Goal: Task Accomplishment & Management: Manage account settings

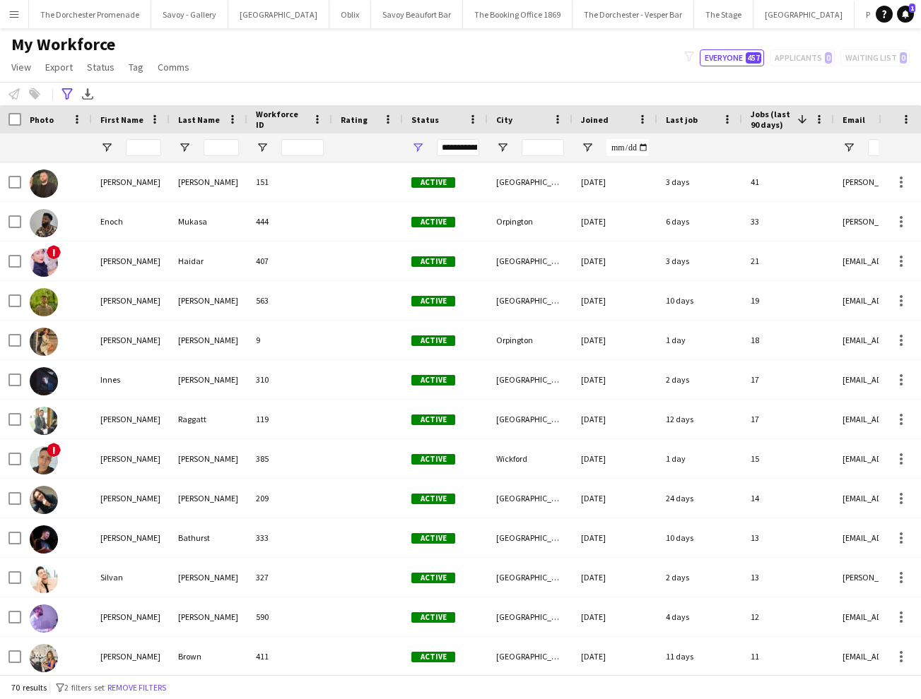
click at [14, 8] on button "Menu" at bounding box center [14, 14] width 28 height 28
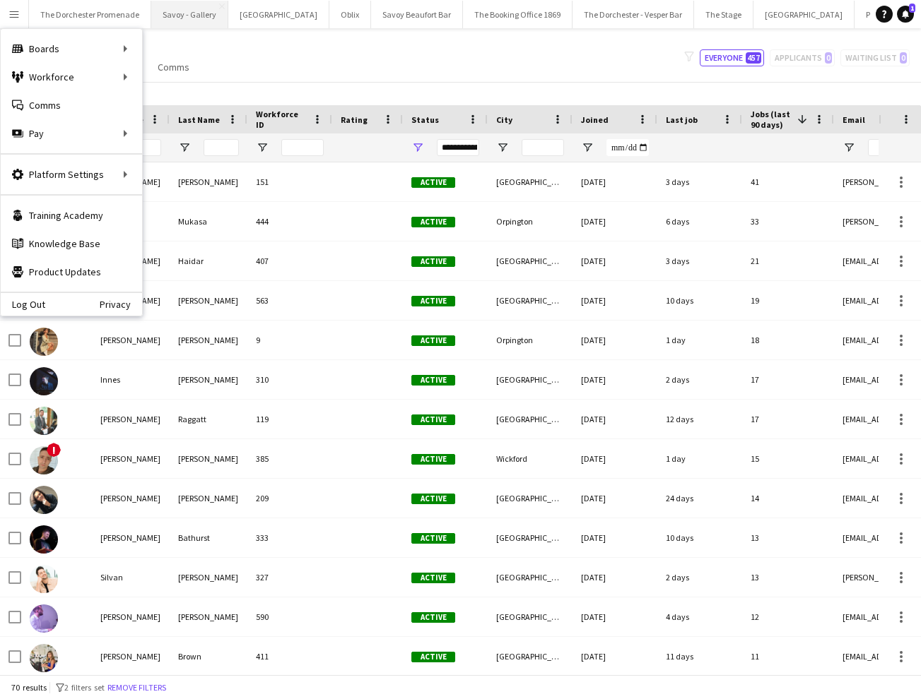
click at [185, 9] on button "Savoy - Gallery Close" at bounding box center [189, 15] width 77 height 28
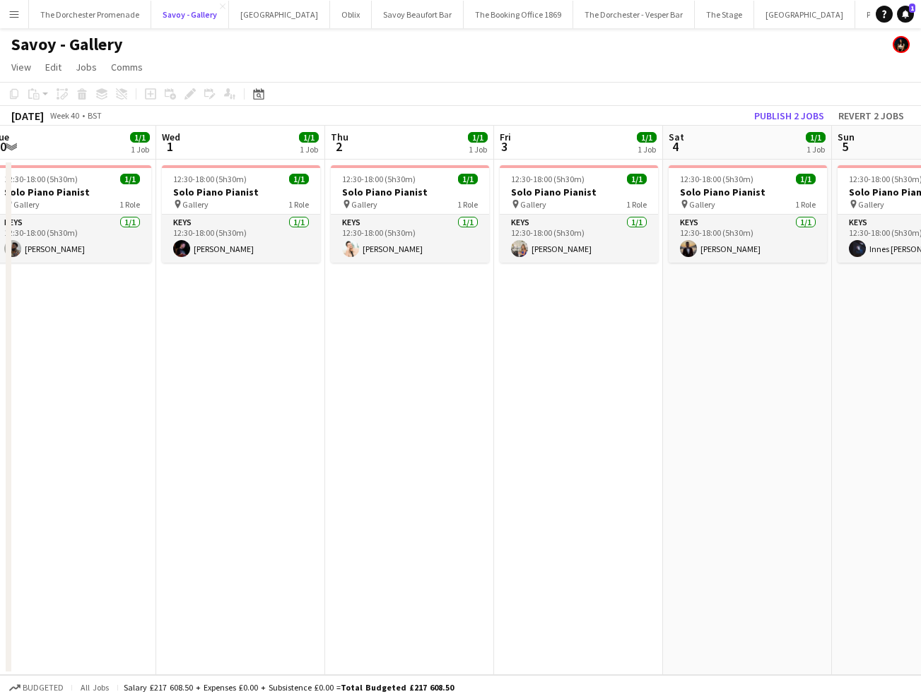
scroll to position [0, 529]
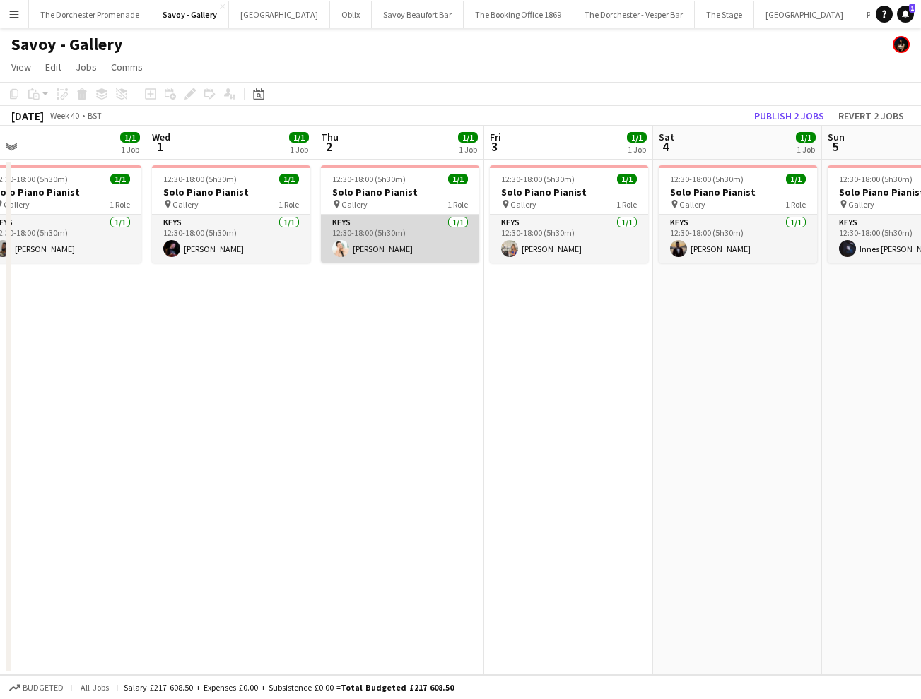
click at [388, 245] on app-card-role "Keys [DATE] 12:30-18:00 (5h30m) [PERSON_NAME]" at bounding box center [400, 239] width 158 height 48
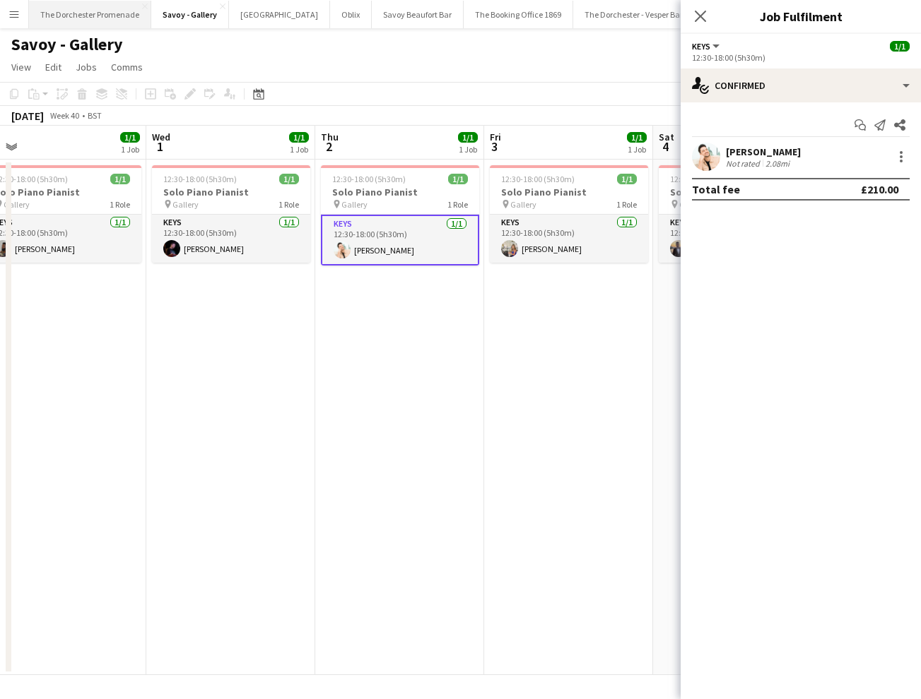
click at [112, 13] on button "The Dorchester Promenade Close" at bounding box center [90, 15] width 122 height 28
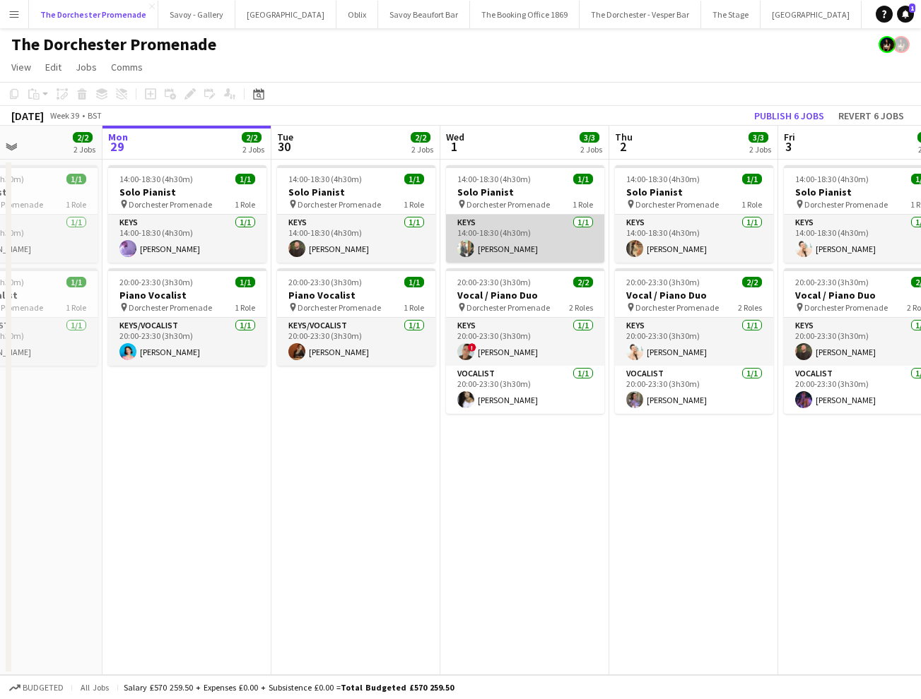
scroll to position [0, 435]
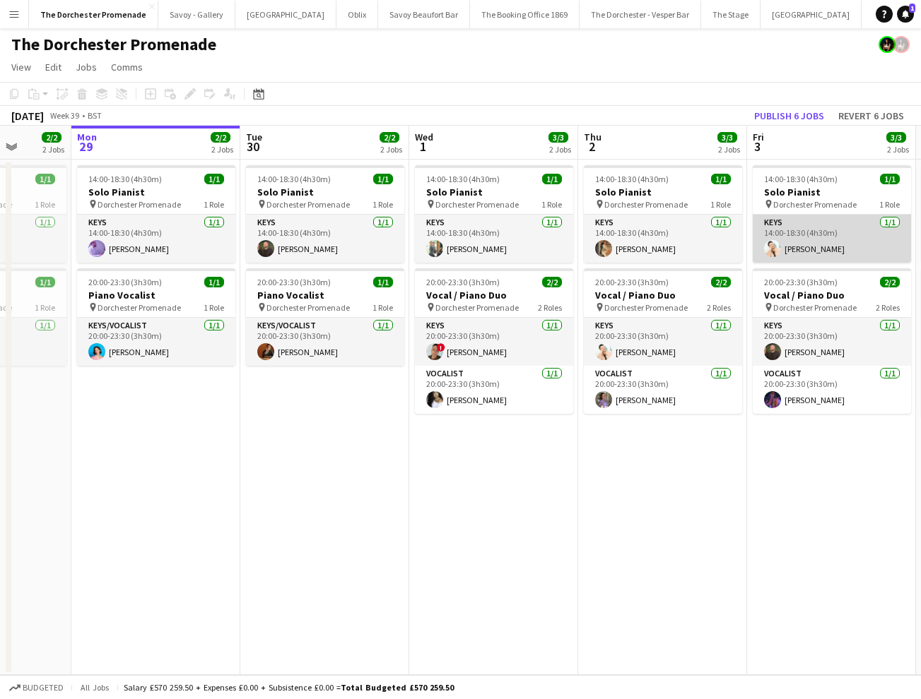
click at [832, 249] on app-card-role "Keys [DATE] 14:00-18:30 (4h30m) [PERSON_NAME]" at bounding box center [831, 239] width 158 height 48
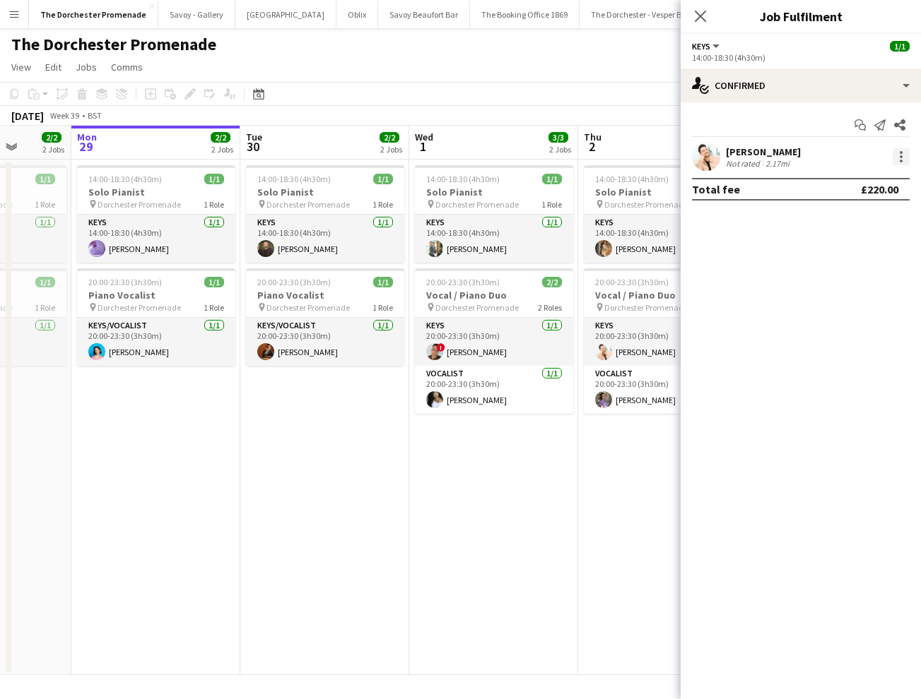
click at [898, 154] on div at bounding box center [900, 156] width 17 height 17
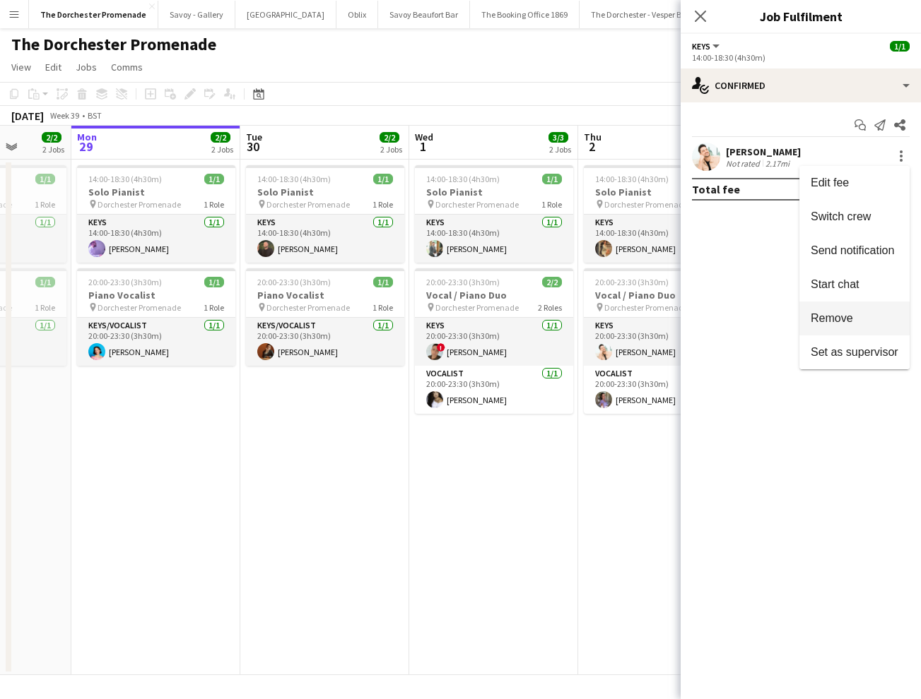
click at [844, 309] on button "Remove" at bounding box center [854, 319] width 110 height 34
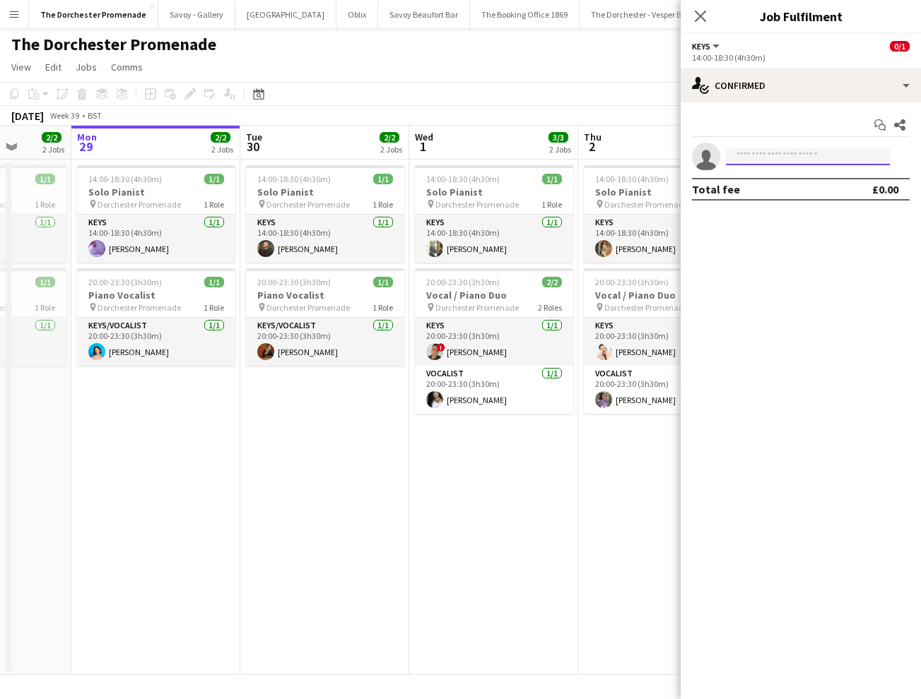
click at [768, 153] on input at bounding box center [808, 156] width 164 height 17
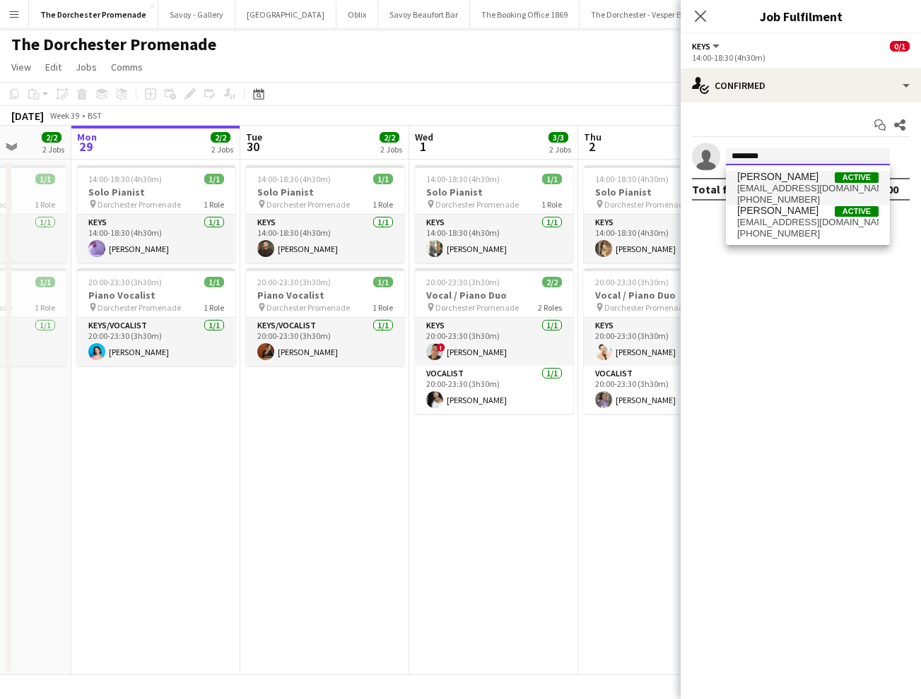
type input "*******"
click at [802, 182] on span "[PERSON_NAME] Active" at bounding box center [807, 177] width 141 height 12
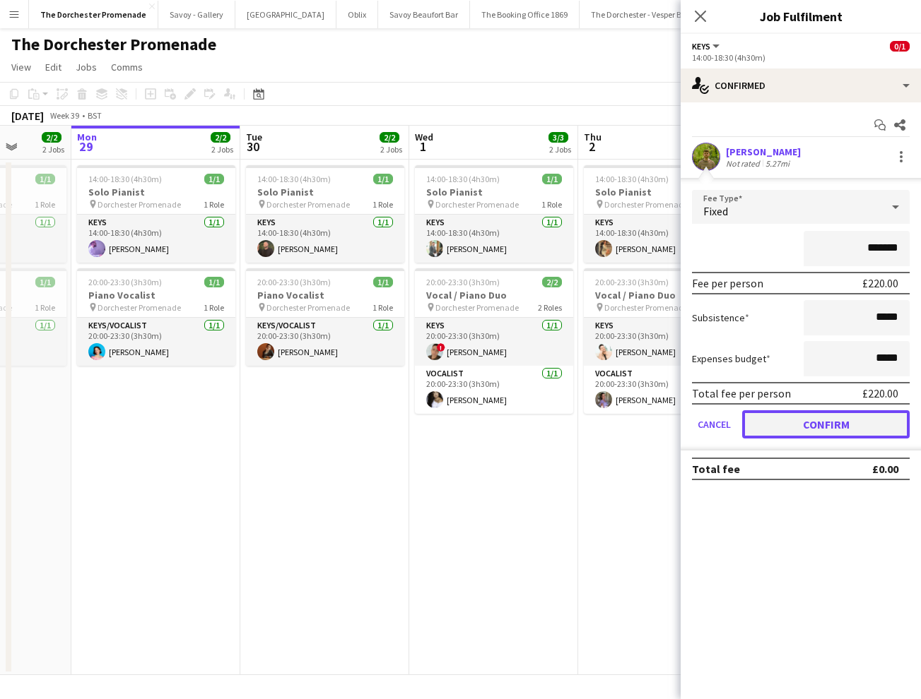
click at [760, 425] on button "Confirm" at bounding box center [825, 424] width 167 height 28
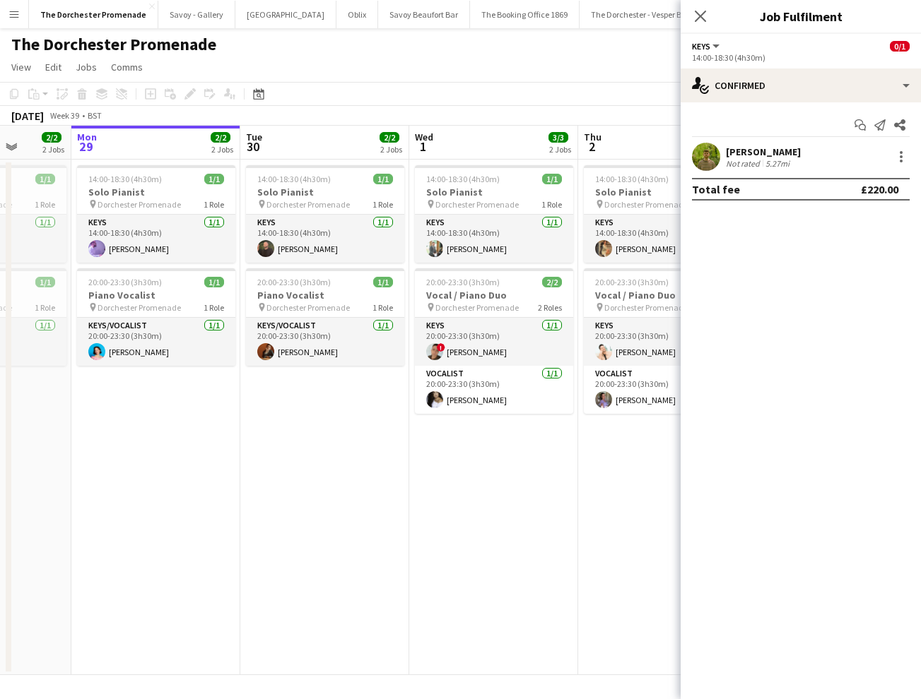
click at [557, 487] on app-date-cell "14:00-18:30 (4h30m) 1/1 Solo Pianist pin Dorchester Promenade 1 Role Keys [DATE…" at bounding box center [493, 418] width 169 height 516
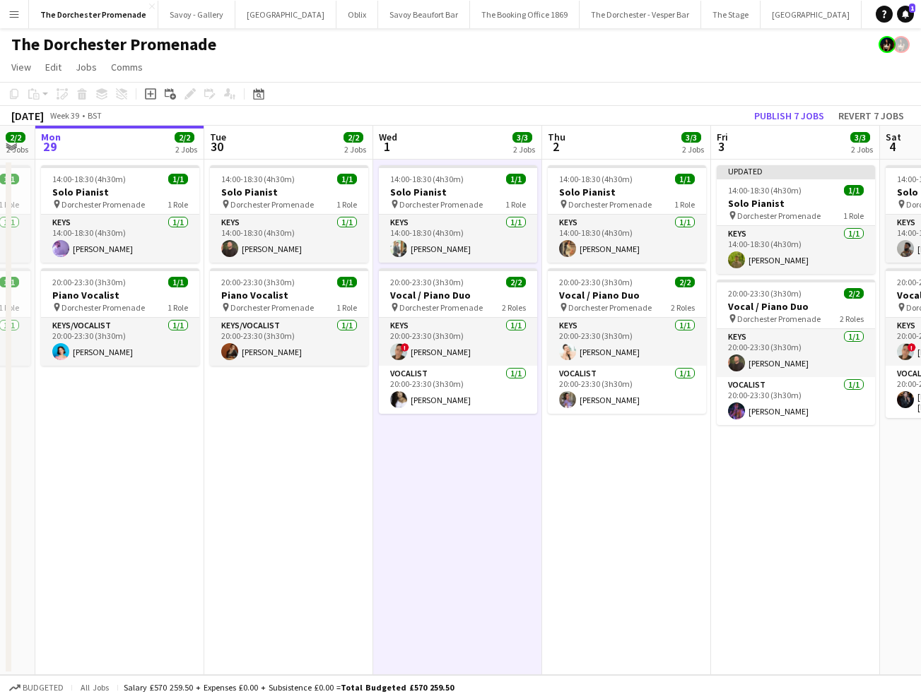
scroll to position [0, 485]
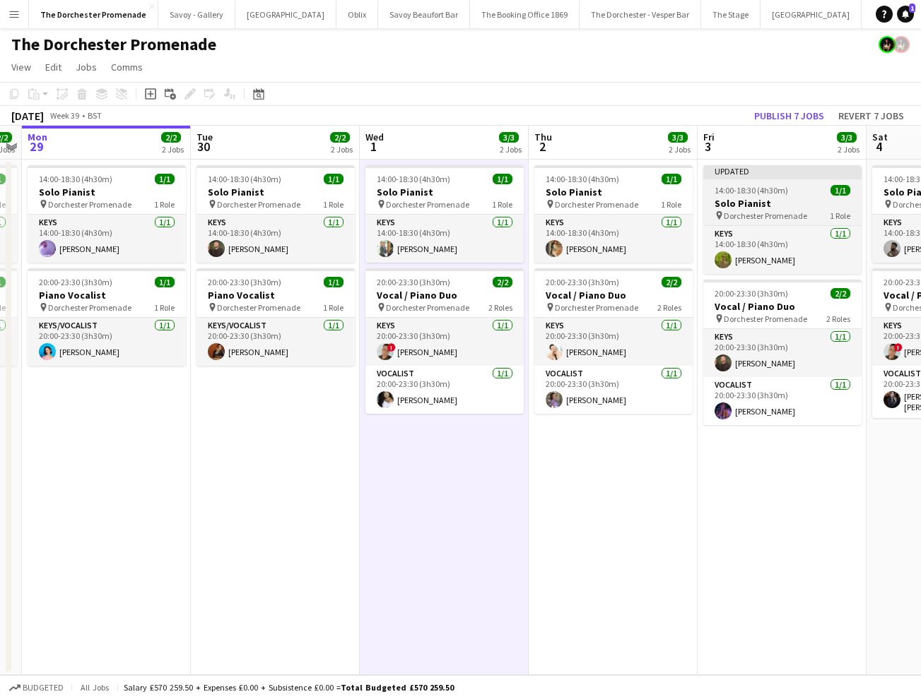
click at [757, 205] on h3 "Solo Pianist" at bounding box center [782, 203] width 158 height 13
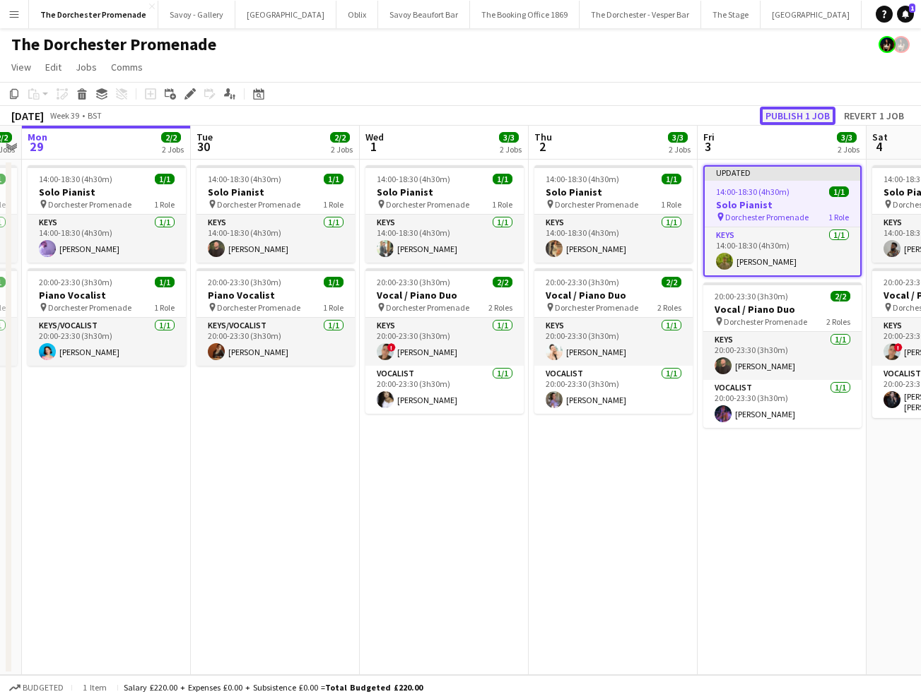
click at [784, 118] on button "Publish 1 job" at bounding box center [798, 116] width 76 height 18
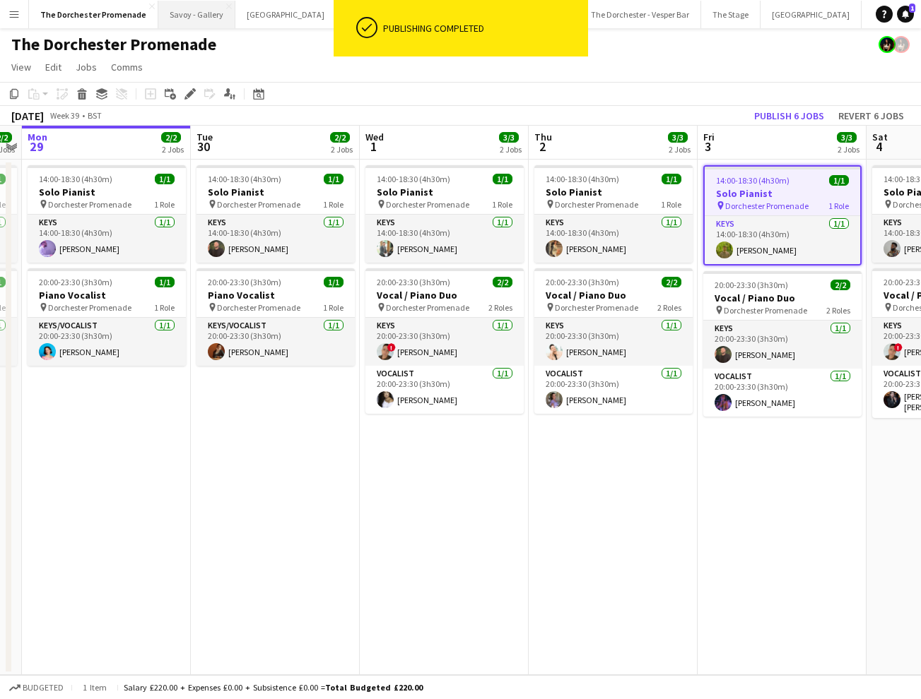
click at [179, 13] on button "Savoy - Gallery Close" at bounding box center [196, 15] width 77 height 28
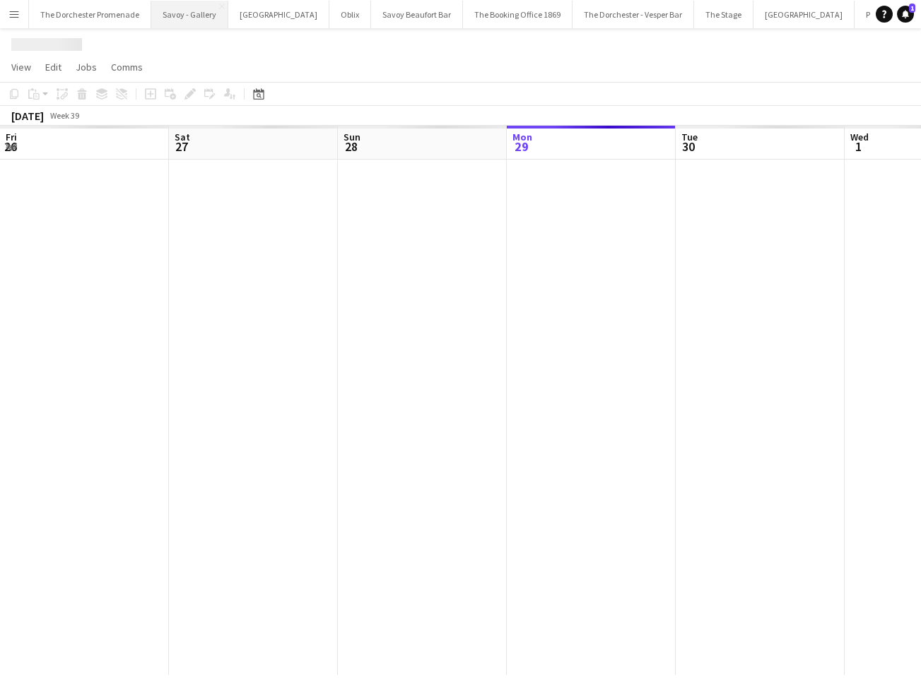
scroll to position [0, 338]
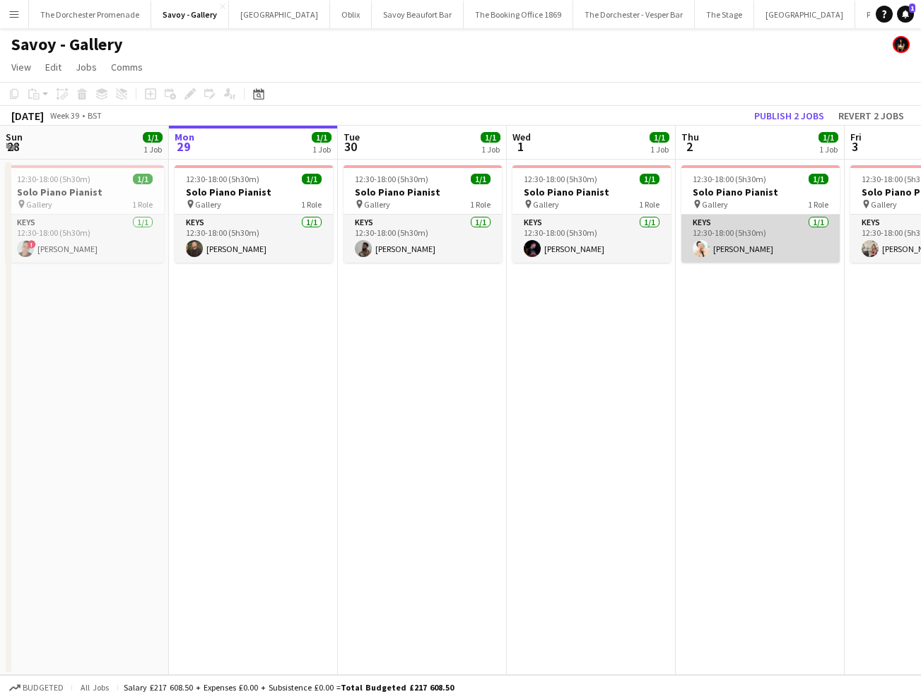
click at [731, 253] on app-card-role "Keys [DATE] 12:30-18:00 (5h30m) [PERSON_NAME]" at bounding box center [760, 239] width 158 height 48
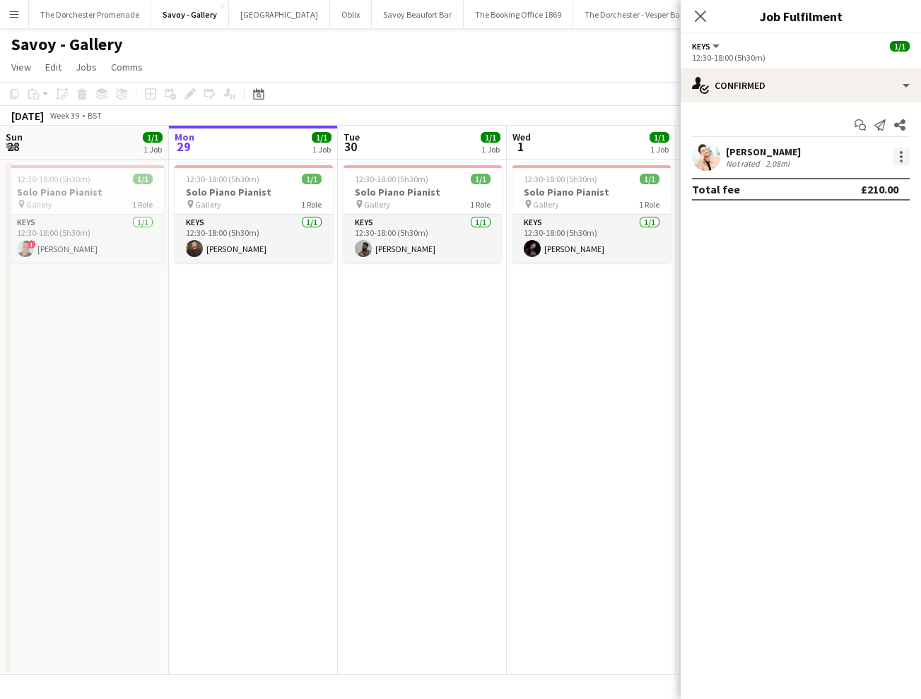
click at [898, 152] on div at bounding box center [900, 156] width 17 height 17
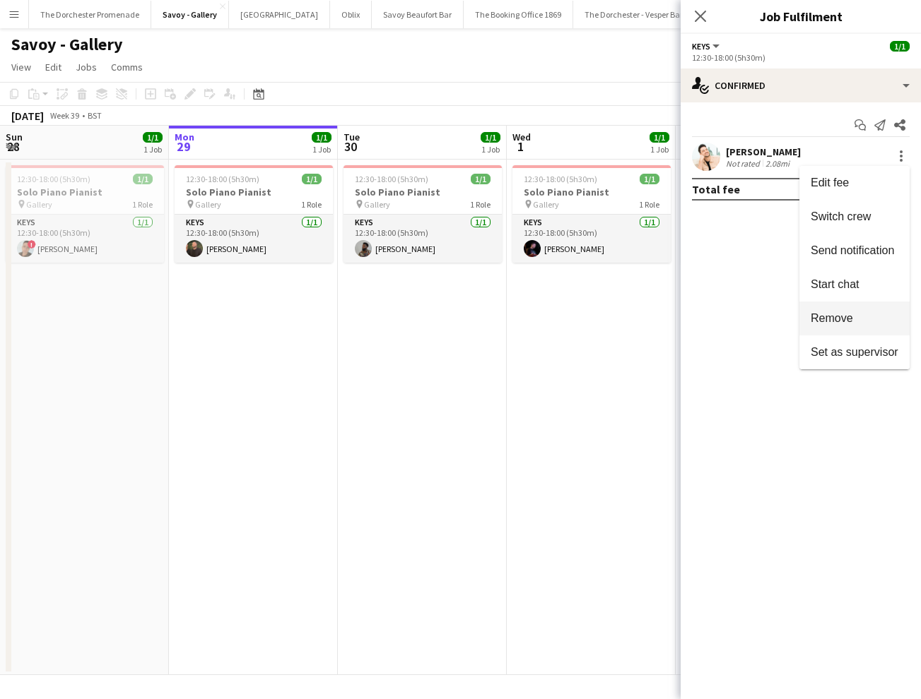
click at [848, 310] on button "Remove" at bounding box center [854, 319] width 110 height 34
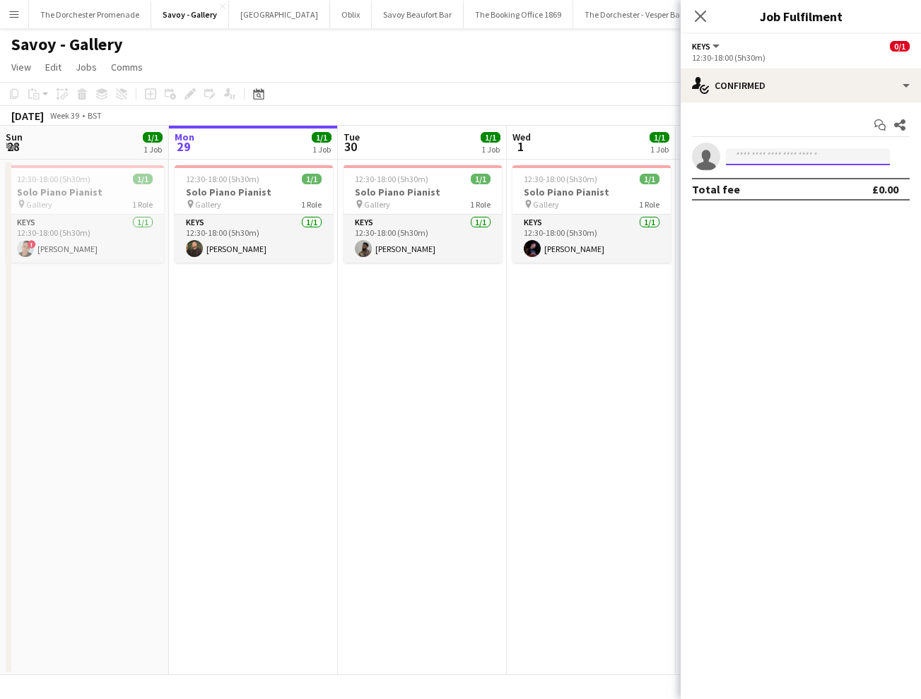
click at [779, 157] on input at bounding box center [808, 156] width 164 height 17
type input "******"
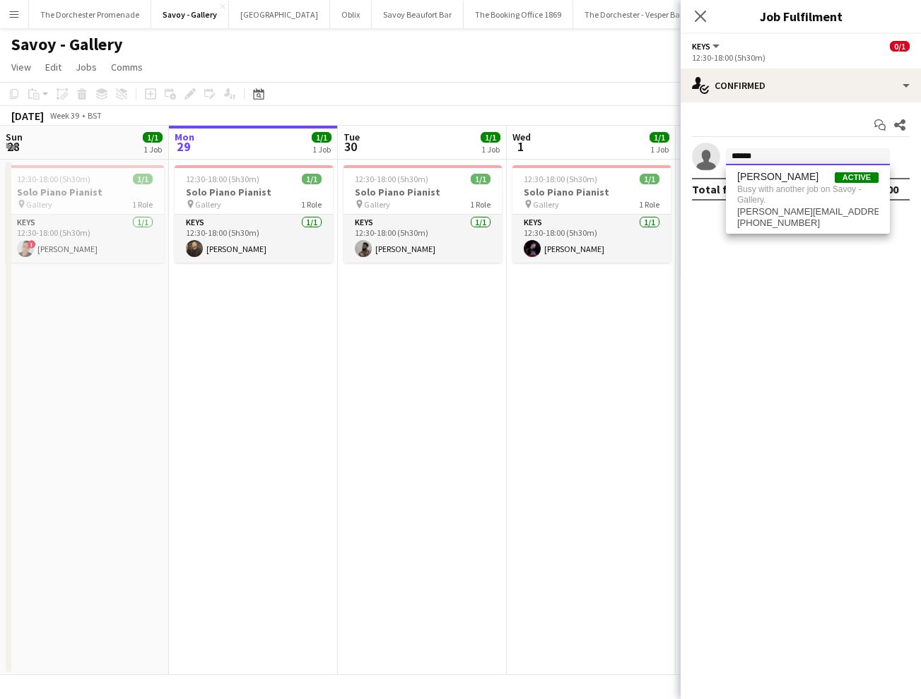
click at [781, 154] on input "******" at bounding box center [808, 156] width 164 height 17
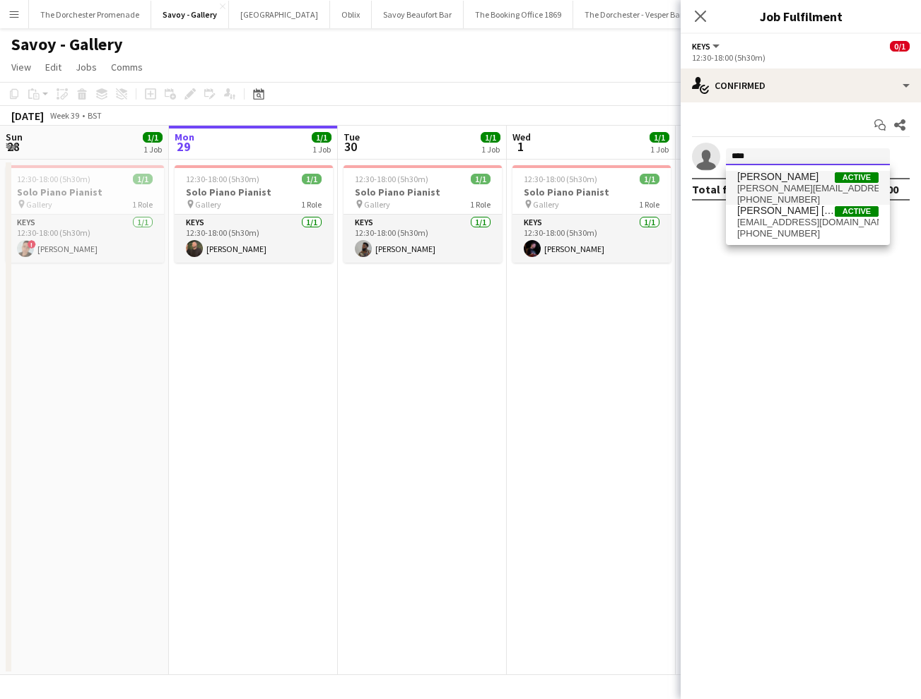
type input "****"
click at [791, 195] on span "[PHONE_NUMBER]" at bounding box center [807, 199] width 141 height 11
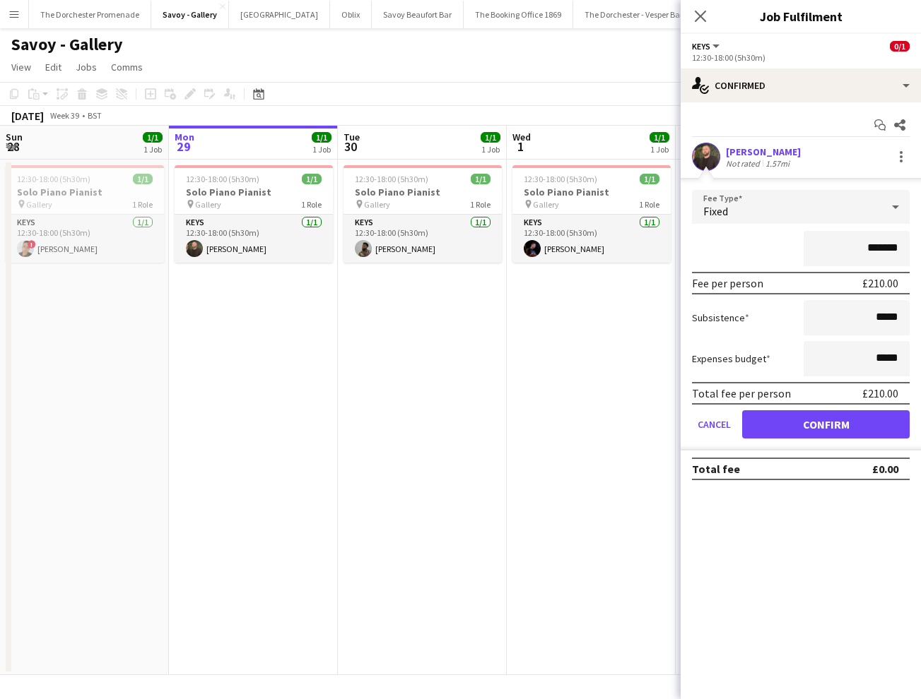
click at [382, 408] on app-date-cell "12:30-18:00 (5h30m) 1/1 Solo Piano Pianist pin Gallery 1 Role Keys [DATE] 12:30…" at bounding box center [422, 418] width 169 height 516
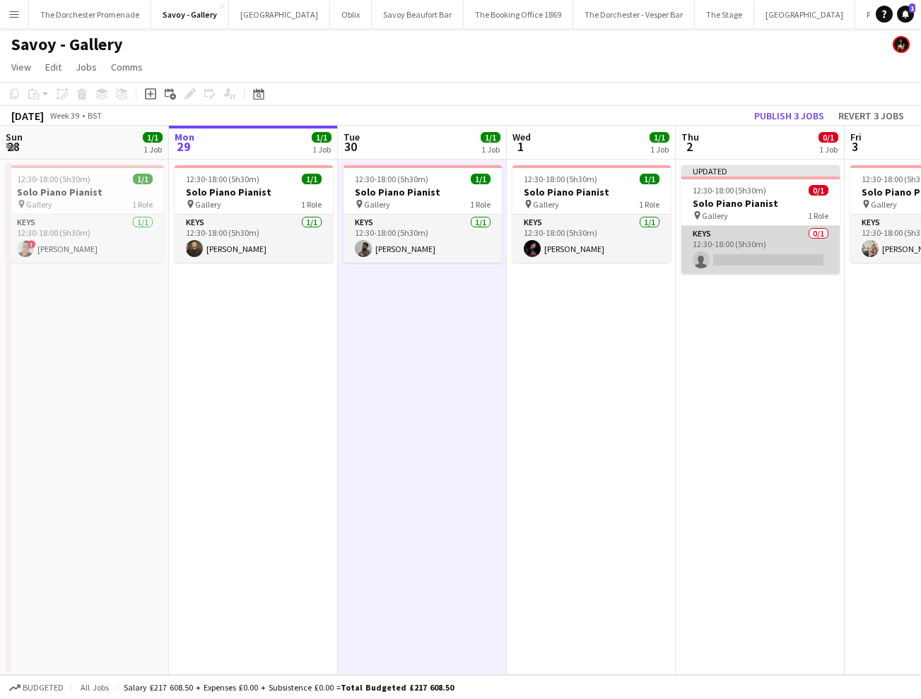
click at [760, 240] on app-card-role "Keys 0/1 12:30-18:00 (5h30m) single-neutral-actions" at bounding box center [760, 250] width 158 height 48
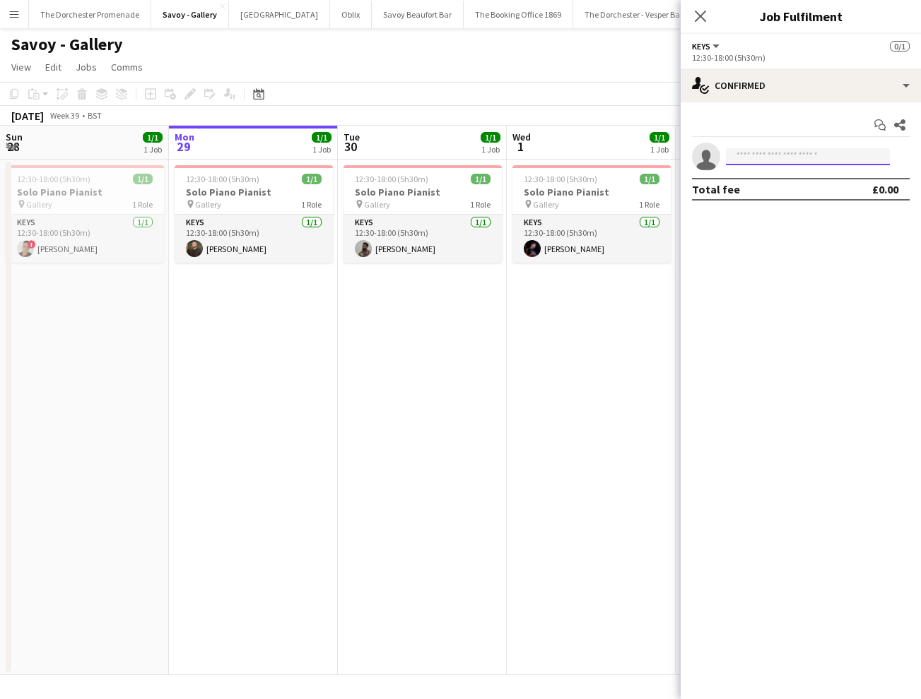
click at [827, 159] on input at bounding box center [808, 156] width 164 height 17
type input "*****"
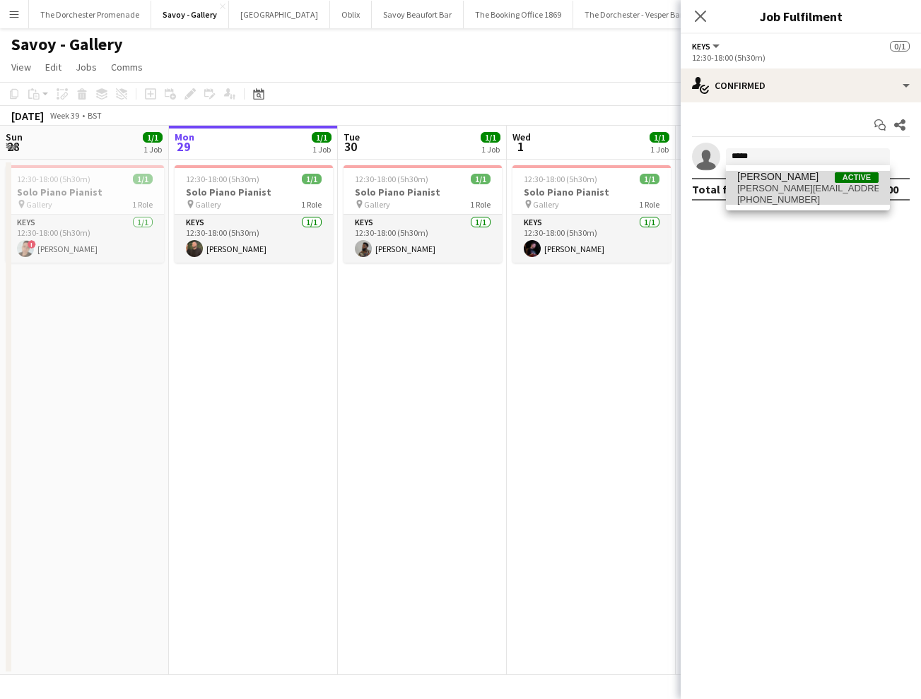
click at [815, 188] on span "[PERSON_NAME][EMAIL_ADDRESS][PERSON_NAME][DOMAIN_NAME]" at bounding box center [807, 188] width 141 height 11
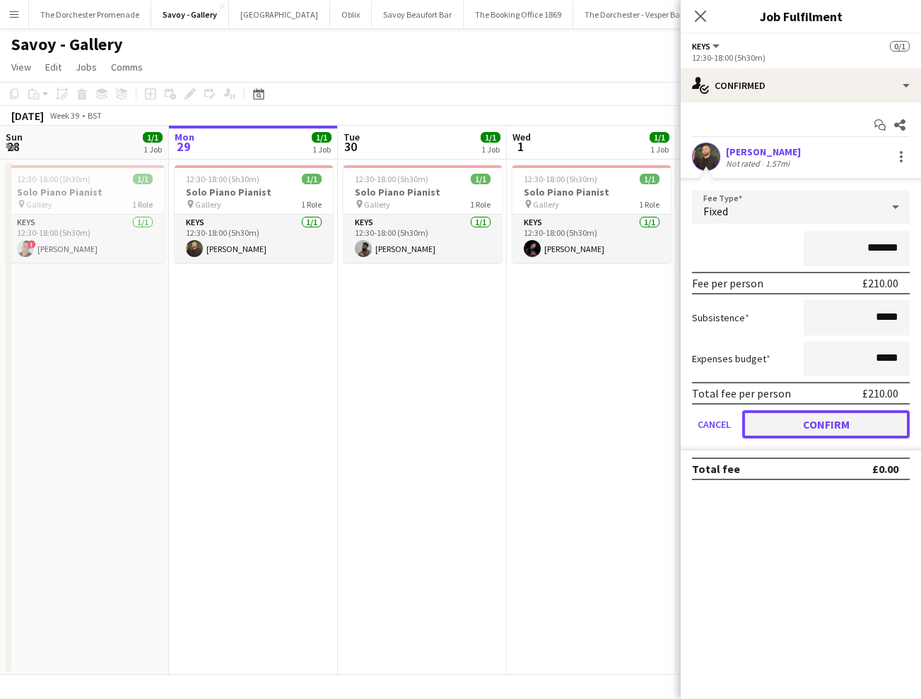
click at [763, 430] on button "Confirm" at bounding box center [825, 424] width 167 height 28
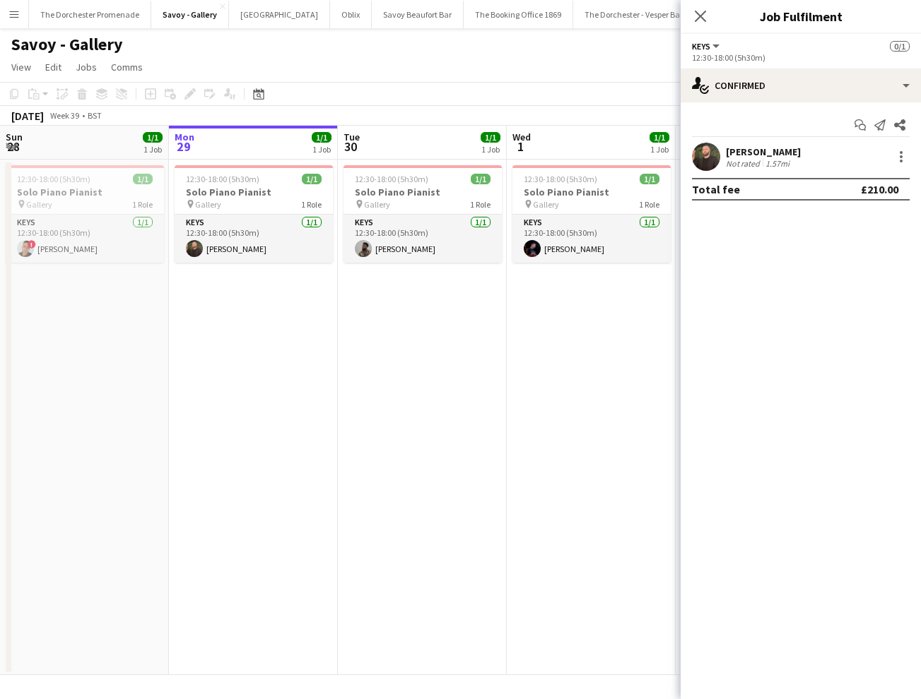
click at [537, 433] on app-date-cell "12:30-18:00 (5h30m) 1/1 Solo Piano Pianist pin Gallery 1 Role Keys [DATE] 12:30…" at bounding box center [591, 418] width 169 height 516
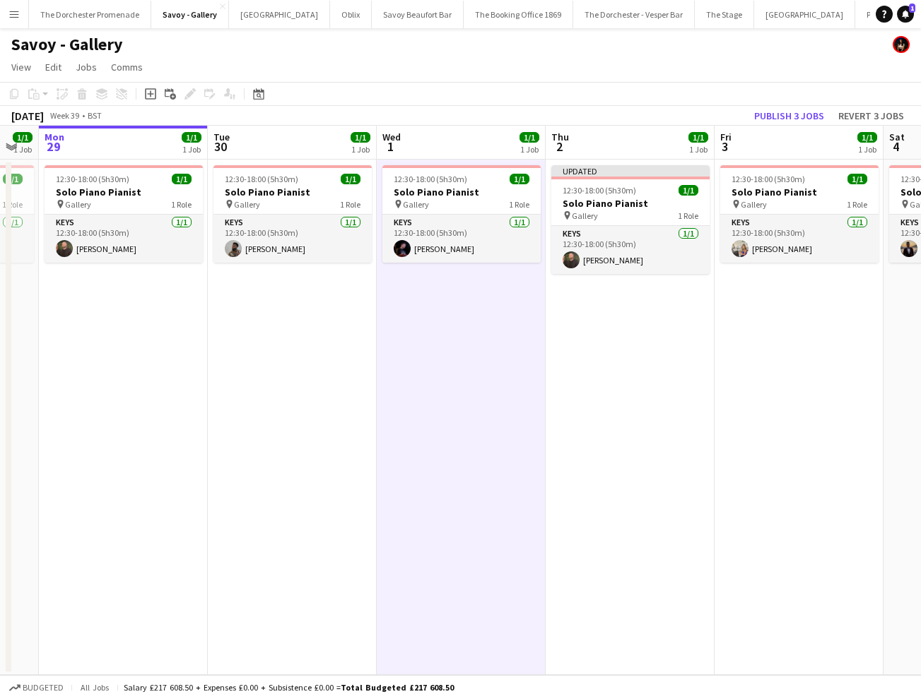
scroll to position [0, 491]
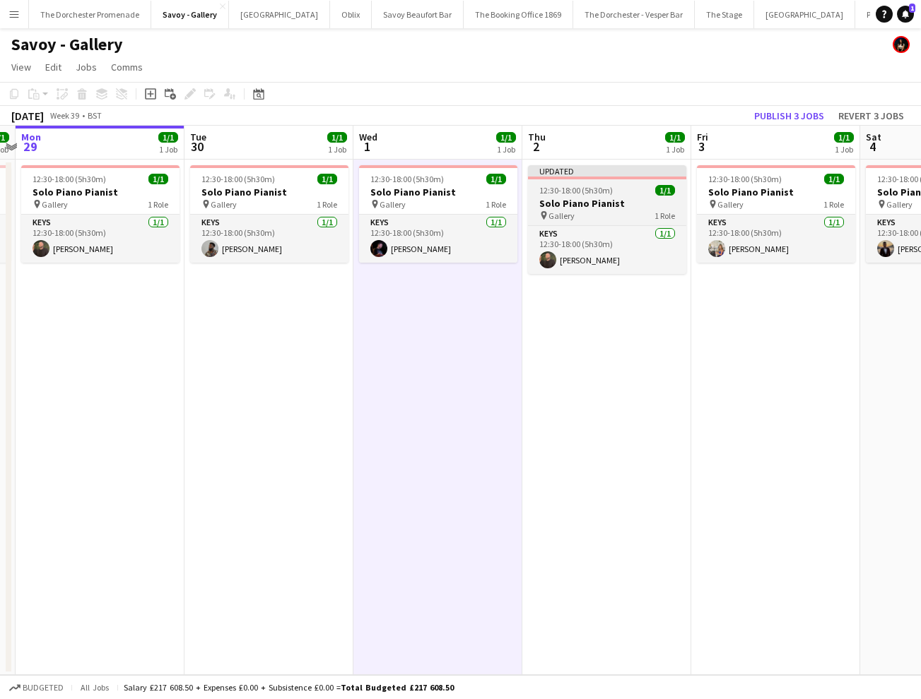
click at [613, 202] on h3 "Solo Piano Pianist" at bounding box center [607, 203] width 158 height 13
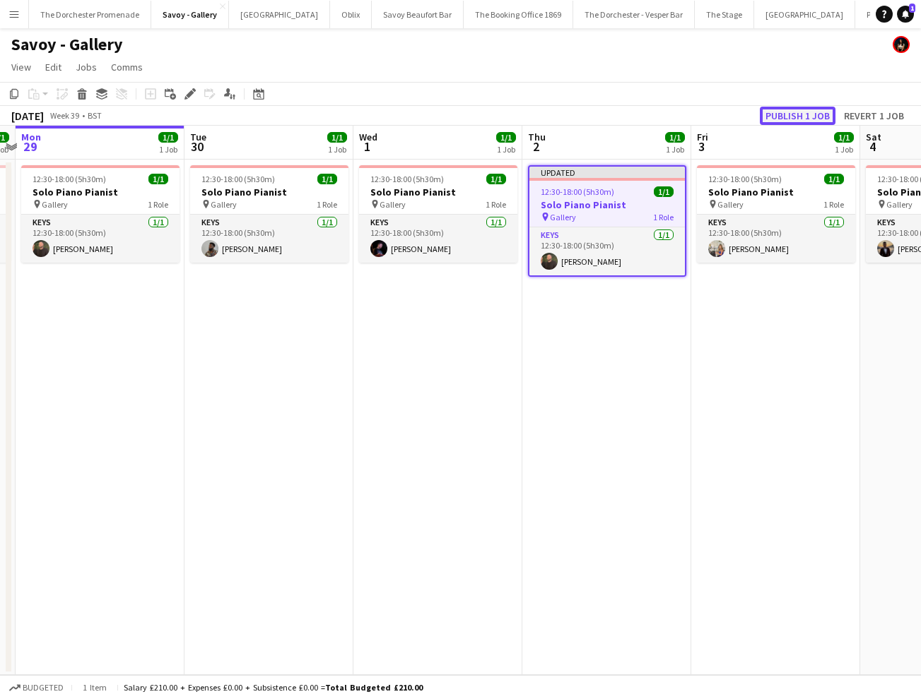
click at [809, 114] on button "Publish 1 job" at bounding box center [798, 116] width 76 height 18
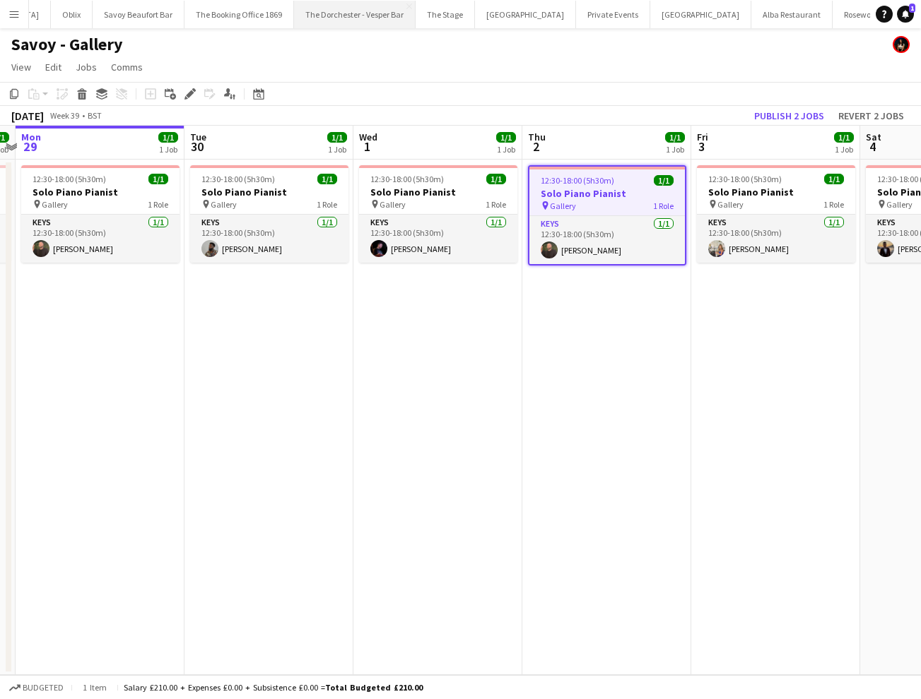
scroll to position [0, 285]
click at [745, 13] on button "Alba Restaurant Close" at bounding box center [785, 15] width 81 height 28
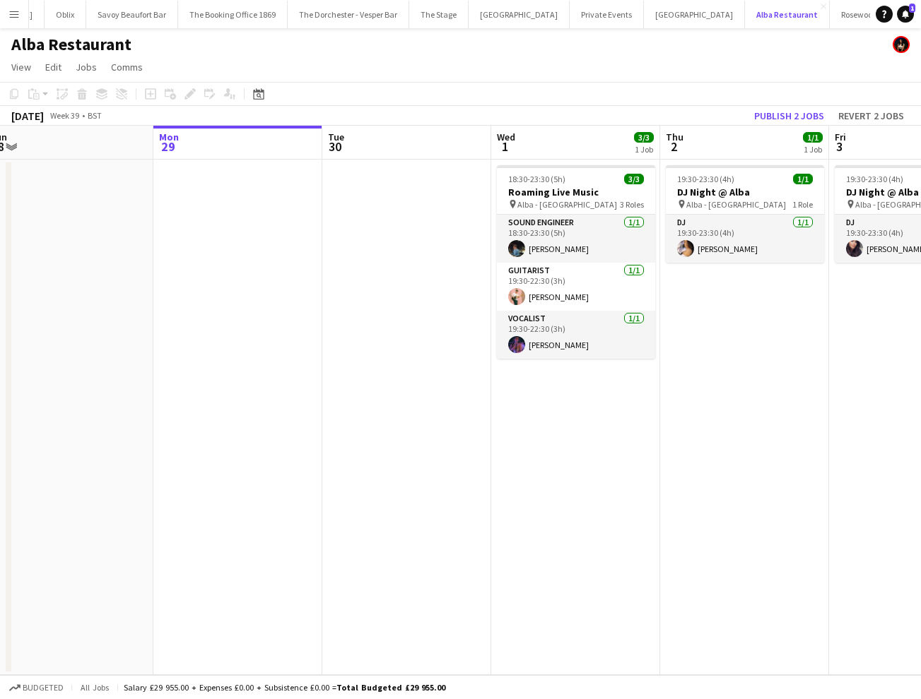
scroll to position [0, 354]
click at [278, 7] on app-icon "Close" at bounding box center [281, 7] width 6 height 6
click at [378, 5] on app-icon "Close" at bounding box center [381, 7] width 6 height 6
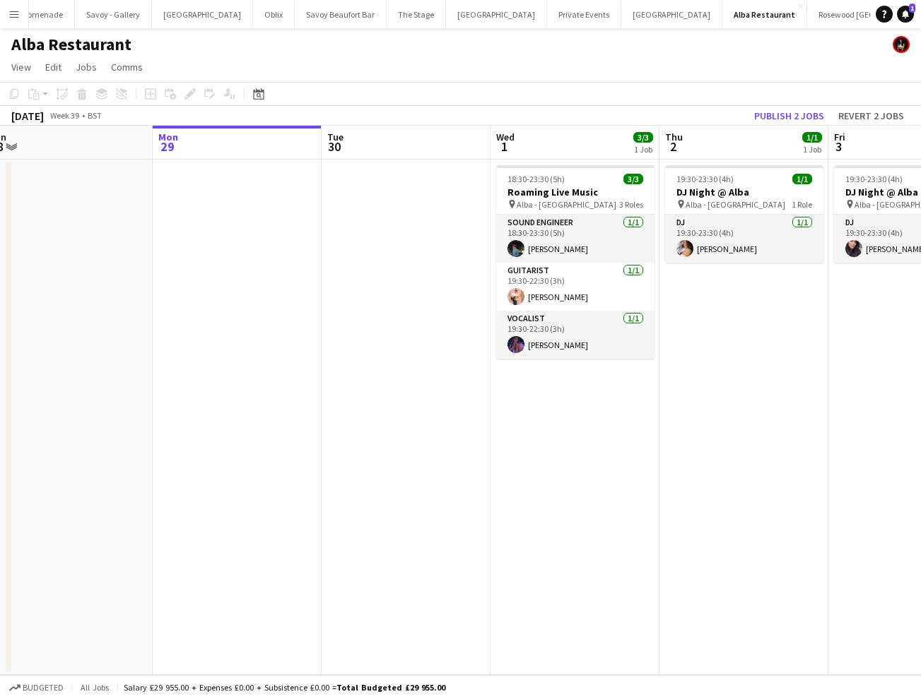
click at [0, 0] on app-icon "Close" at bounding box center [0, 0] width 0 height 0
click at [362, 4] on app-icon "Close" at bounding box center [365, 7] width 6 height 6
click at [379, 4] on app-icon "Close" at bounding box center [382, 7] width 6 height 6
click at [421, 5] on app-icon "Close" at bounding box center [424, 7] width 6 height 6
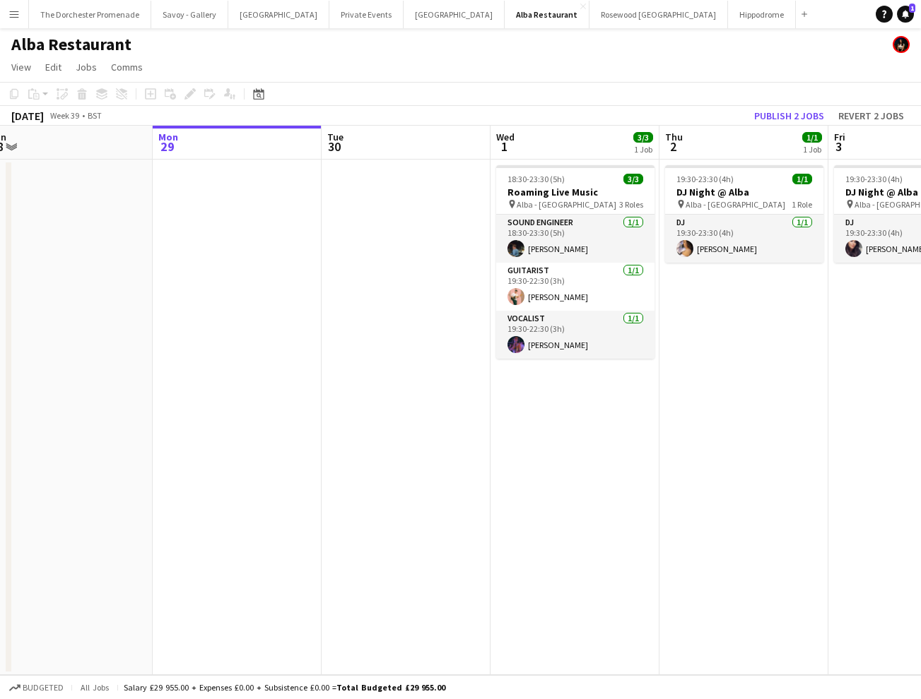
click at [0, 0] on app-icon "Close" at bounding box center [0, 0] width 0 height 0
click at [421, 4] on app-icon "Close" at bounding box center [424, 7] width 6 height 6
click at [405, 6] on app-icon "Close" at bounding box center [408, 7] width 6 height 6
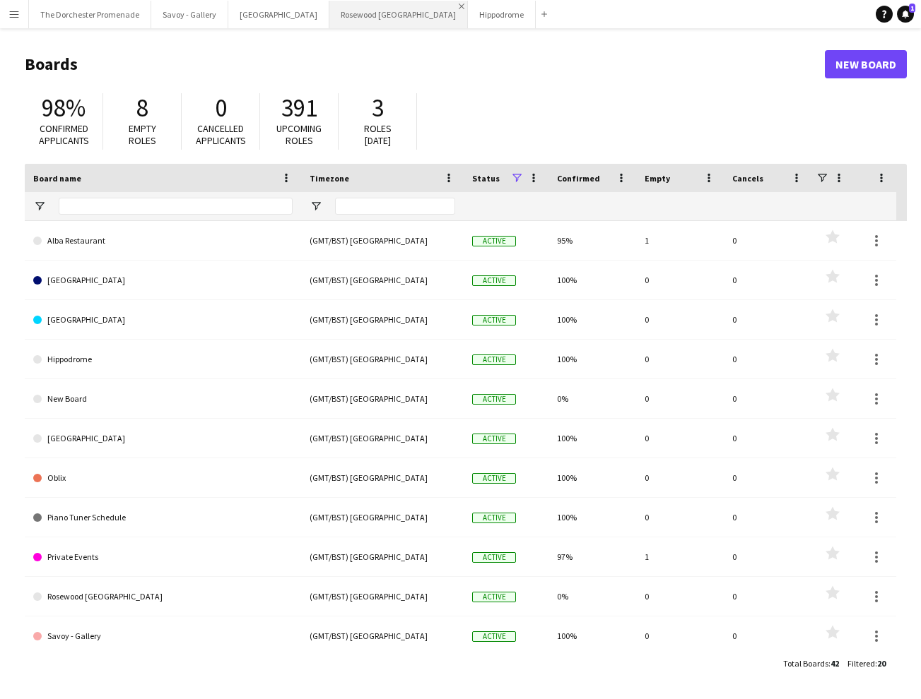
click at [459, 4] on app-icon "Close" at bounding box center [462, 7] width 6 height 6
click at [388, 5] on app-icon "Close" at bounding box center [391, 7] width 6 height 6
click at [320, 5] on app-icon "Close" at bounding box center [323, 7] width 6 height 6
click at [219, 4] on app-icon "Close" at bounding box center [222, 7] width 6 height 6
click at [89, 20] on button "The Dorchester Promenade Close" at bounding box center [90, 15] width 122 height 28
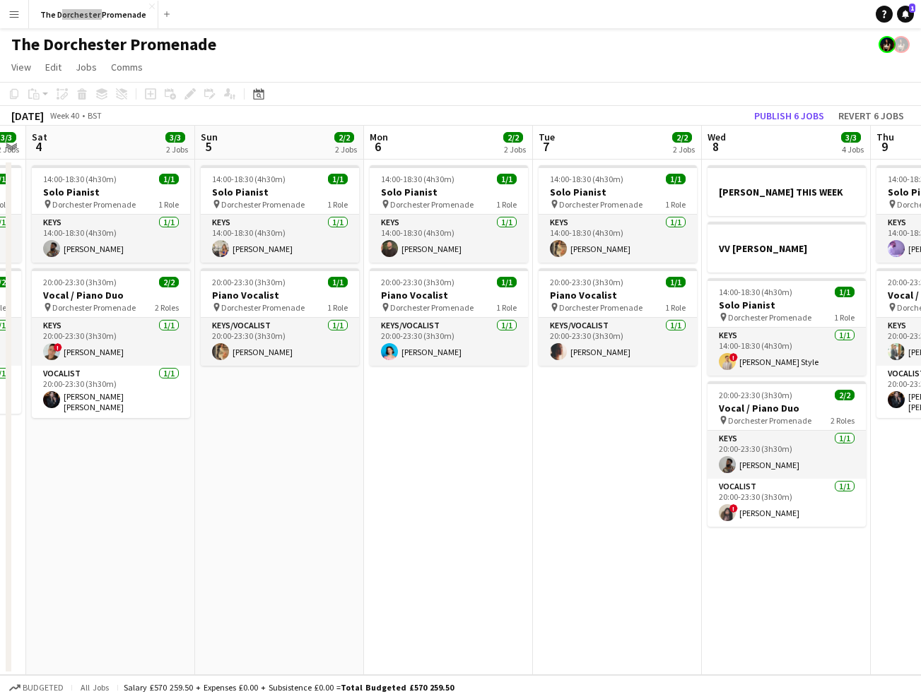
scroll to position [0, 481]
click at [7, 17] on button "Menu" at bounding box center [14, 14] width 28 height 28
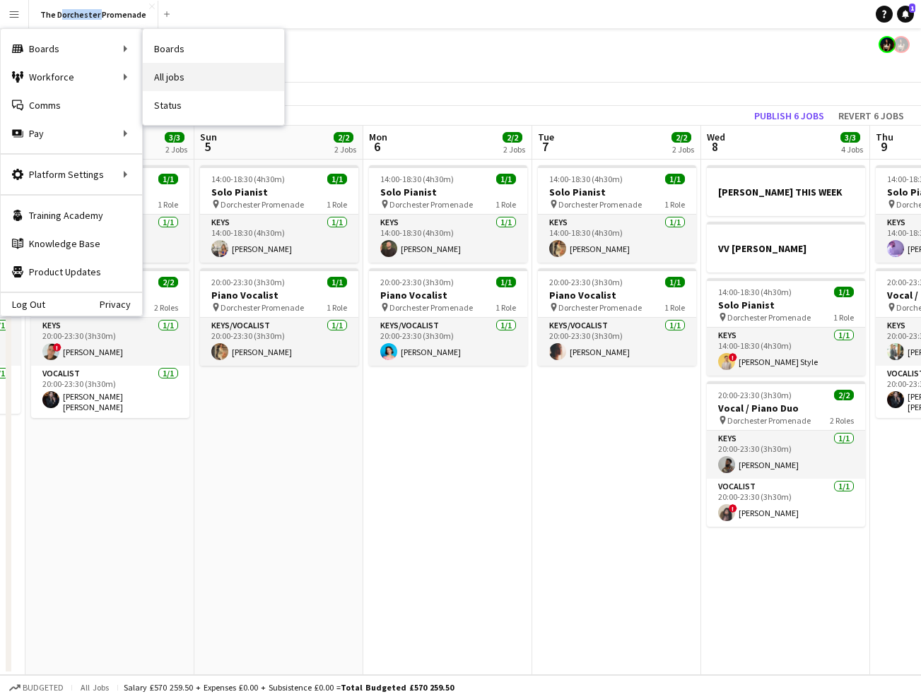
click at [215, 76] on link "All jobs" at bounding box center [213, 77] width 141 height 28
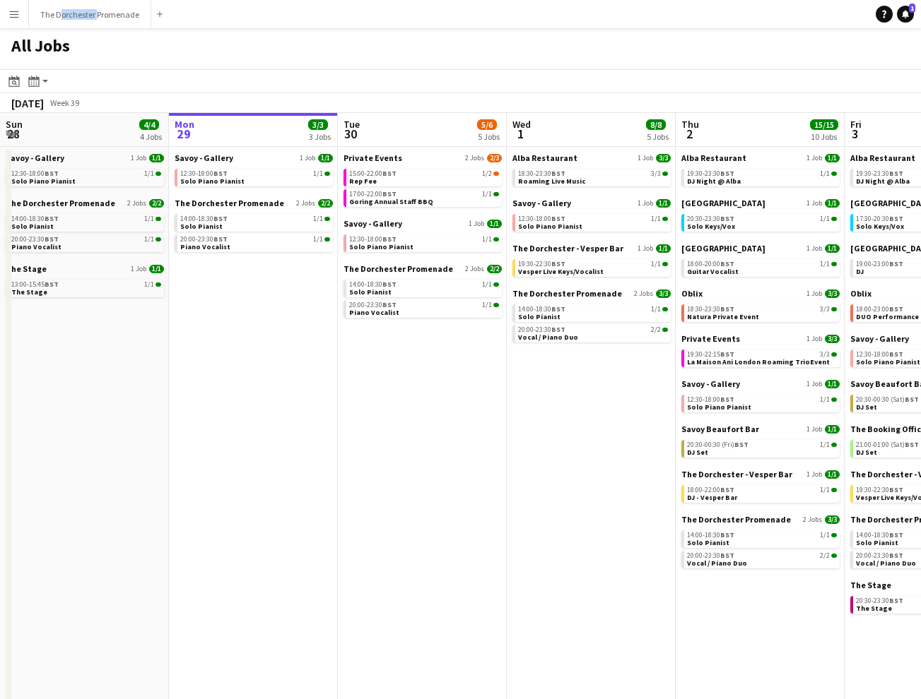
scroll to position [2, 0]
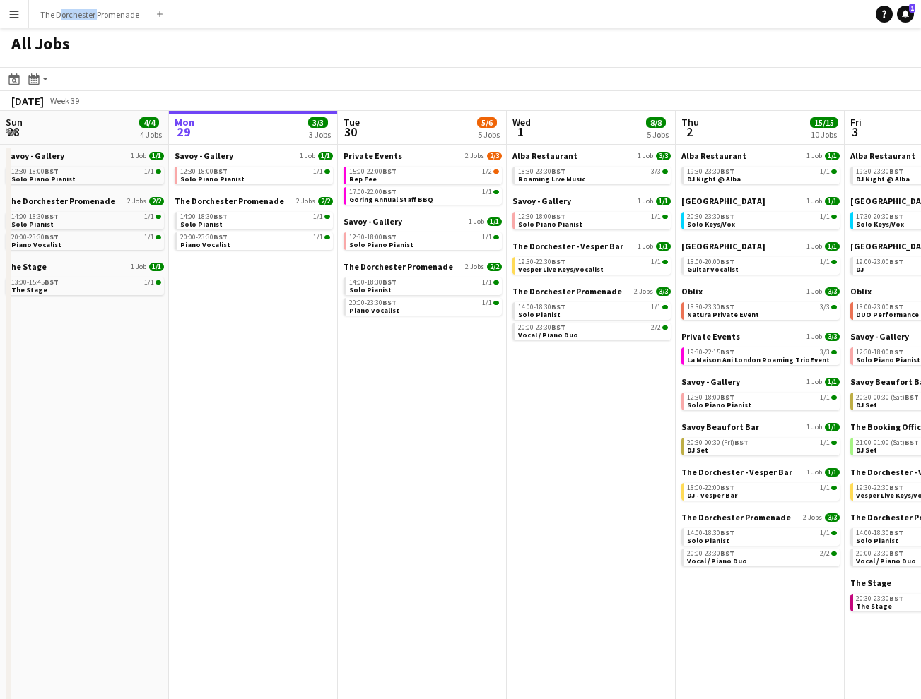
click at [14, 10] on app-icon "Menu" at bounding box center [13, 13] width 11 height 11
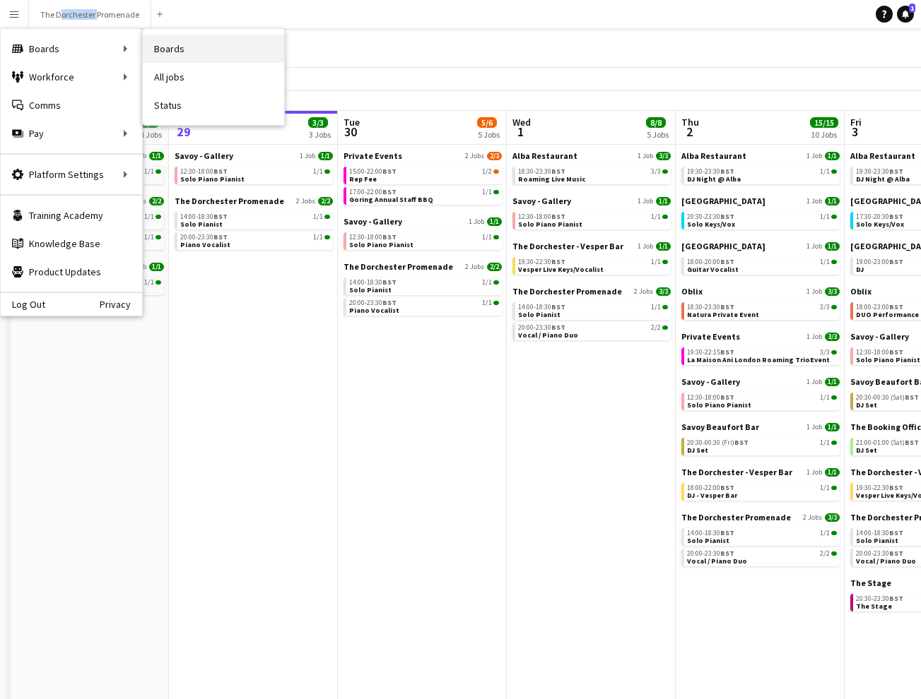
click at [204, 52] on link "Boards" at bounding box center [213, 49] width 141 height 28
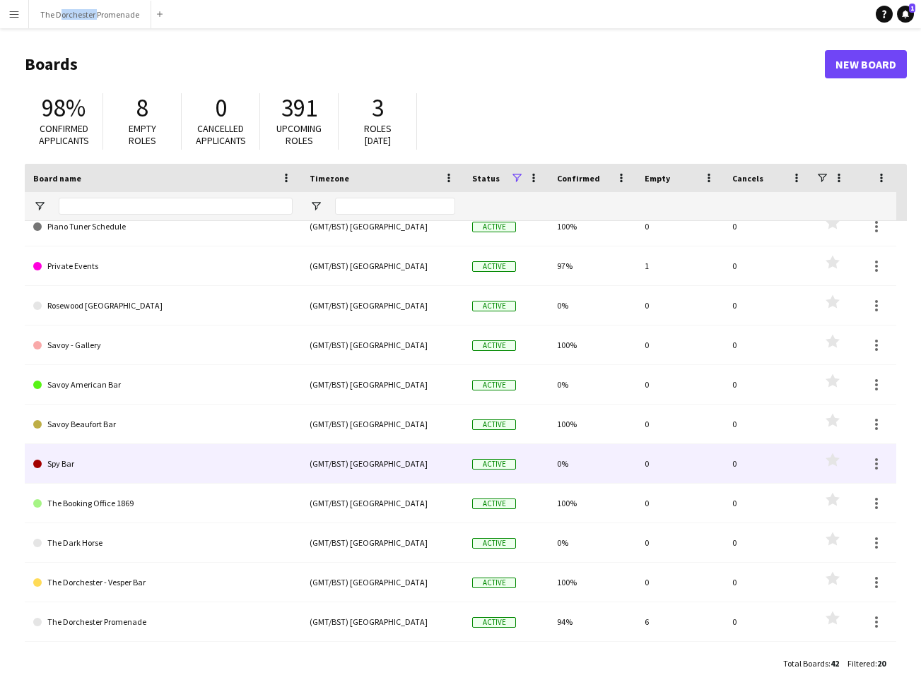
scroll to position [362, 0]
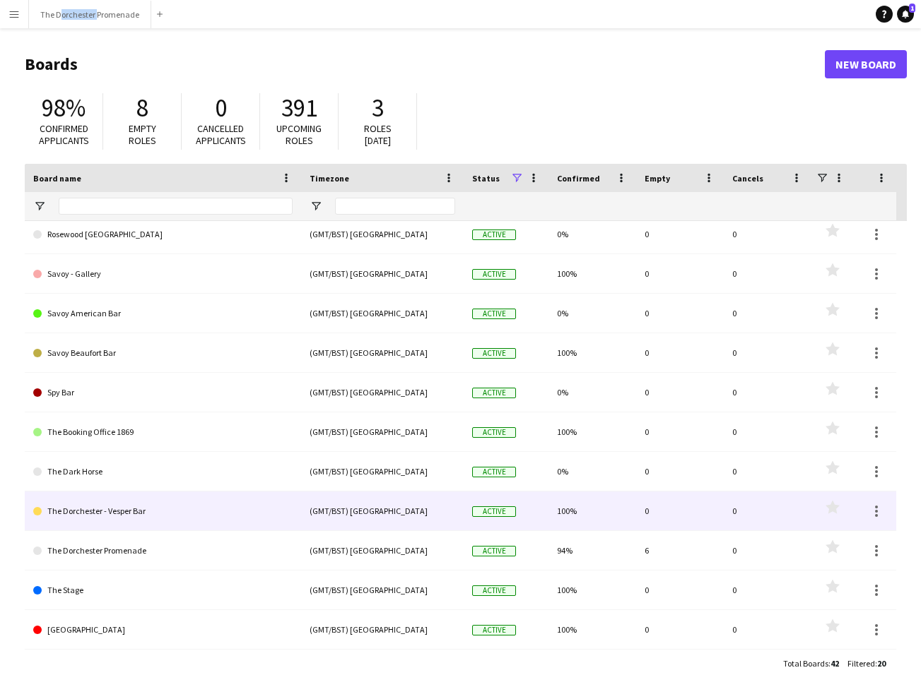
click at [156, 518] on link "The Dorchester - Vesper Bar" at bounding box center [162, 512] width 259 height 40
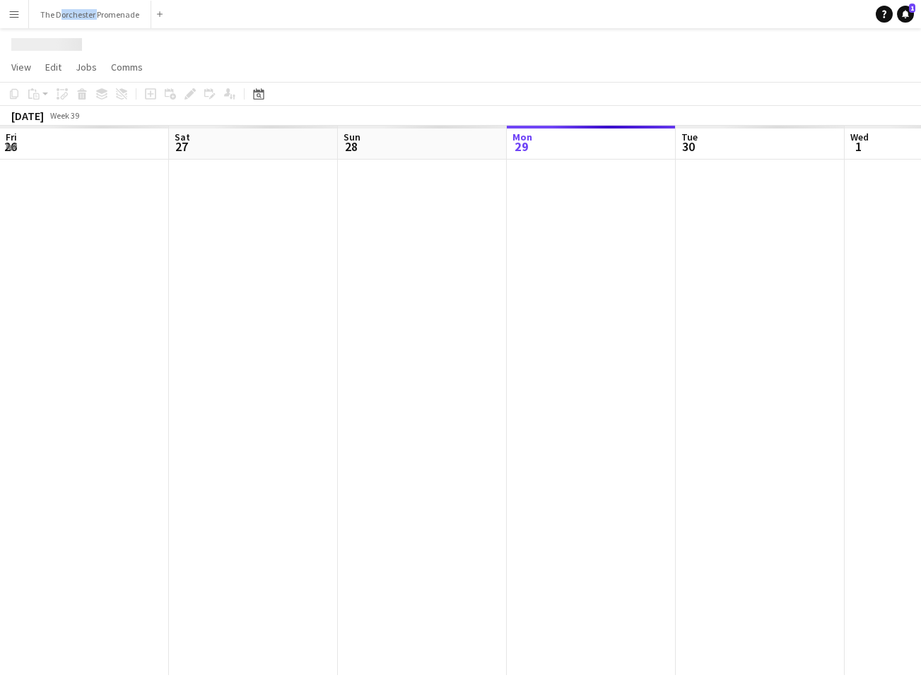
scroll to position [0, 338]
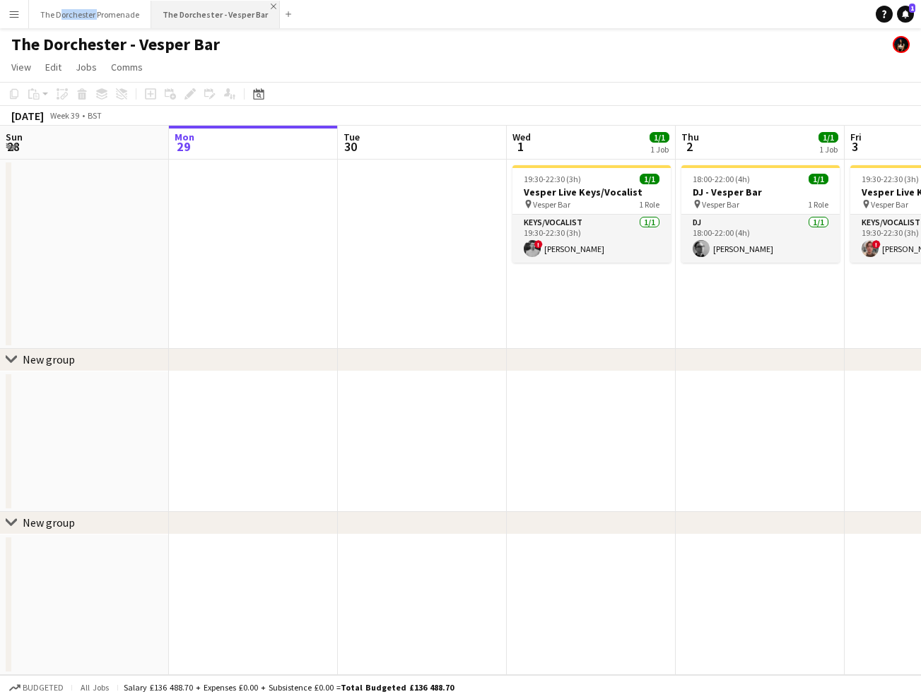
click at [271, 6] on app-icon "Close" at bounding box center [274, 7] width 6 height 6
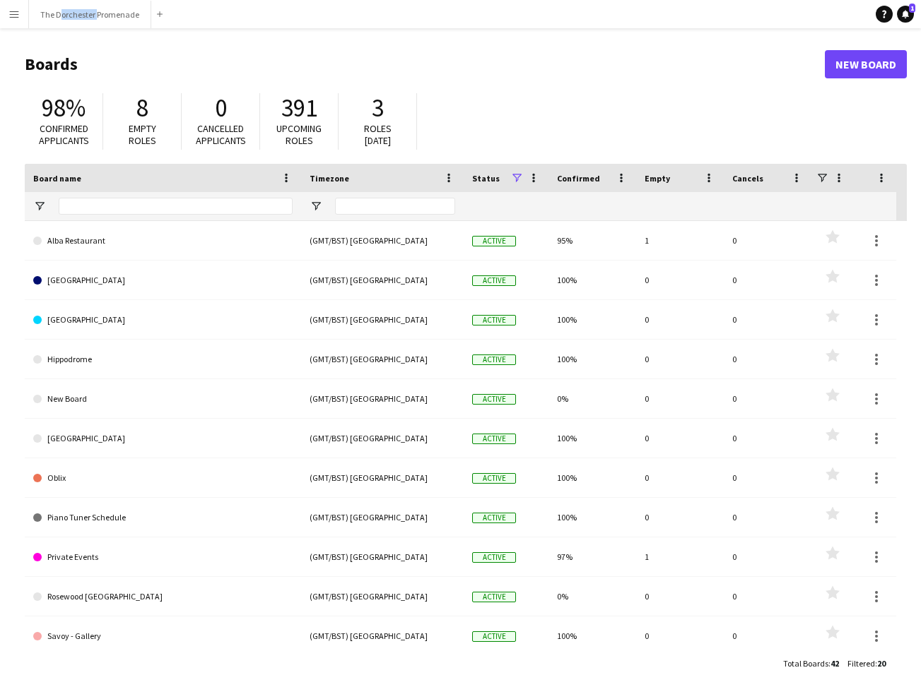
click at [16, 16] on app-icon "Menu" at bounding box center [13, 13] width 11 height 11
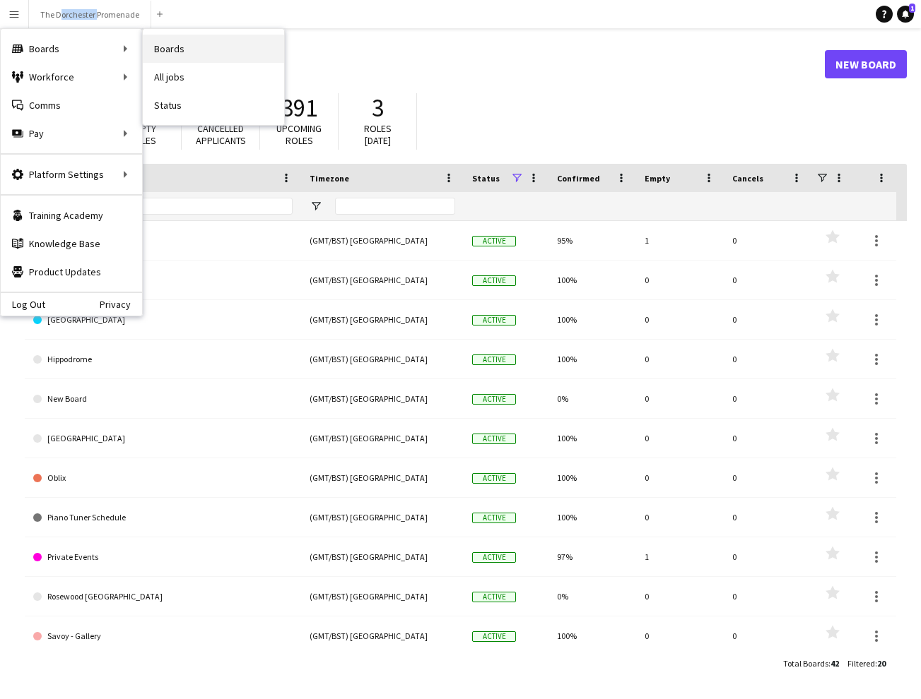
click at [184, 59] on link "Boards" at bounding box center [213, 49] width 141 height 28
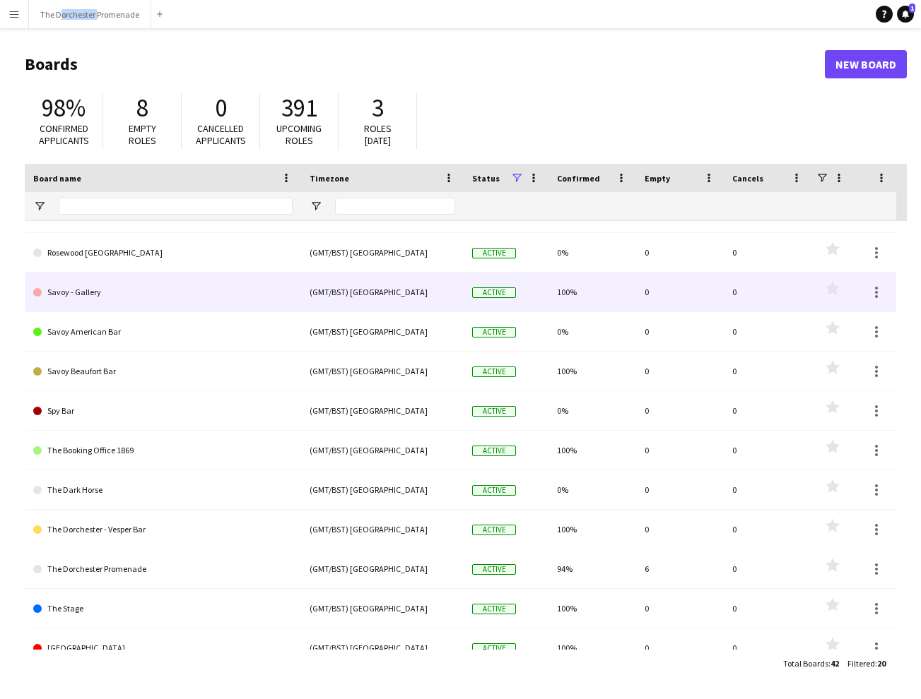
click at [88, 289] on link "Savoy - Gallery" at bounding box center [162, 293] width 259 height 40
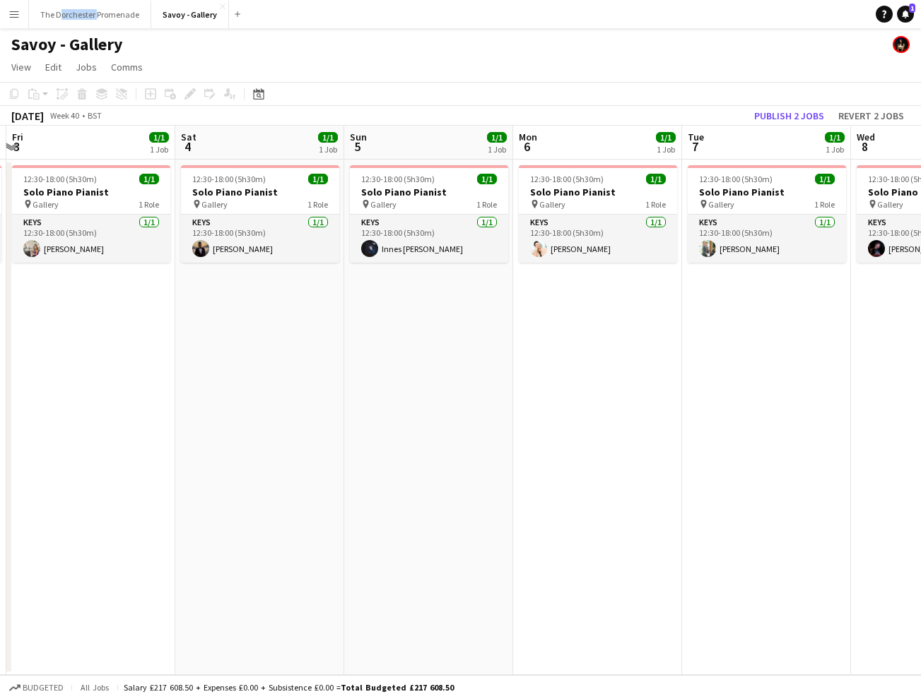
click at [12, 11] on app-icon "Menu" at bounding box center [13, 13] width 11 height 11
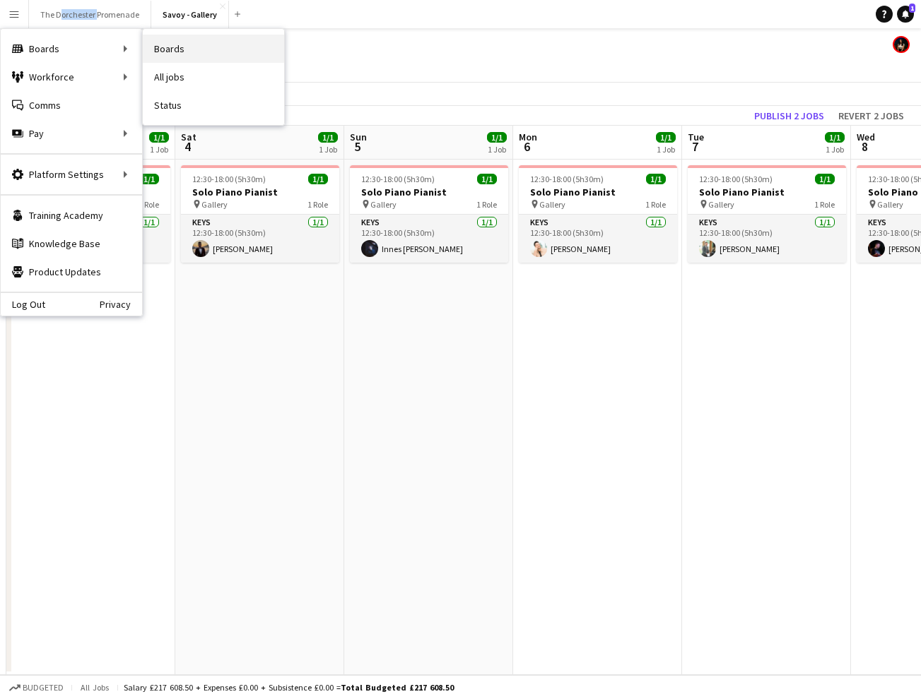
click at [168, 44] on link "Boards" at bounding box center [213, 49] width 141 height 28
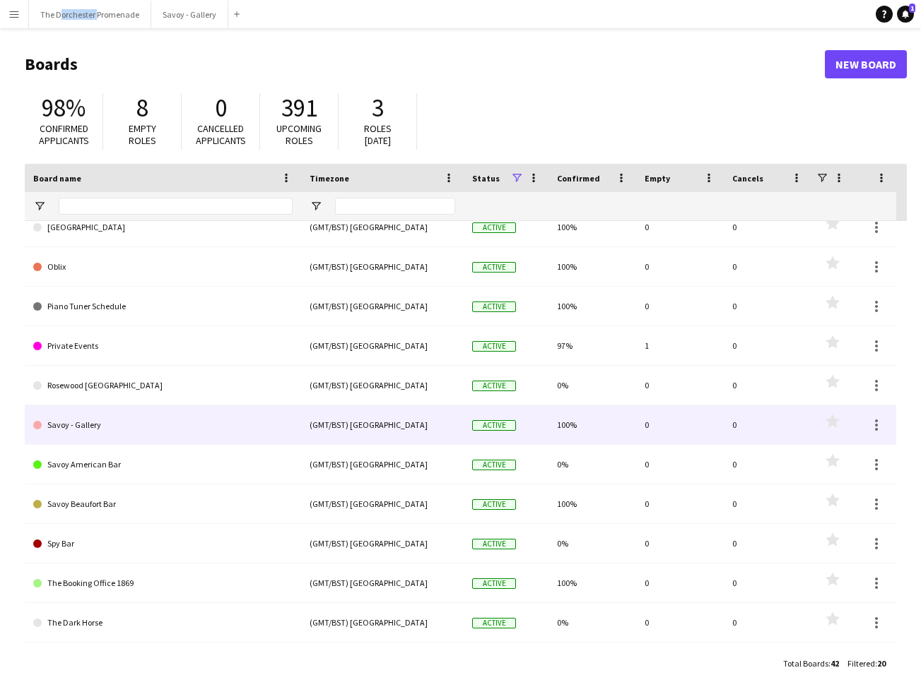
scroll to position [83, 0]
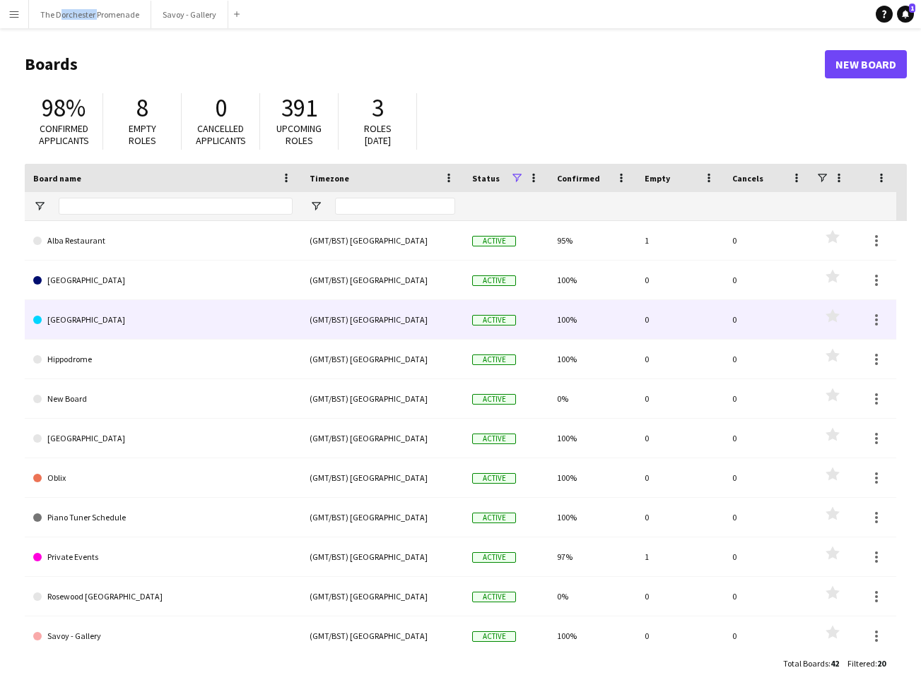
click at [186, 319] on link "[GEOGRAPHIC_DATA]" at bounding box center [162, 320] width 259 height 40
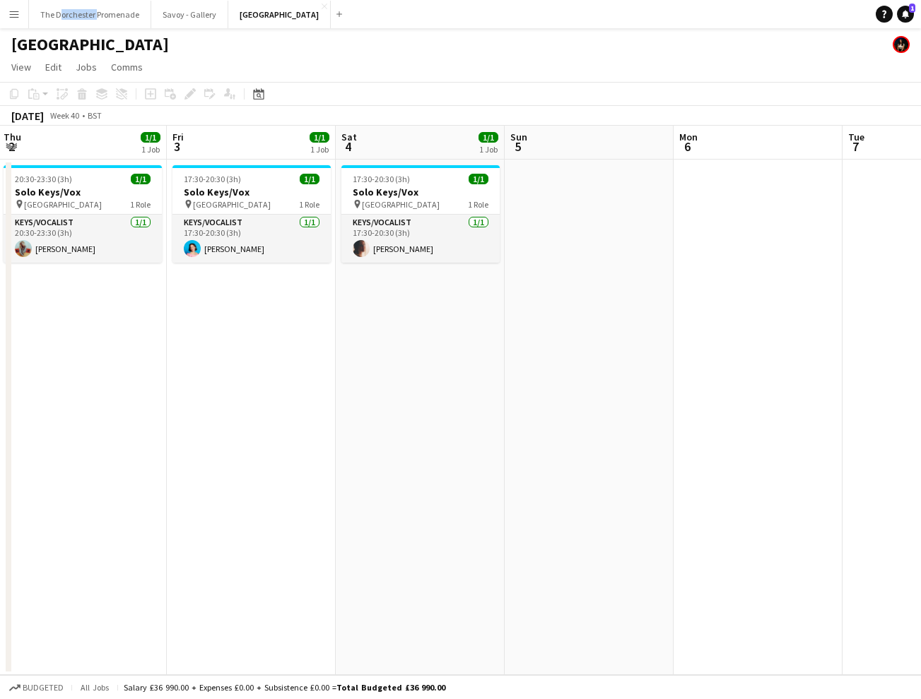
click at [14, 13] on app-icon "Menu" at bounding box center [13, 13] width 11 height 11
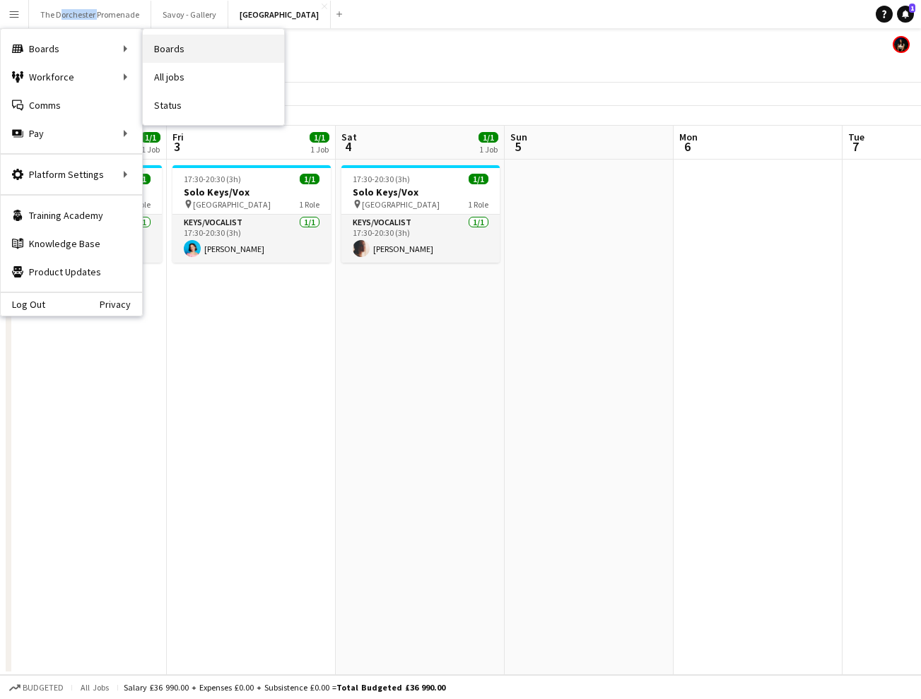
click at [220, 50] on link "Boards" at bounding box center [213, 49] width 141 height 28
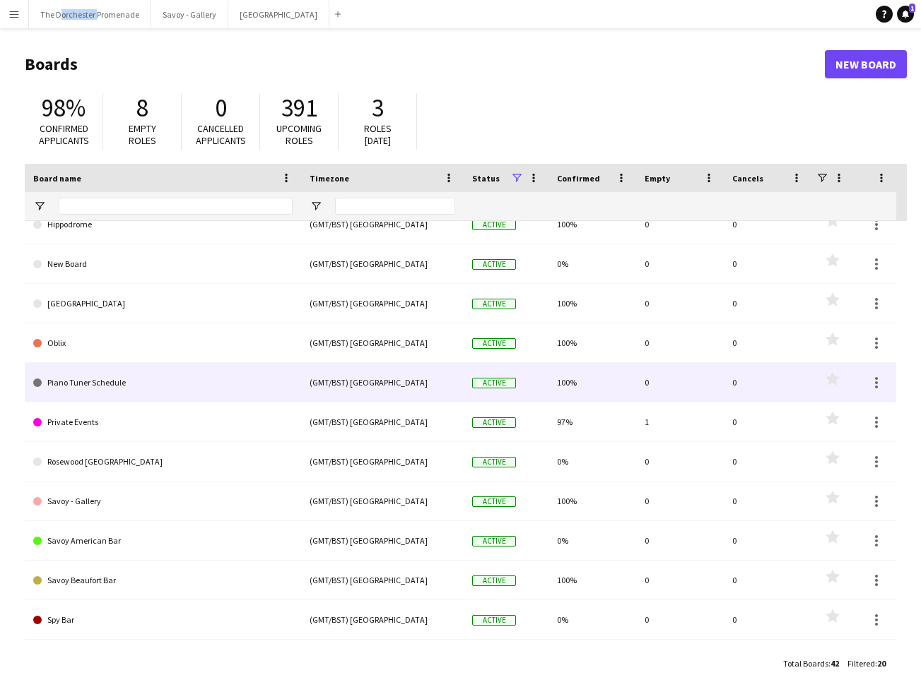
scroll to position [139, 0]
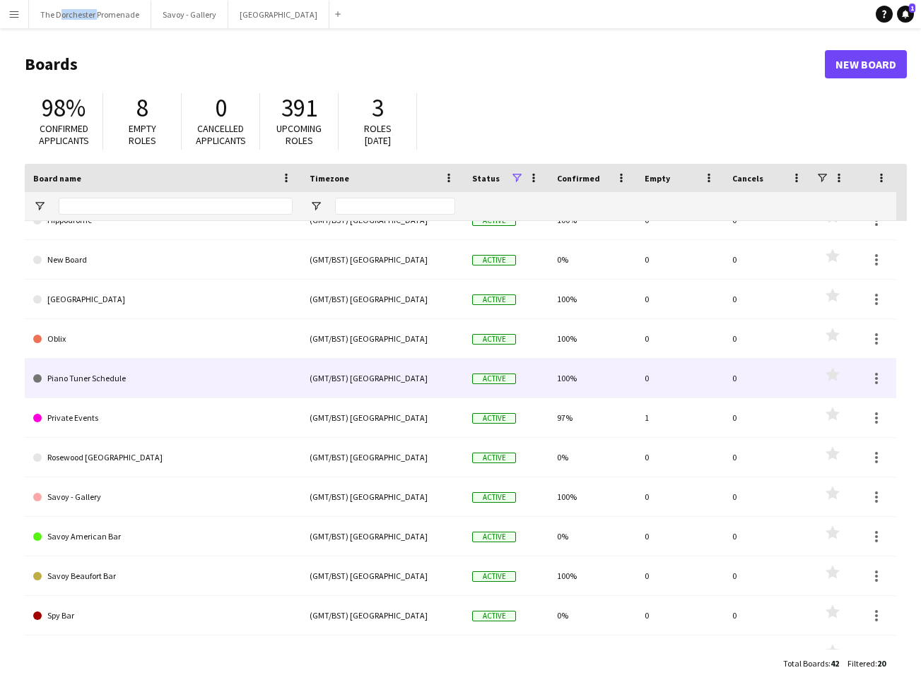
click at [184, 367] on link "Piano Tuner Schedule" at bounding box center [162, 379] width 259 height 40
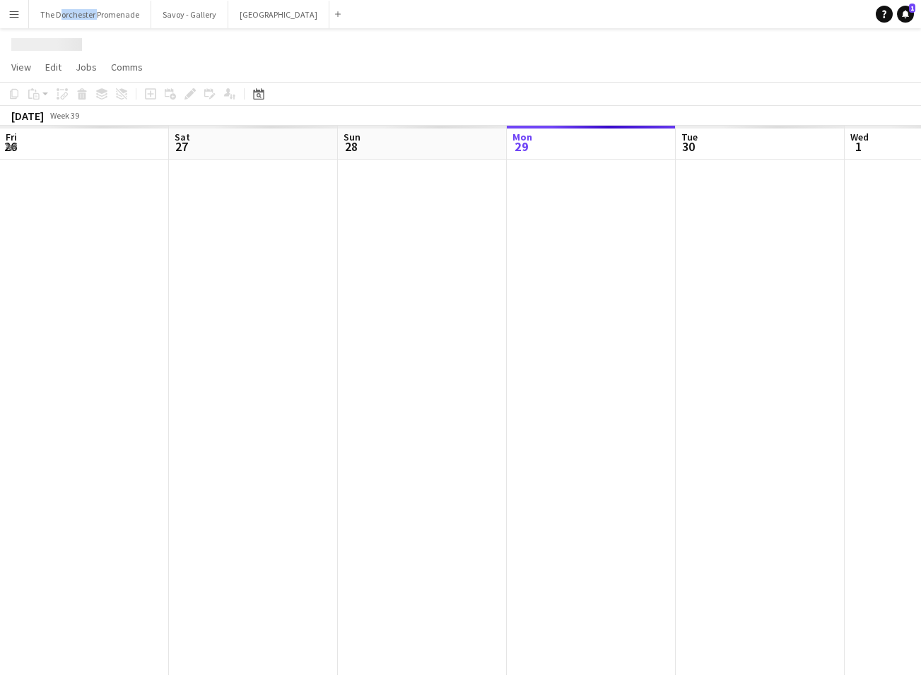
scroll to position [0, 338]
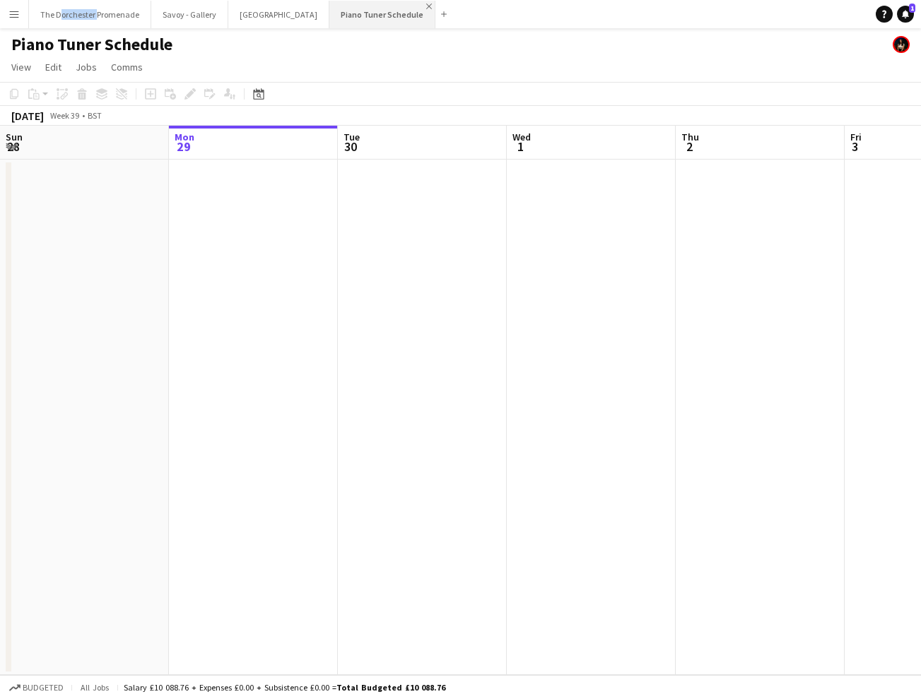
click at [426, 5] on app-icon "Close" at bounding box center [429, 7] width 6 height 6
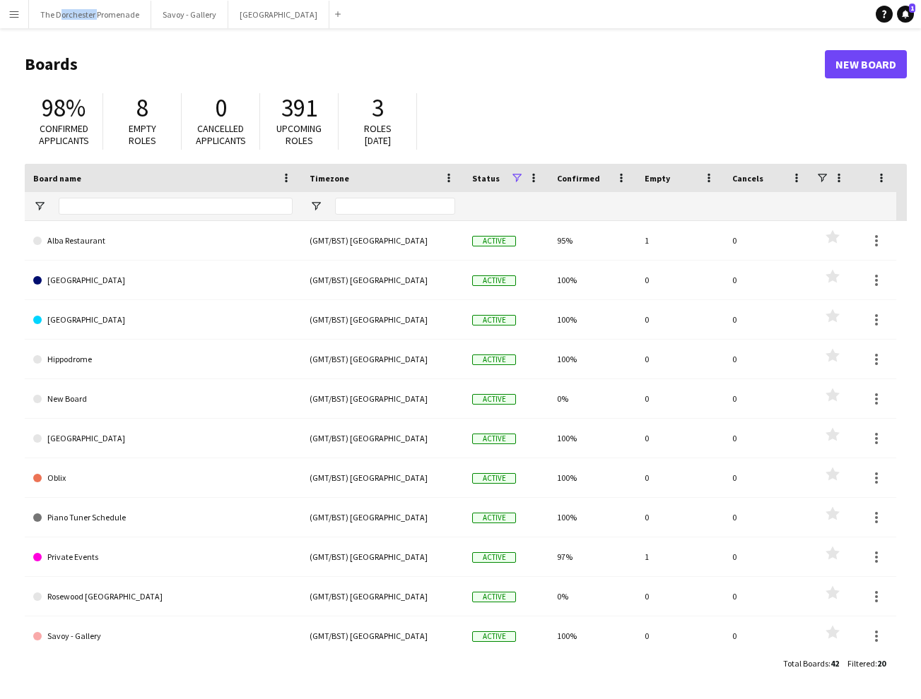
click at [13, 16] on app-icon "Menu" at bounding box center [13, 13] width 11 height 11
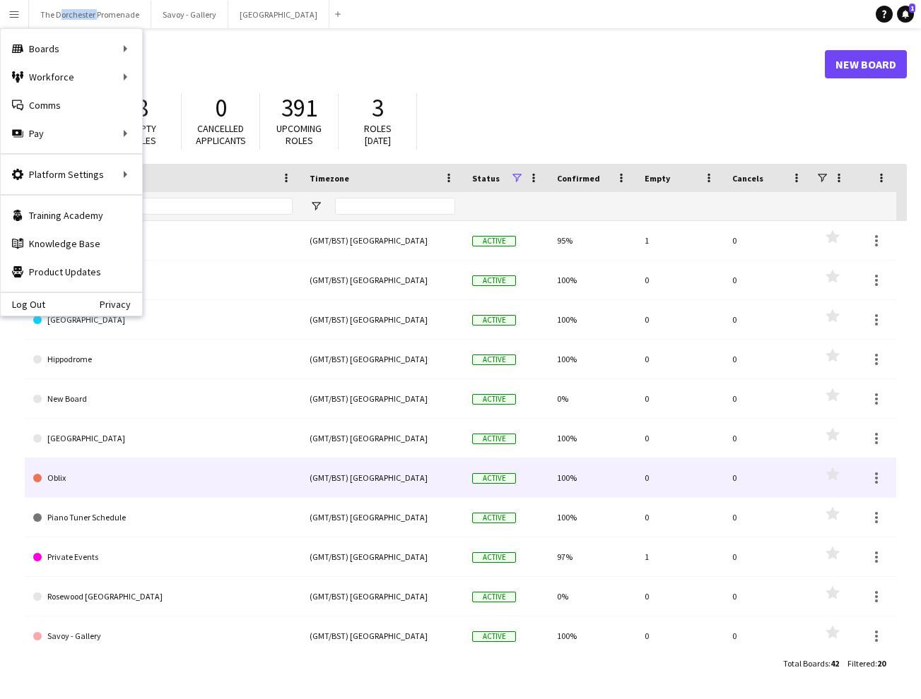
click at [116, 472] on link "Oblix" at bounding box center [162, 479] width 259 height 40
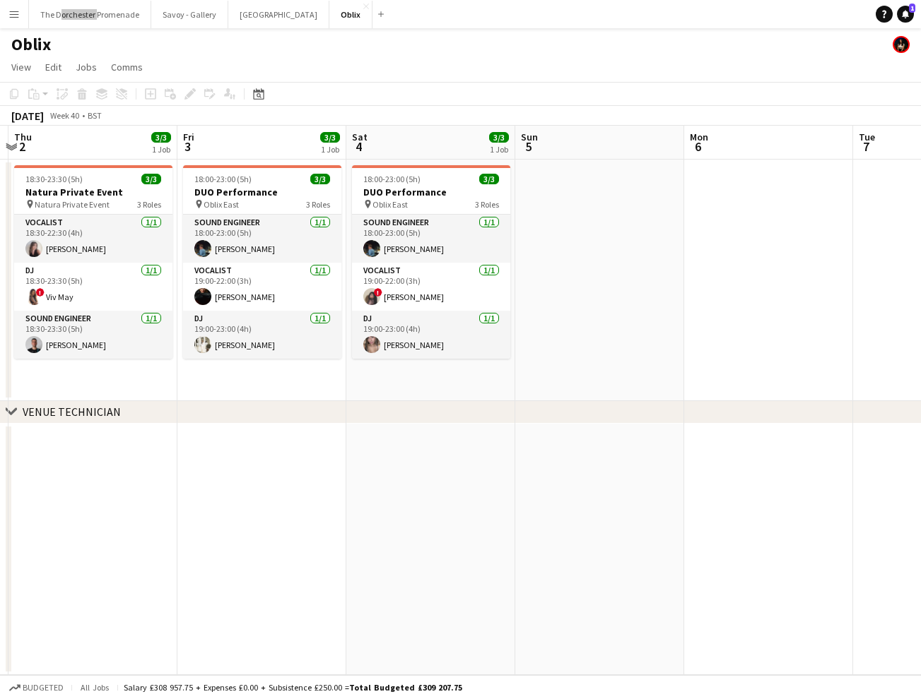
scroll to position [0, 529]
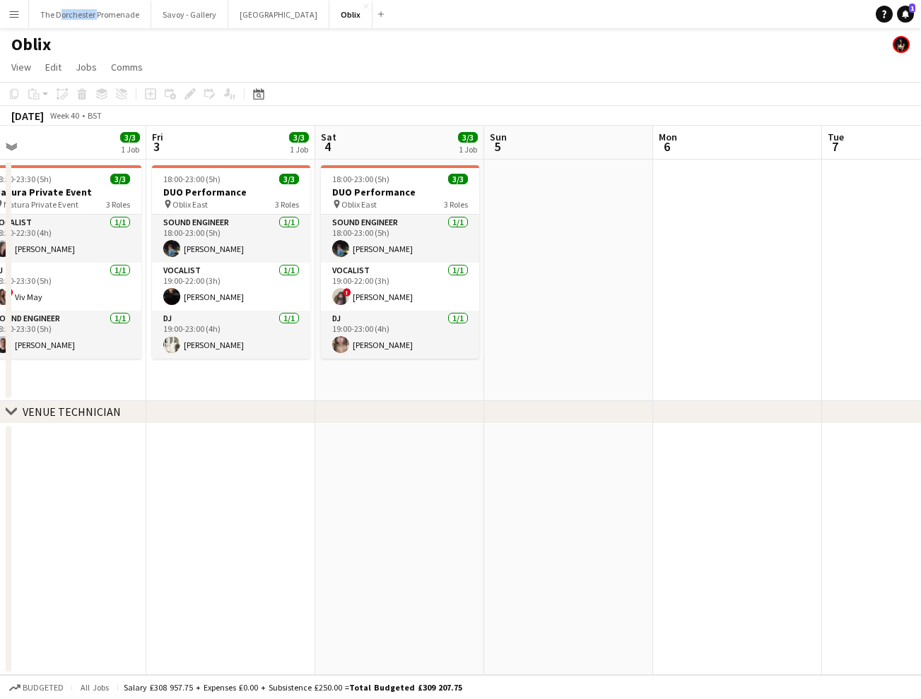
click at [15, 13] on app-icon "Menu" at bounding box center [13, 13] width 11 height 11
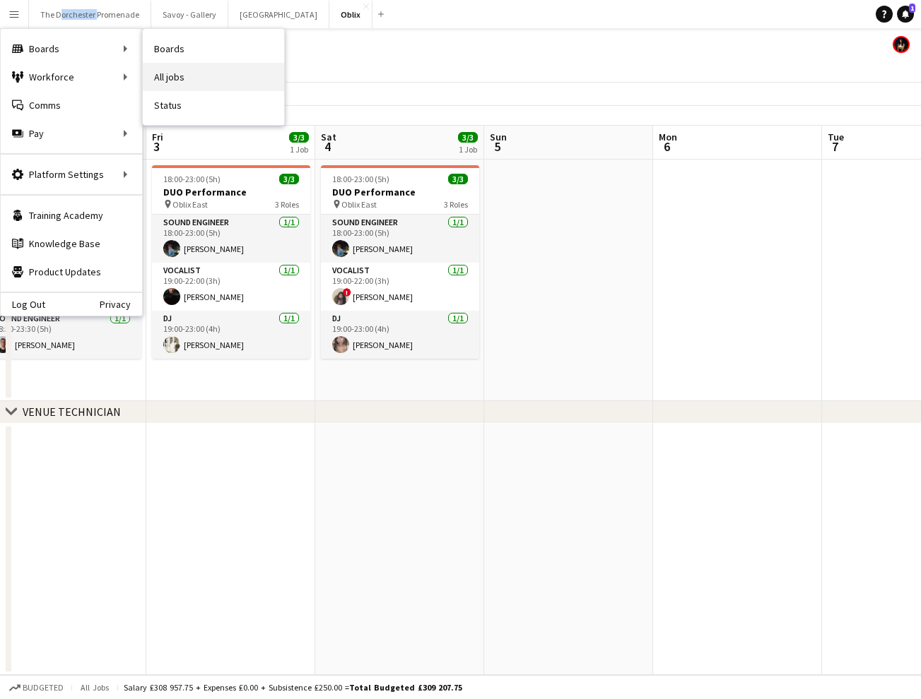
click at [185, 73] on link "All jobs" at bounding box center [213, 77] width 141 height 28
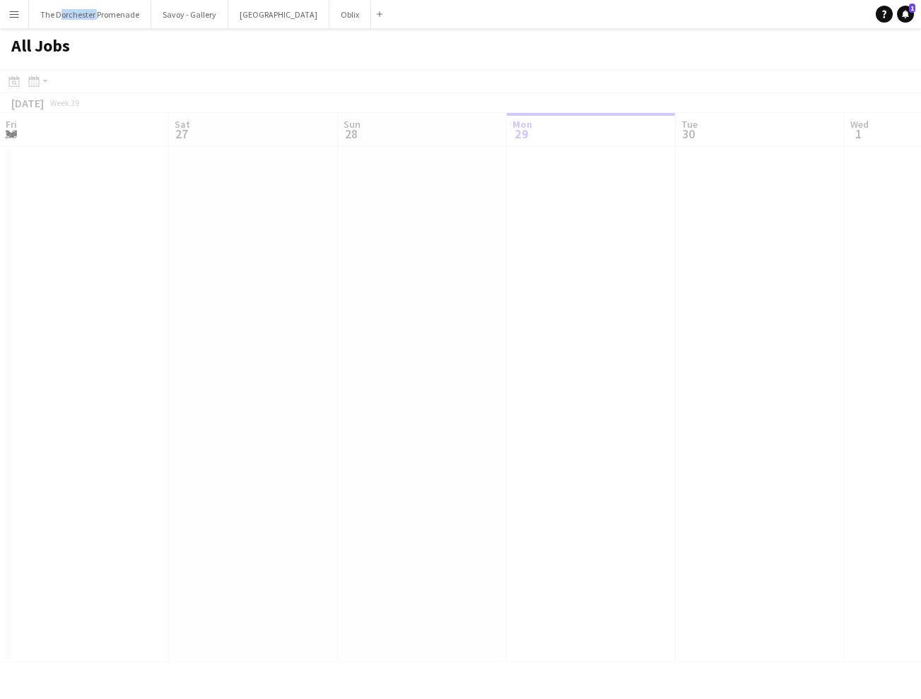
scroll to position [0, 338]
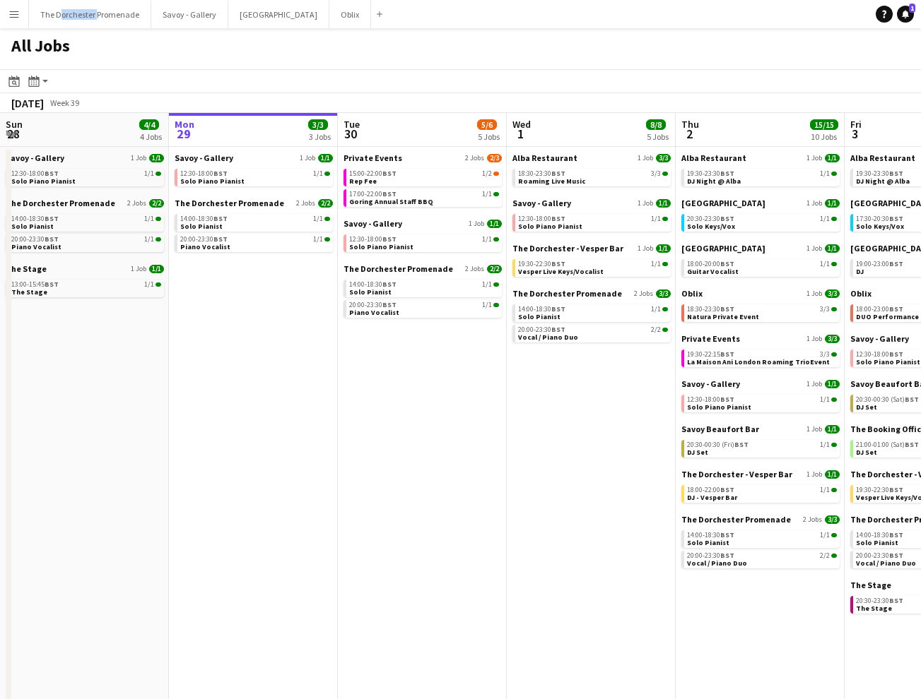
click at [20, 23] on button "Menu" at bounding box center [14, 14] width 28 height 28
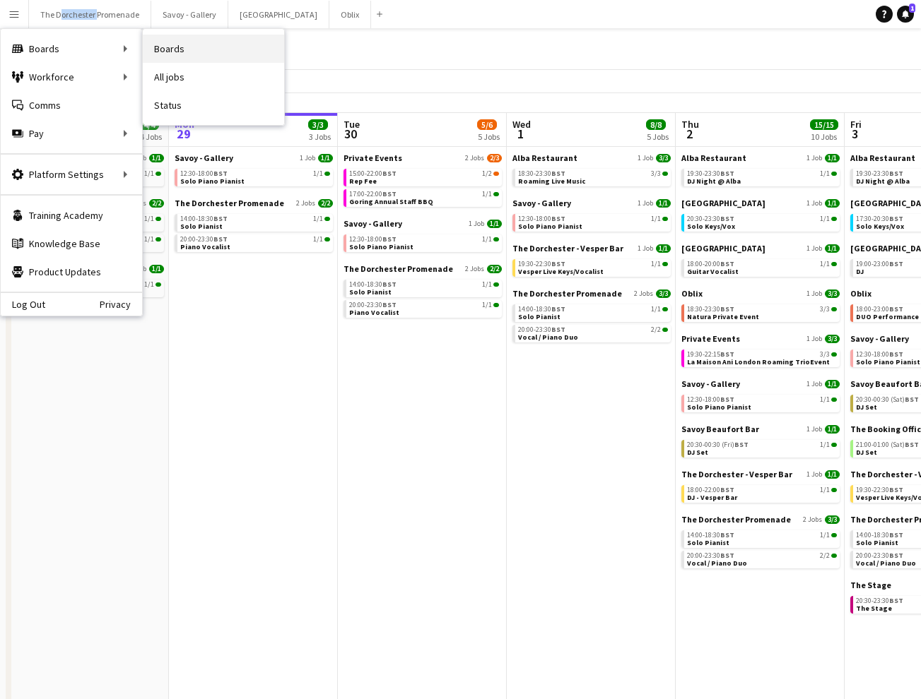
click at [189, 51] on link "Boards" at bounding box center [213, 49] width 141 height 28
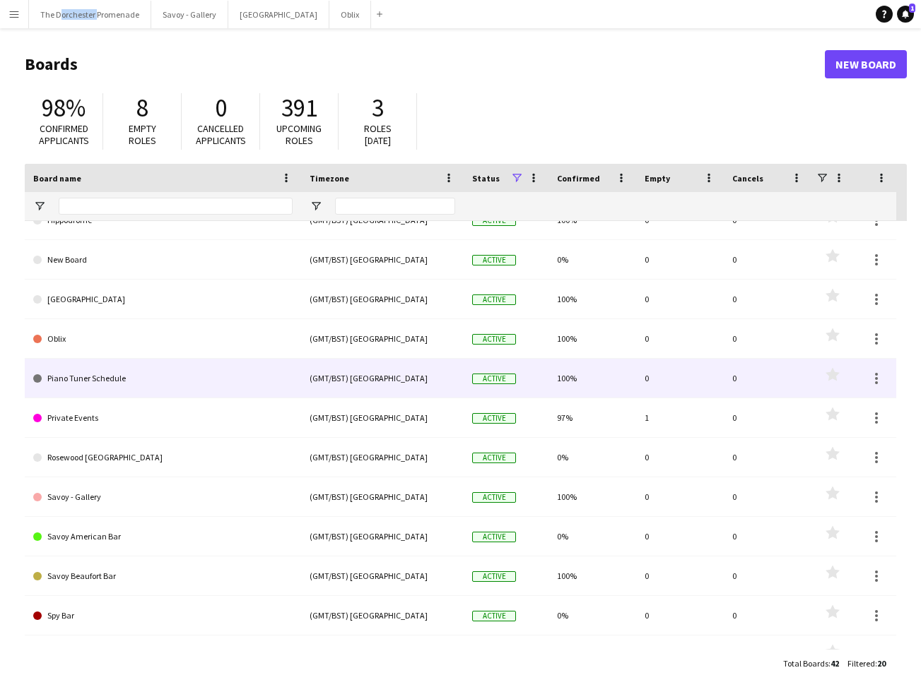
scroll to position [139, 0]
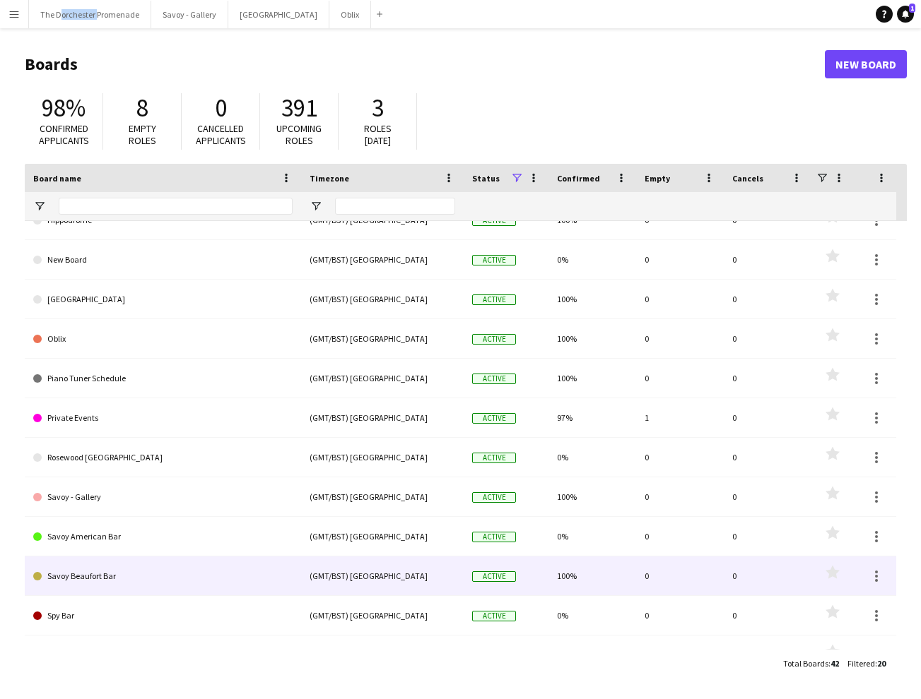
click at [158, 571] on link "Savoy Beaufort Bar" at bounding box center [162, 577] width 259 height 40
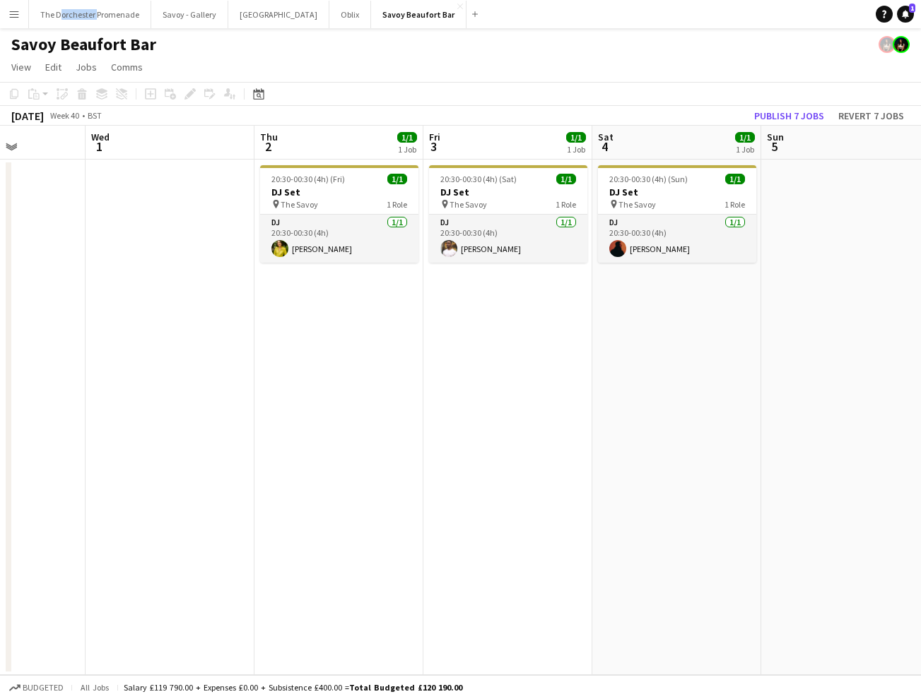
scroll to position [0, 416]
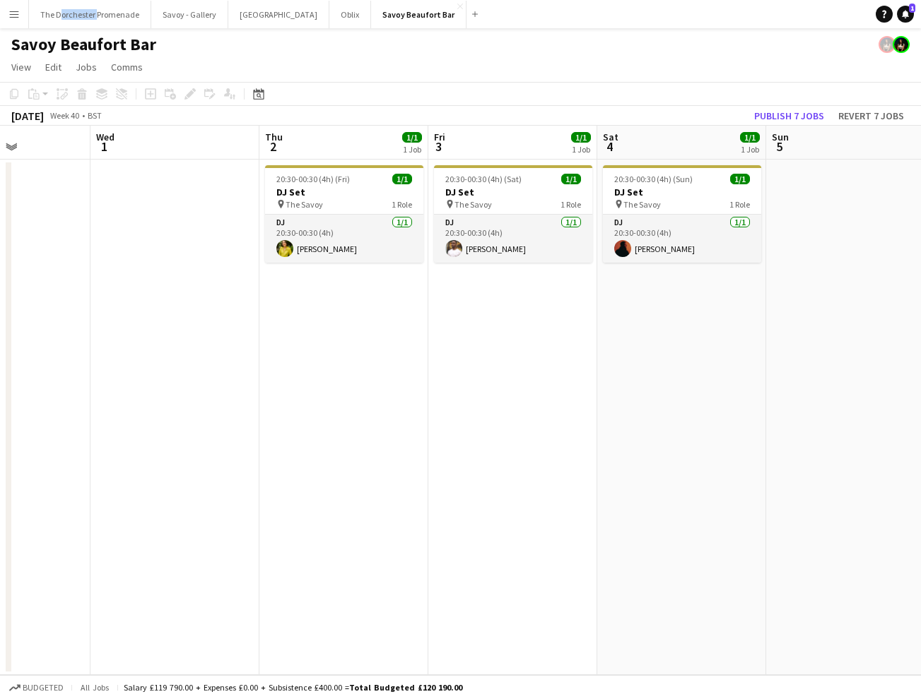
click at [13, 7] on button "Menu" at bounding box center [14, 14] width 28 height 28
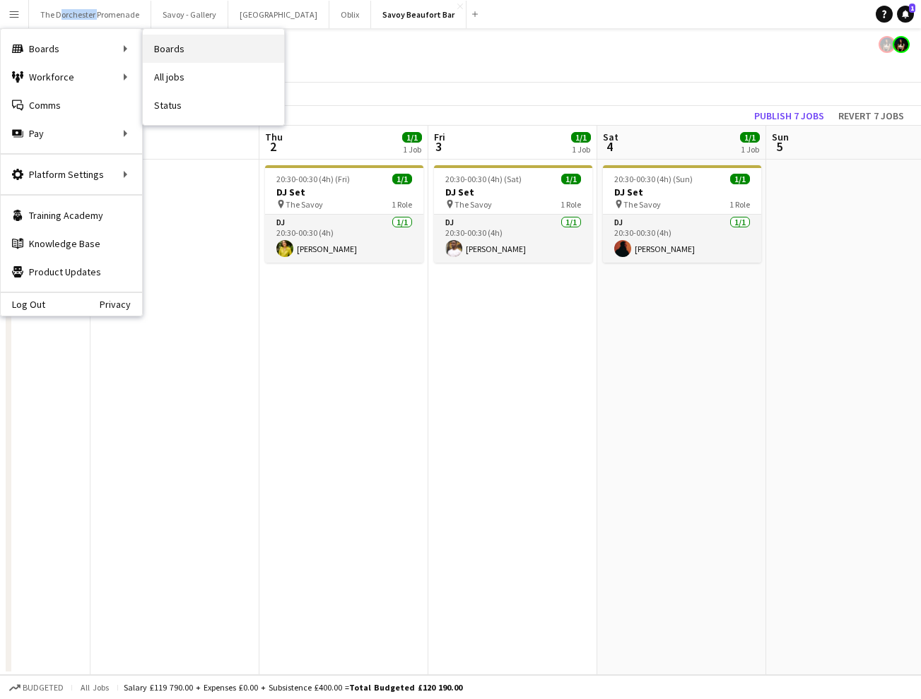
click at [192, 48] on link "Boards" at bounding box center [213, 49] width 141 height 28
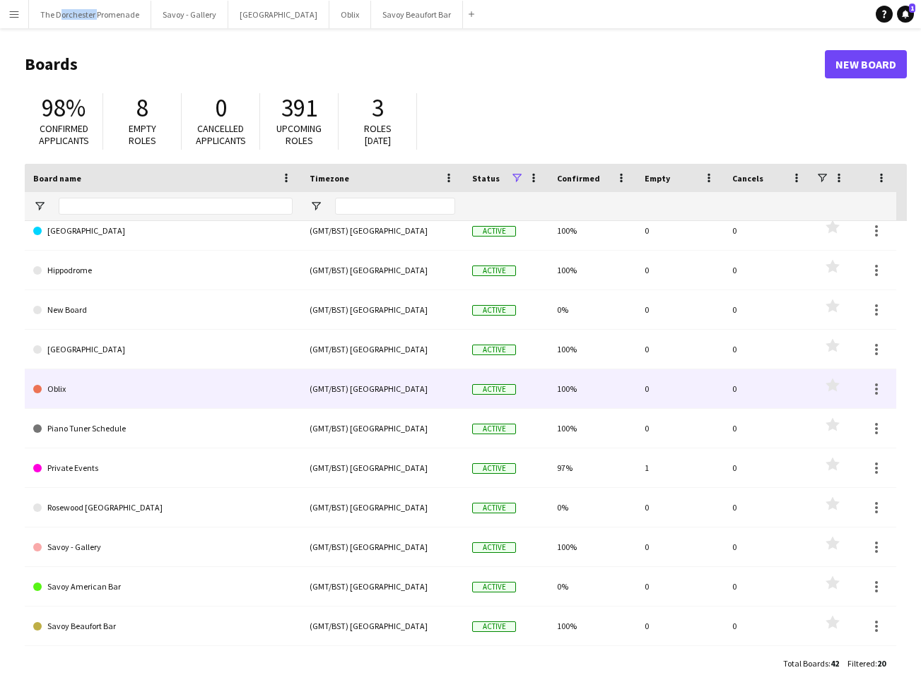
scroll to position [138, 0]
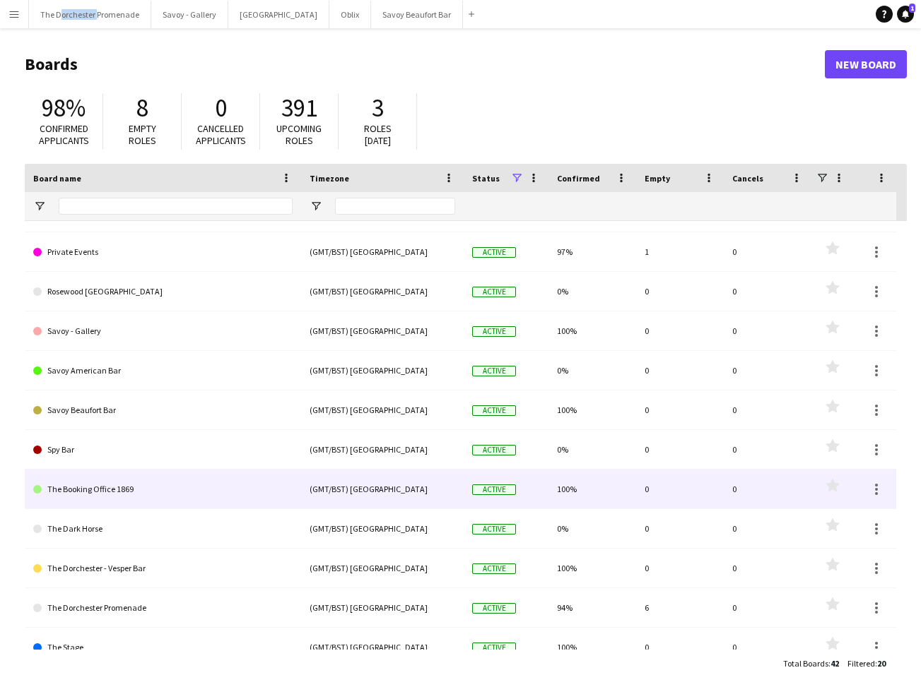
click at [182, 478] on link "The Booking Office 1869" at bounding box center [162, 490] width 259 height 40
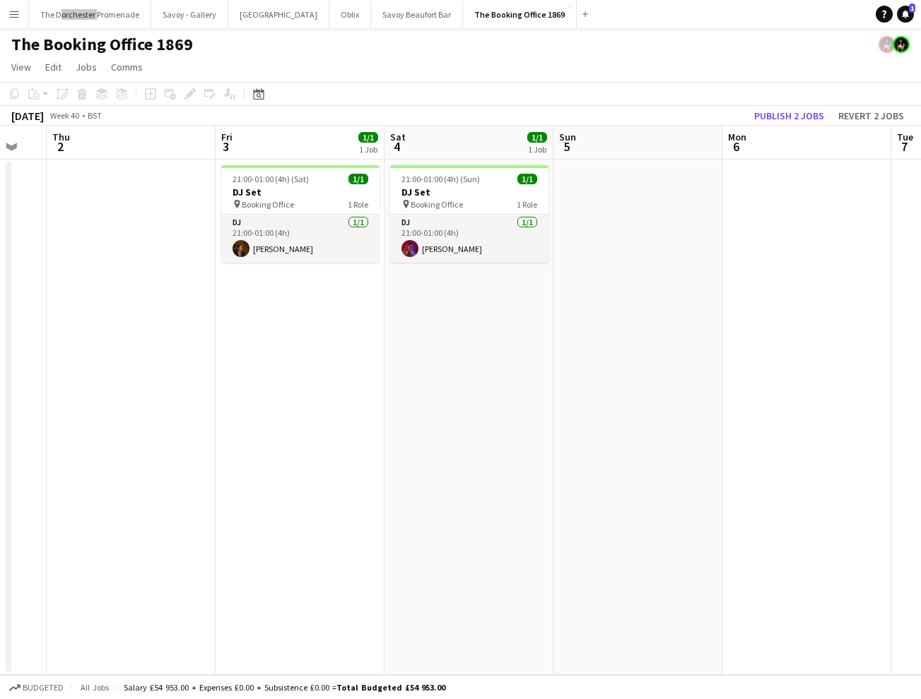
scroll to position [0, 638]
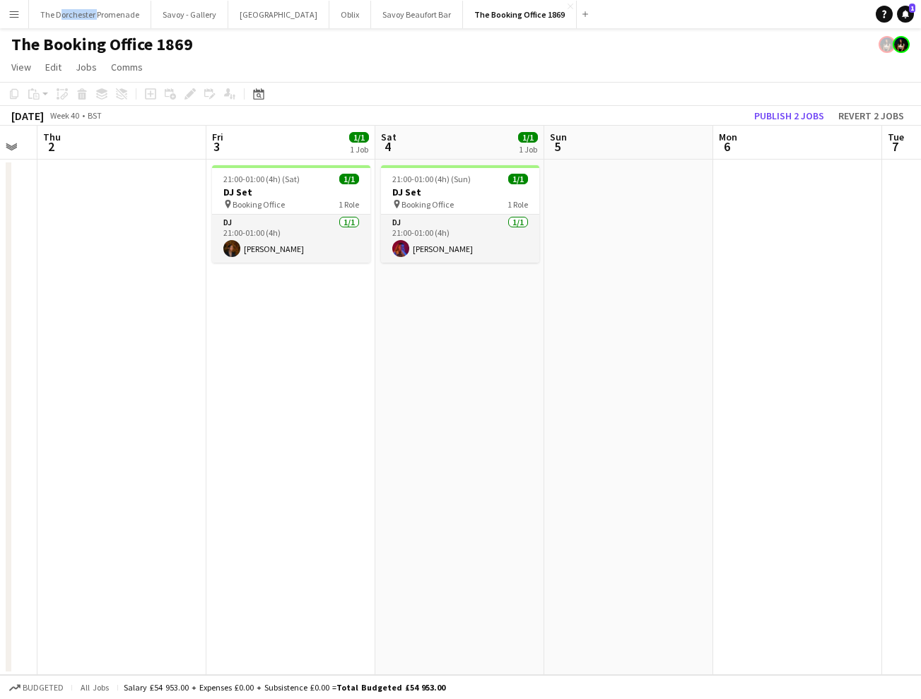
click at [18, 13] on app-icon "Menu" at bounding box center [13, 13] width 11 height 11
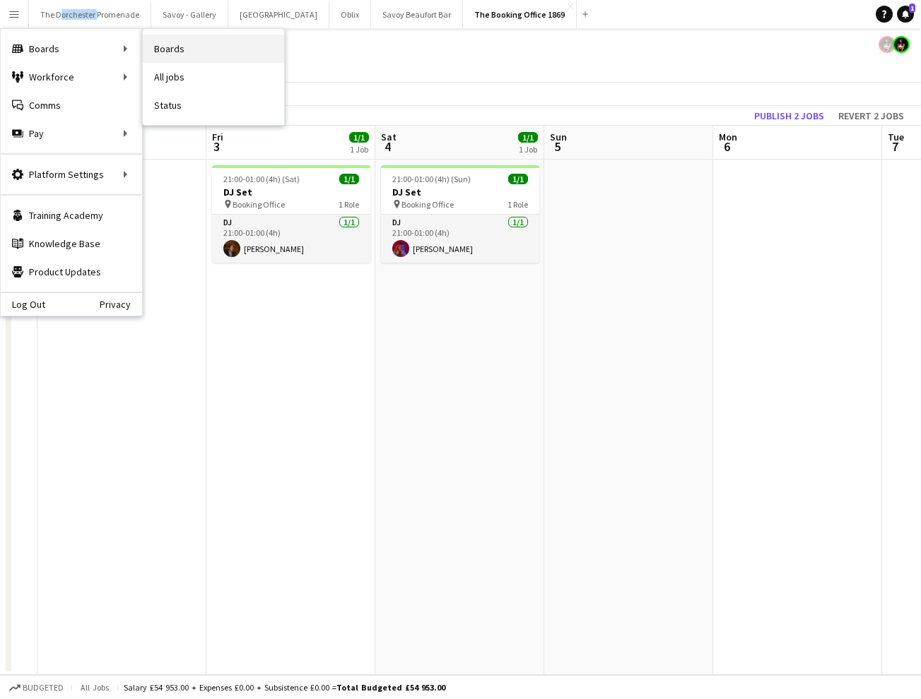
click at [203, 54] on link "Boards" at bounding box center [213, 49] width 141 height 28
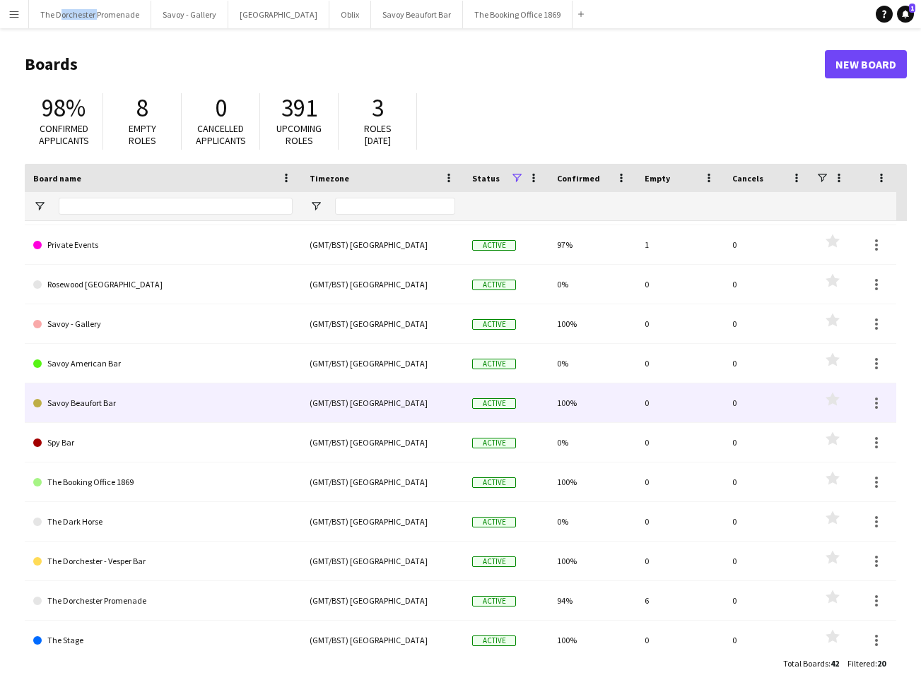
scroll to position [355, 0]
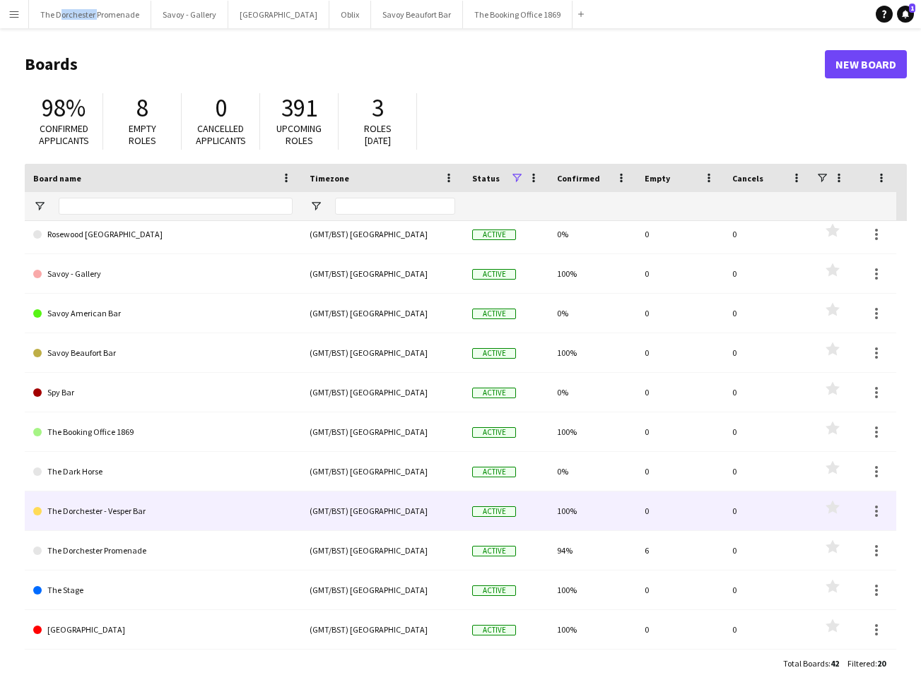
click at [233, 506] on link "The Dorchester - Vesper Bar" at bounding box center [162, 512] width 259 height 40
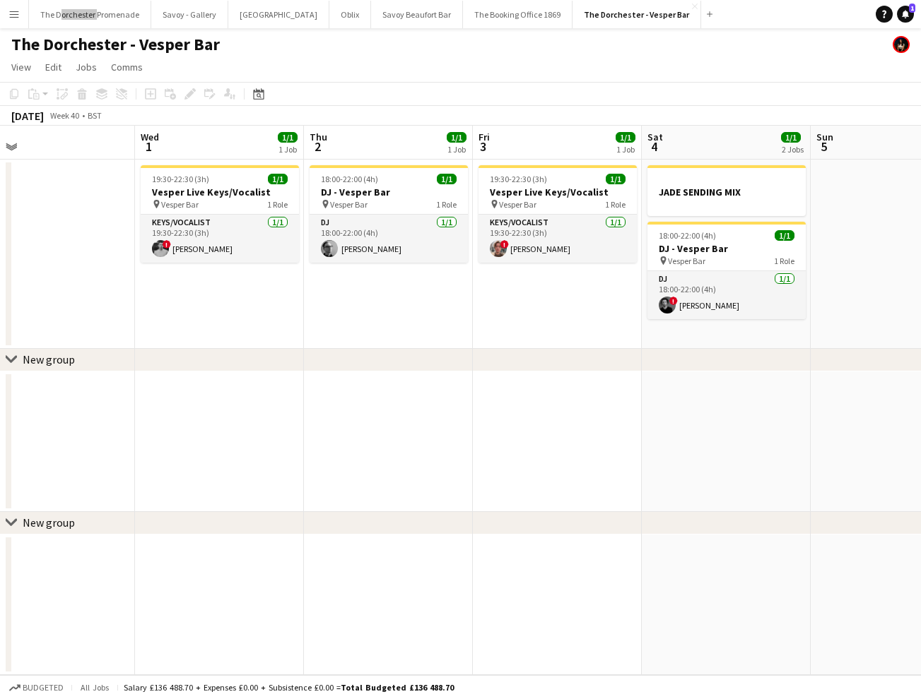
scroll to position [0, 551]
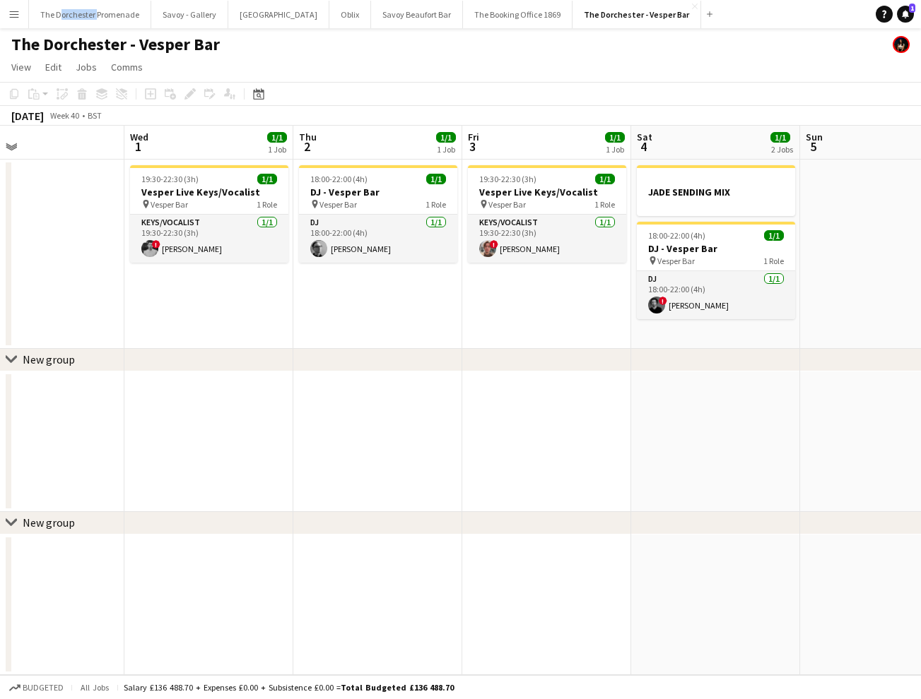
click at [16, 20] on button "Menu" at bounding box center [14, 14] width 28 height 28
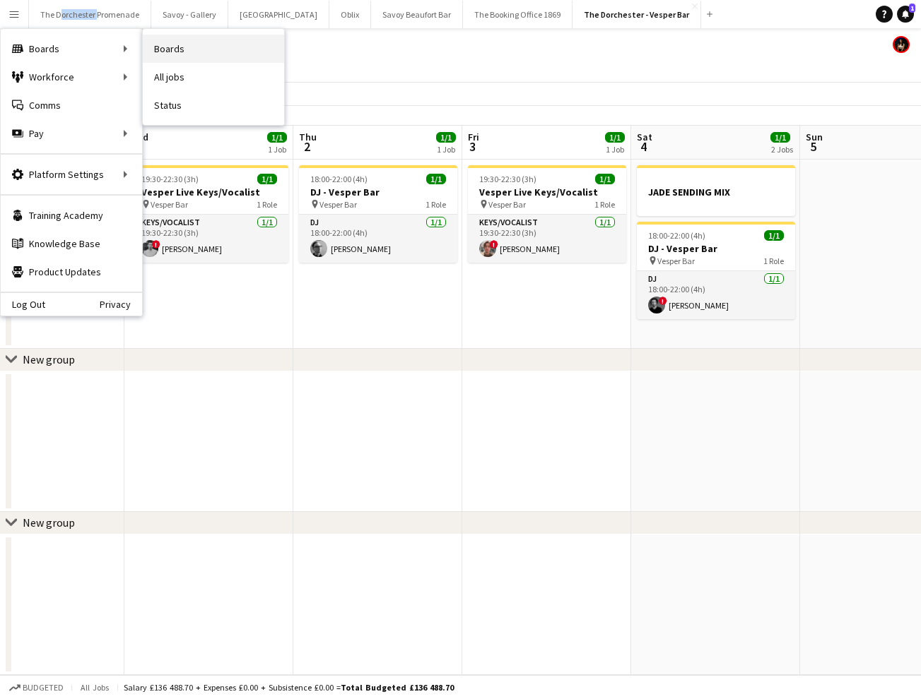
click at [202, 47] on link "Boards" at bounding box center [213, 49] width 141 height 28
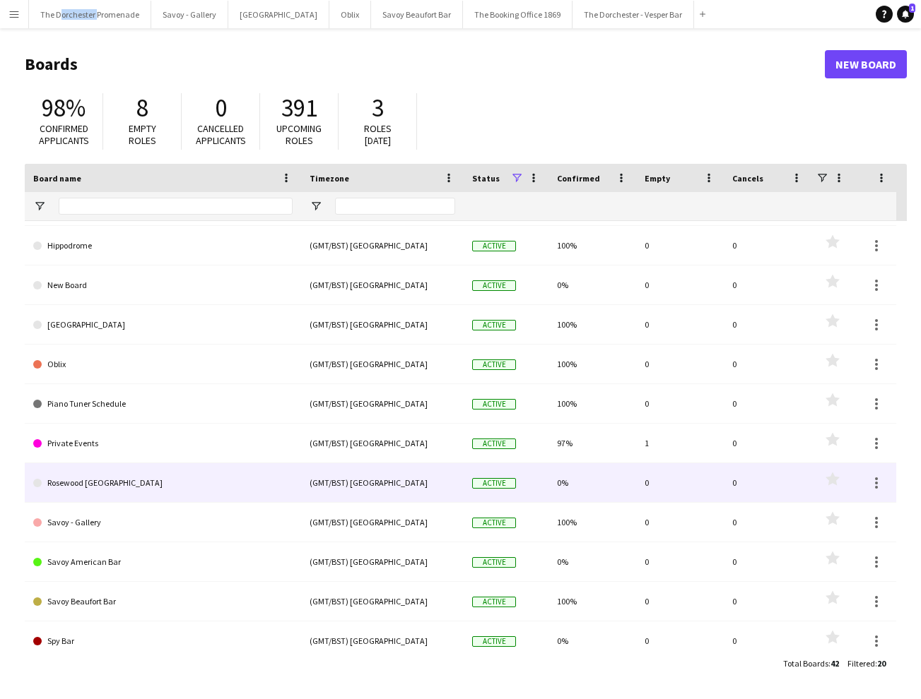
scroll to position [168, 0]
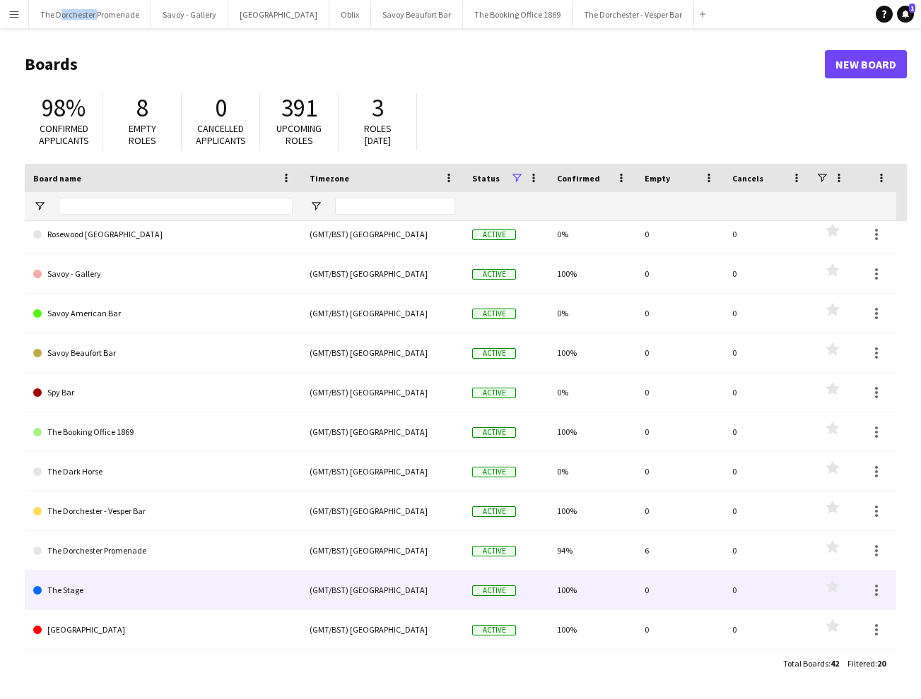
click at [204, 588] on link "The Stage" at bounding box center [162, 591] width 259 height 40
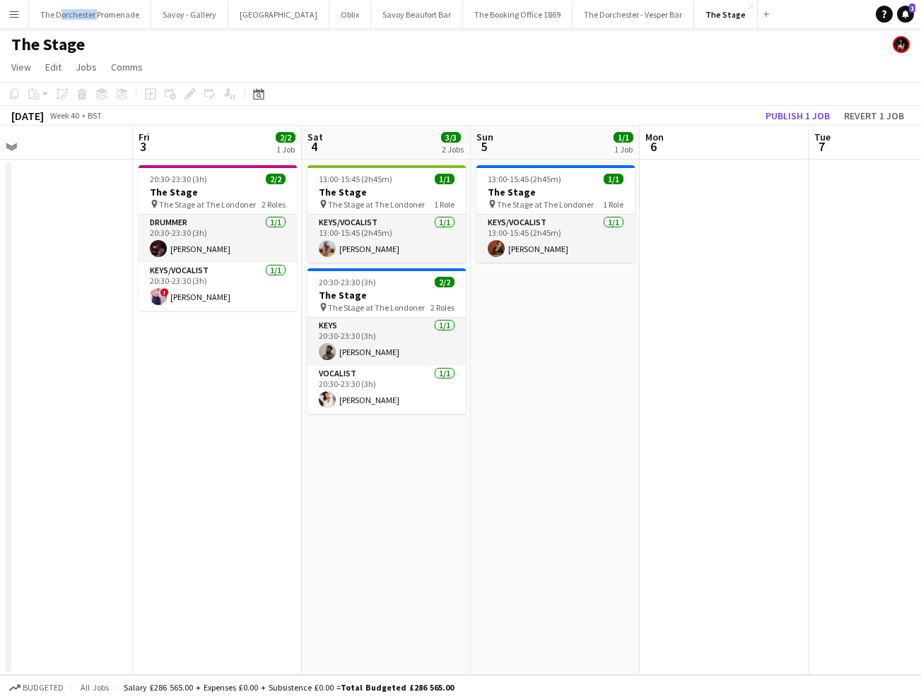
scroll to position [0, 548]
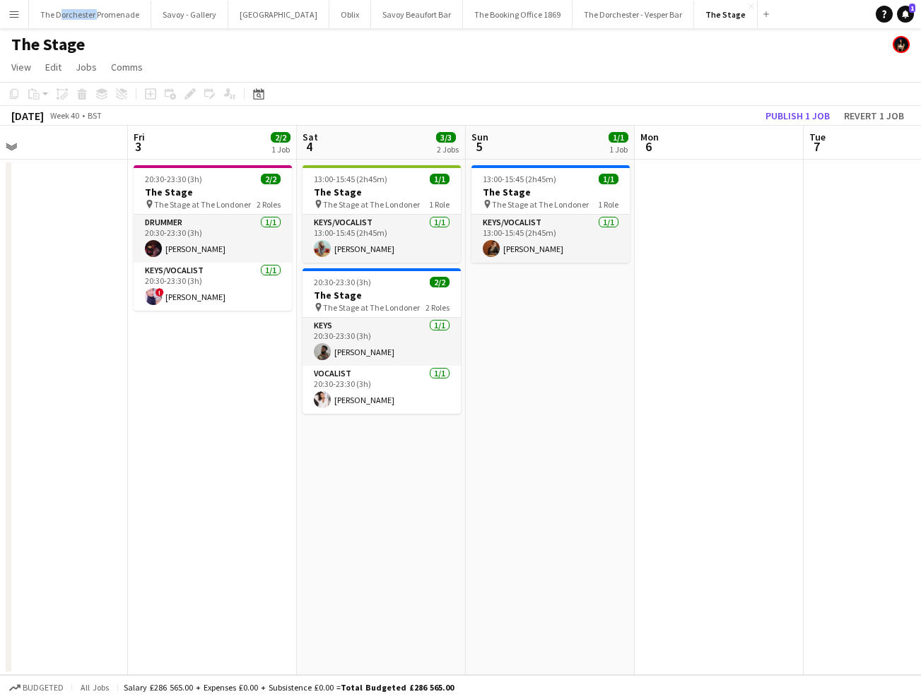
click at [11, 18] on app-icon "Menu" at bounding box center [13, 13] width 11 height 11
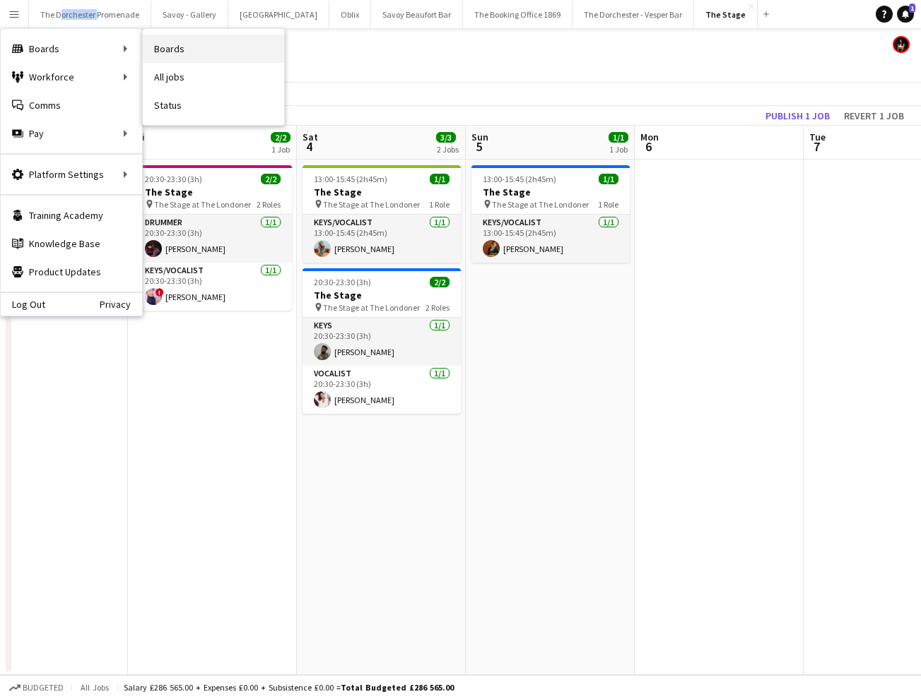
click at [199, 53] on link "Boards" at bounding box center [213, 49] width 141 height 28
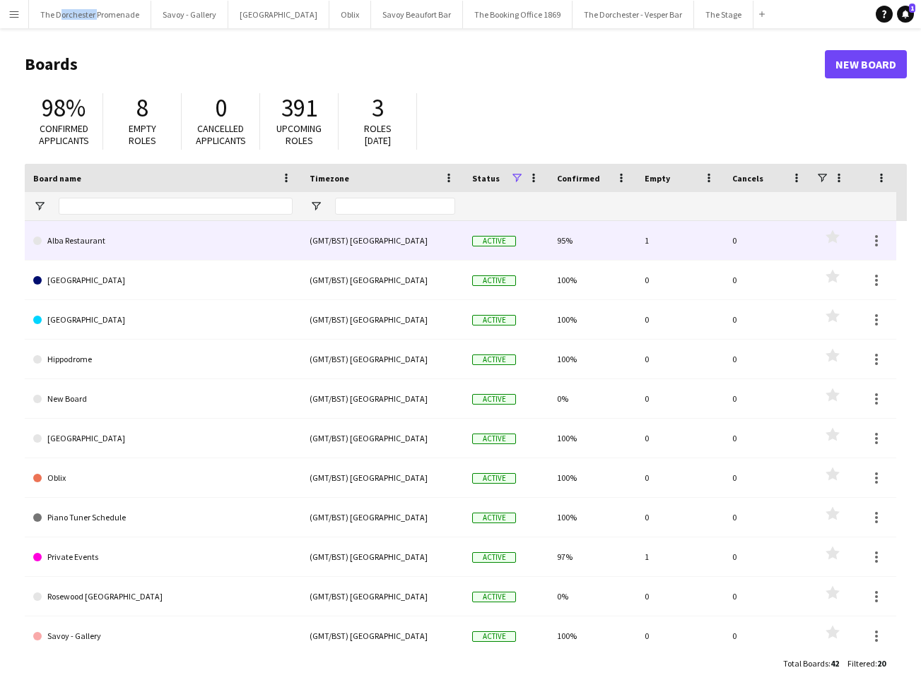
click at [176, 240] on link "Alba Restaurant" at bounding box center [162, 241] width 259 height 40
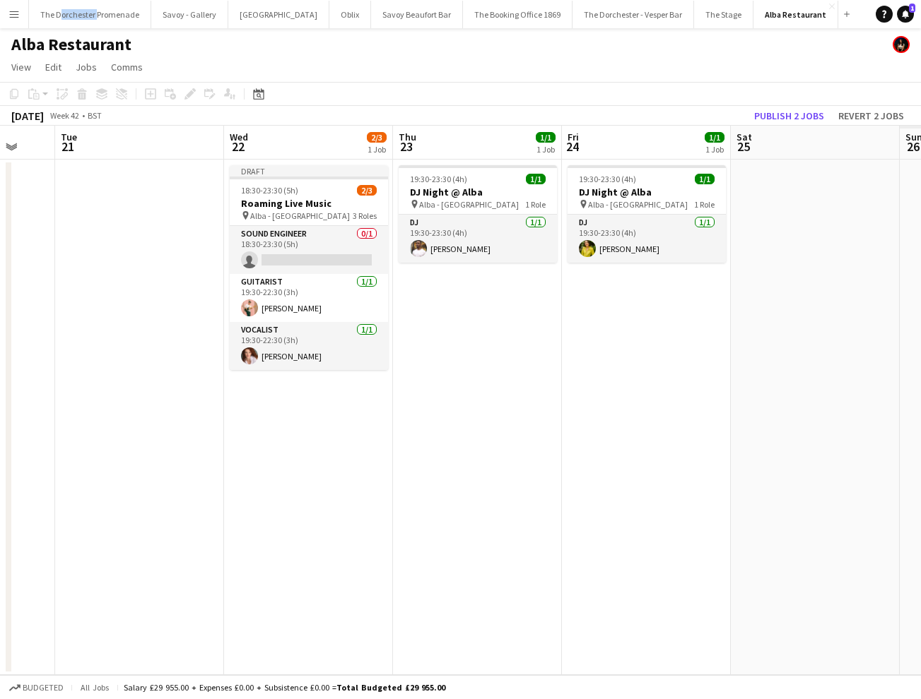
scroll to position [0, 480]
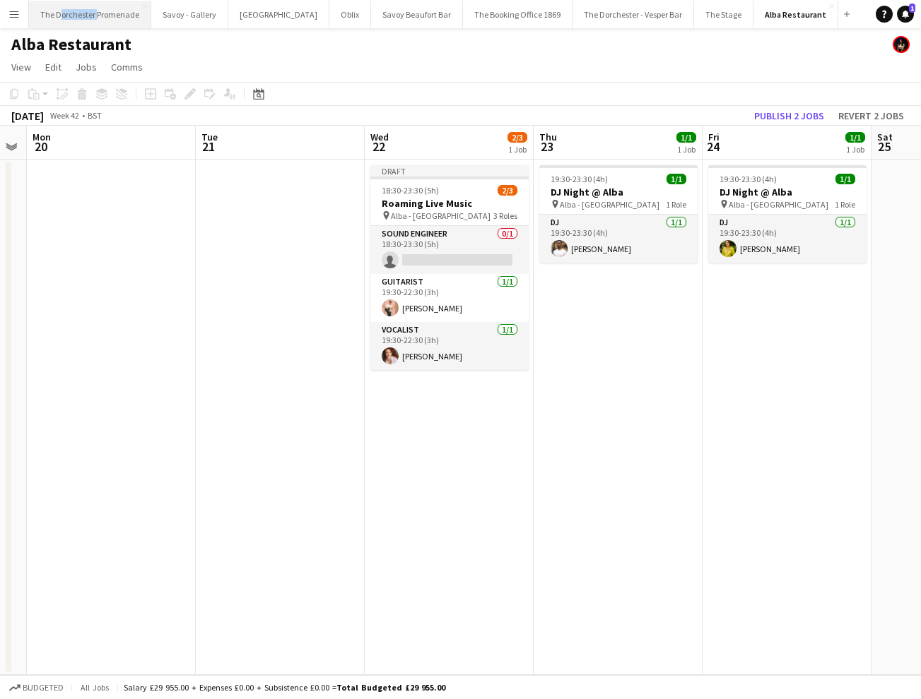
click at [116, 17] on button "The Dorchester Promenade Close" at bounding box center [90, 15] width 122 height 28
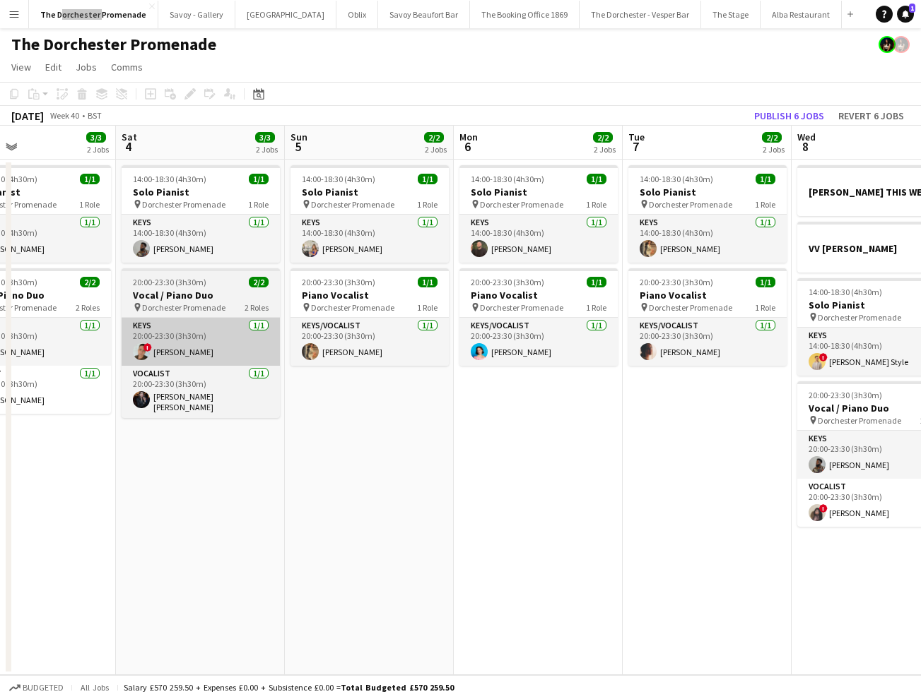
scroll to position [0, 631]
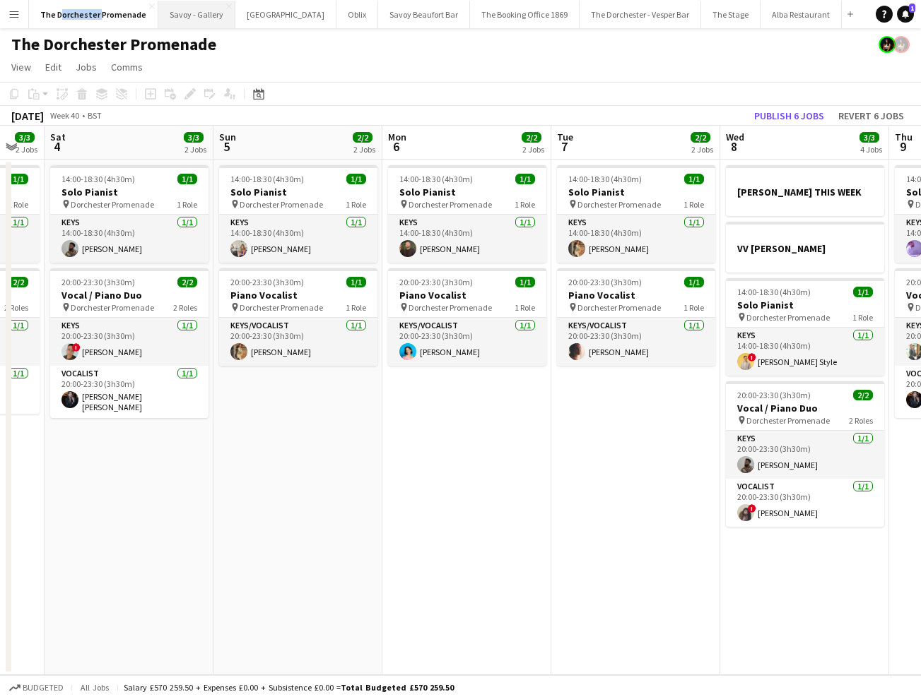
click at [196, 15] on button "Savoy - Gallery Close" at bounding box center [196, 15] width 77 height 28
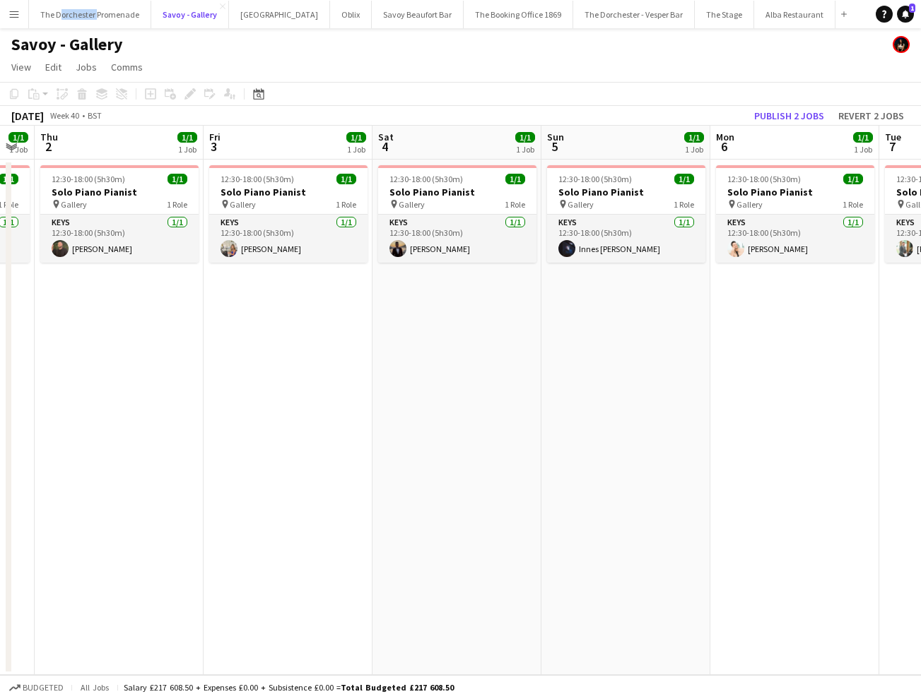
scroll to position [0, 487]
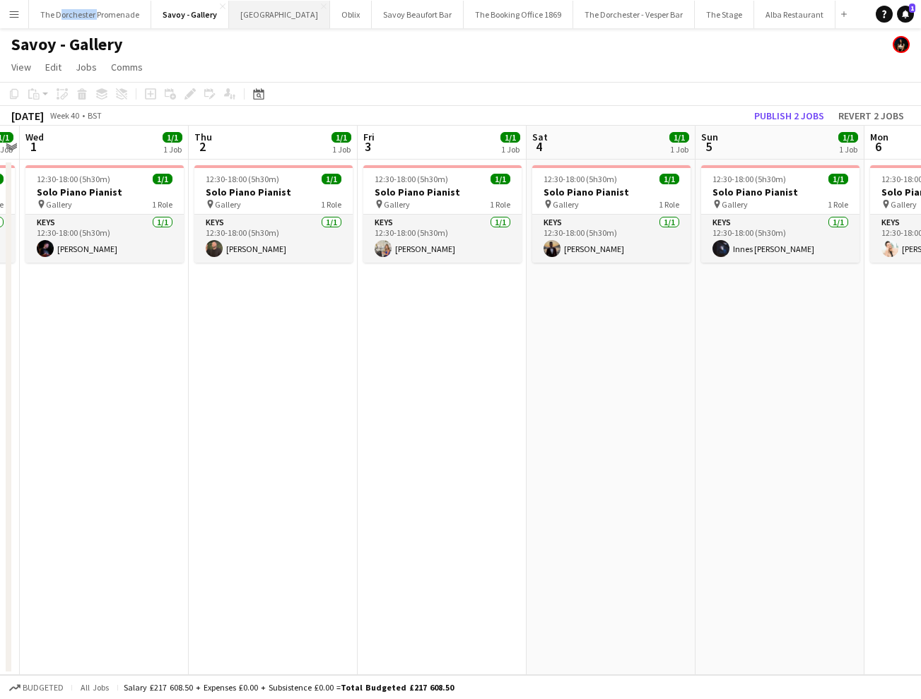
click at [254, 16] on button "[GEOGRAPHIC_DATA]" at bounding box center [279, 15] width 101 height 28
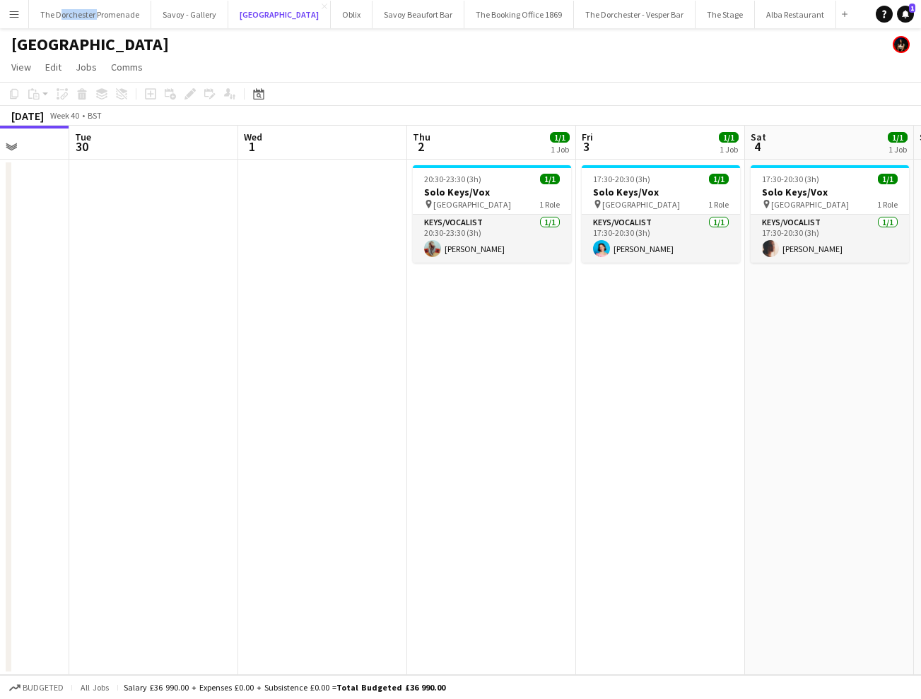
scroll to position [0, 632]
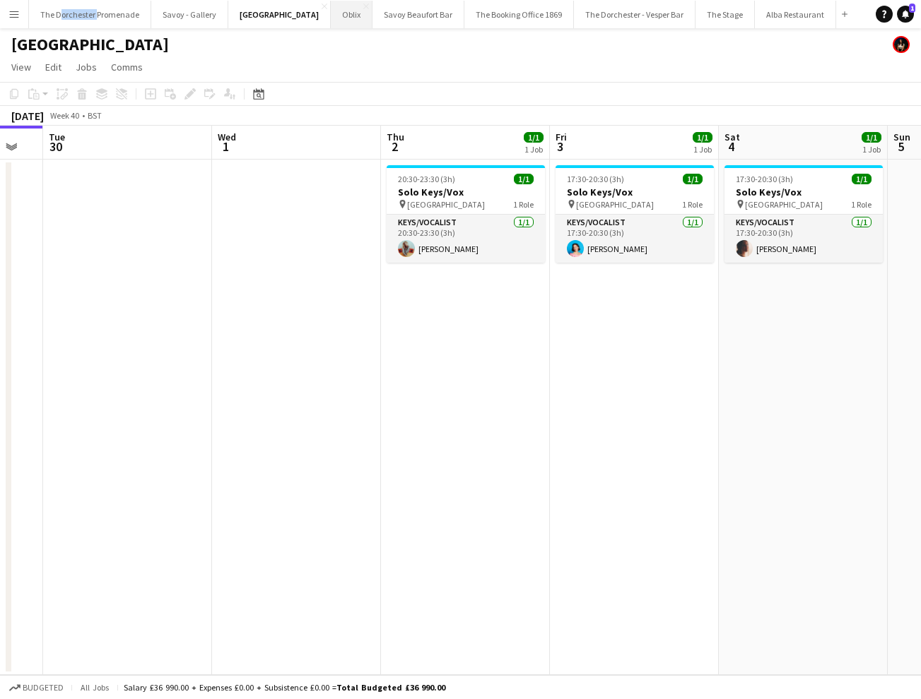
click at [331, 18] on button "Oblix Close" at bounding box center [352, 15] width 42 height 28
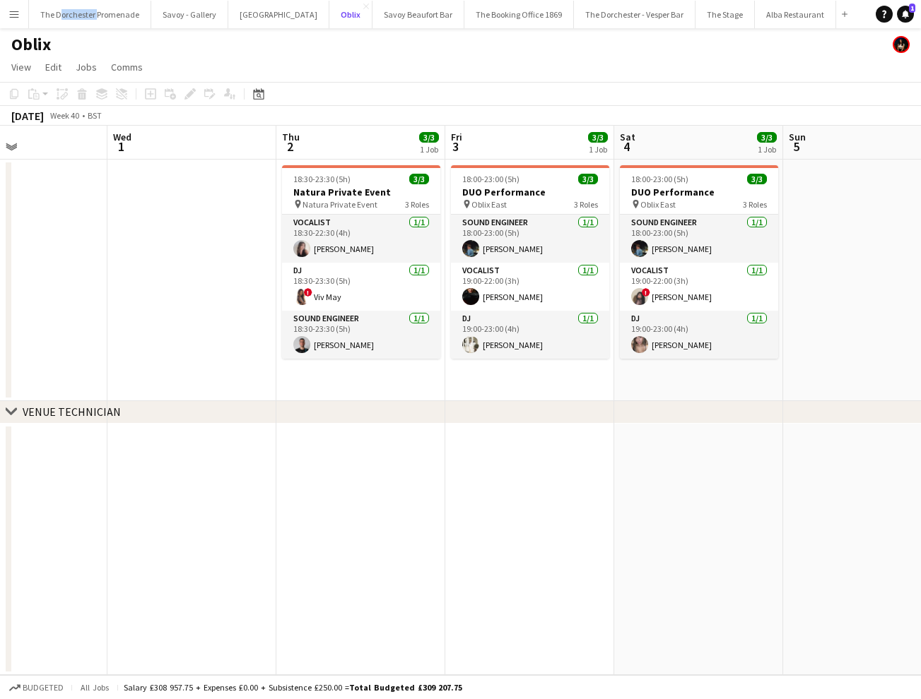
scroll to position [0, 562]
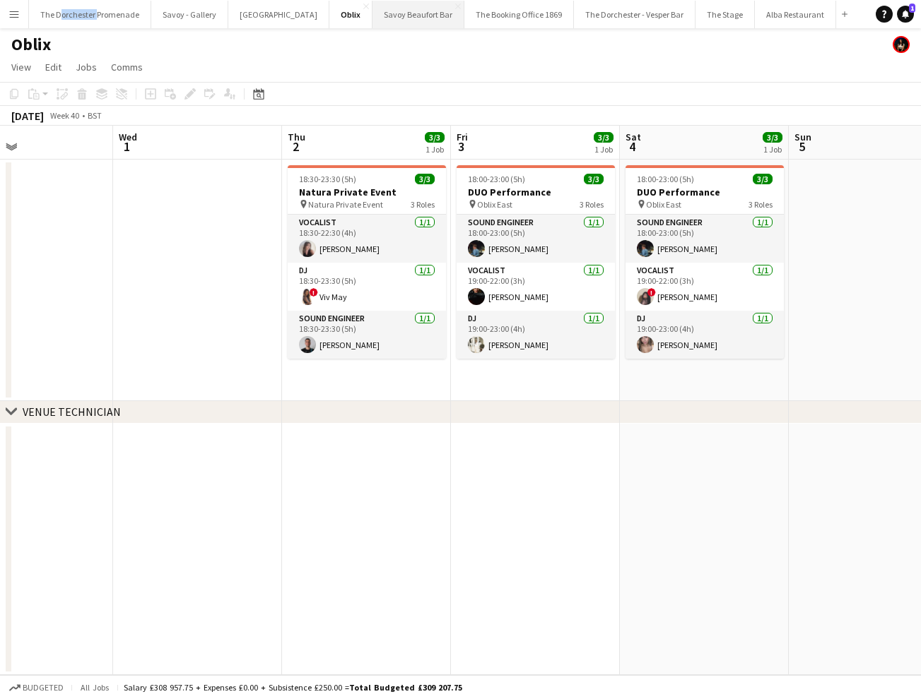
click at [379, 11] on button "Savoy Beaufort Bar Close" at bounding box center [418, 15] width 92 height 28
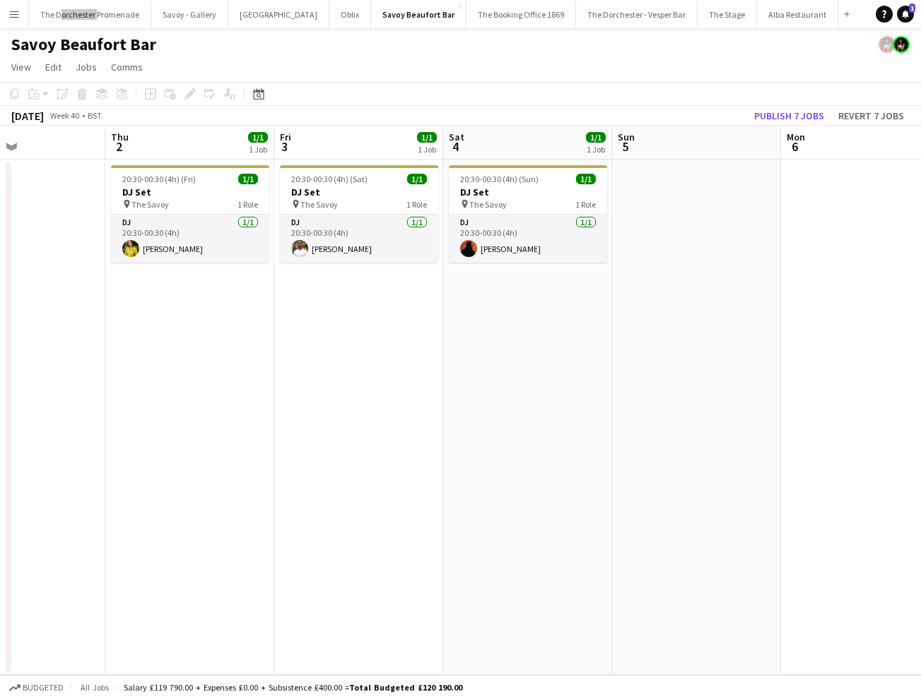
scroll to position [0, 575]
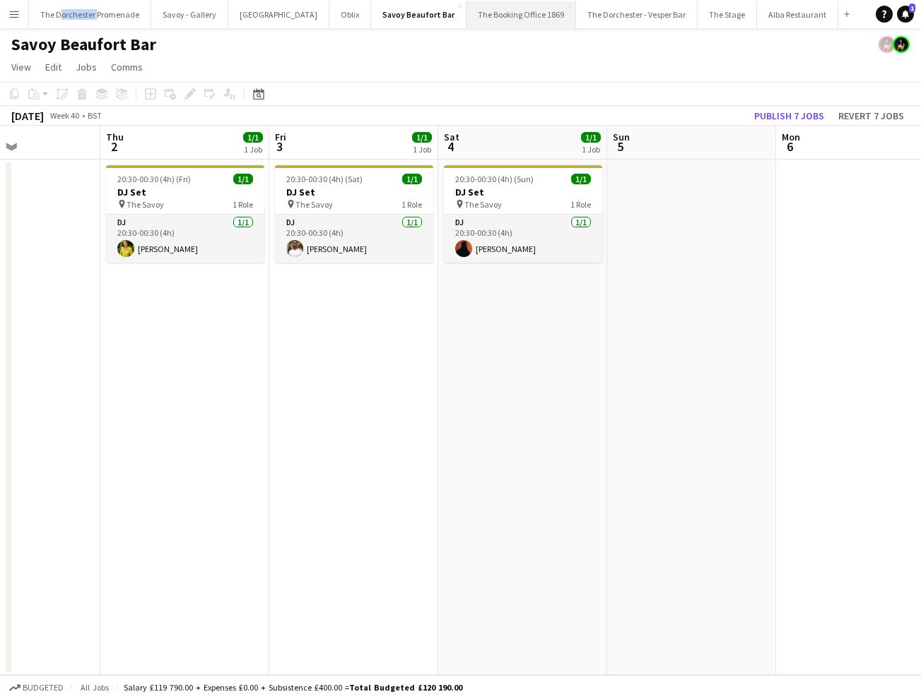
click at [483, 12] on button "The Booking Office 1869 Close" at bounding box center [521, 15] width 110 height 28
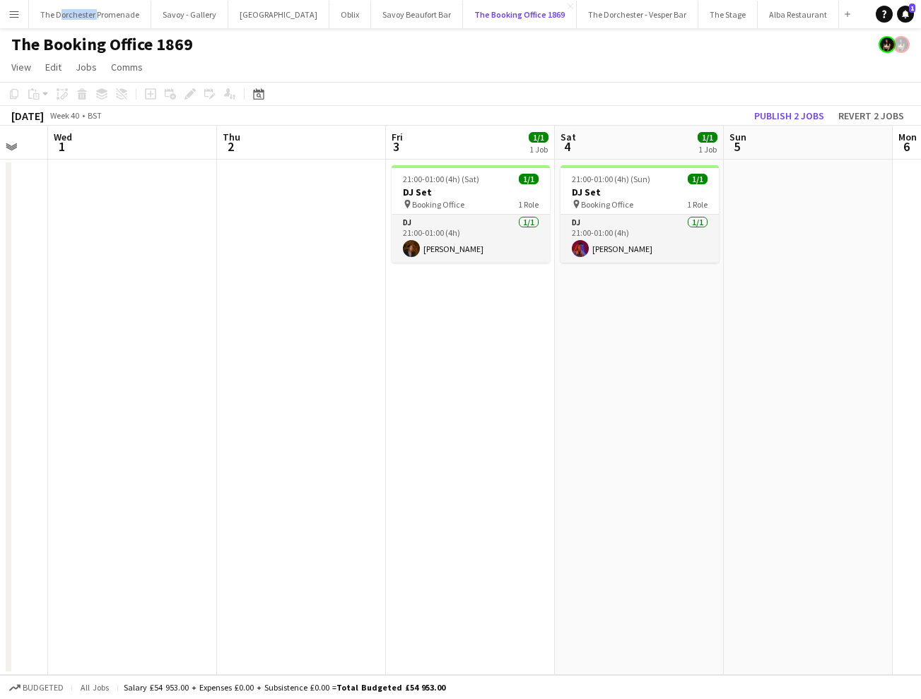
scroll to position [0, 494]
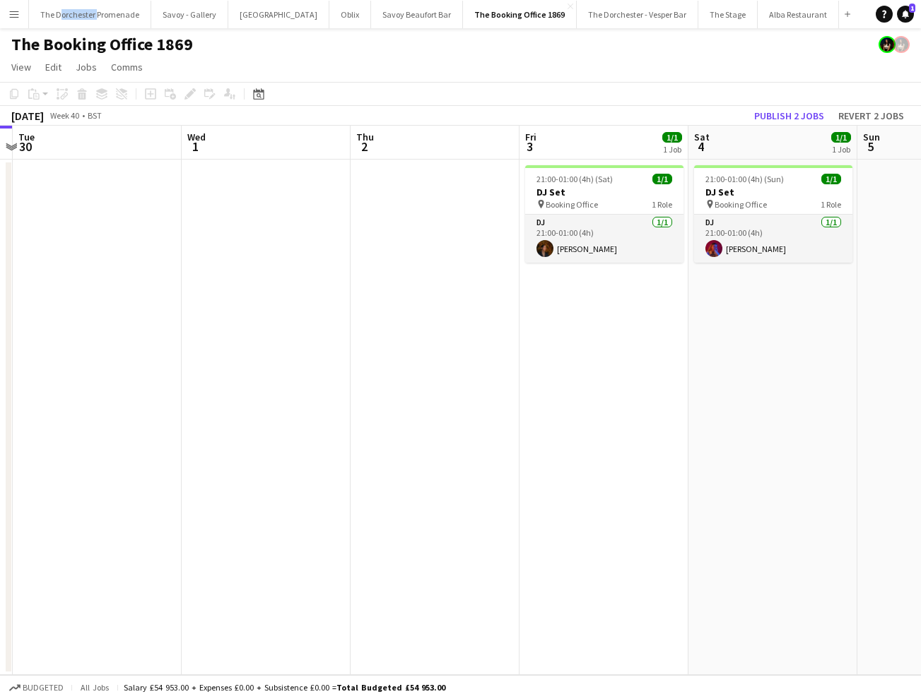
click at [13, 17] on app-icon "Menu" at bounding box center [13, 13] width 11 height 11
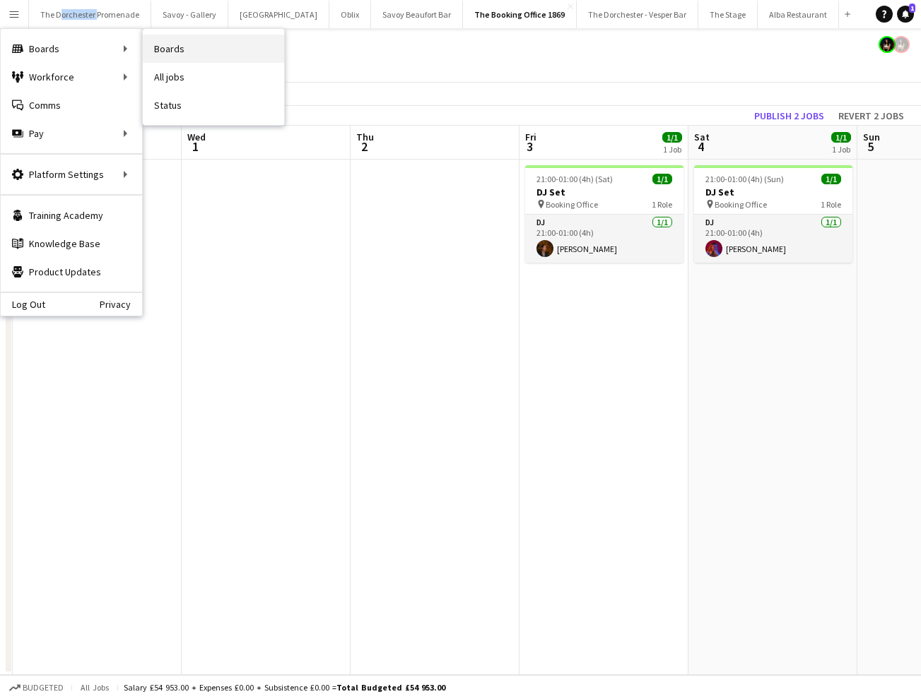
click at [179, 55] on link "Boards" at bounding box center [213, 49] width 141 height 28
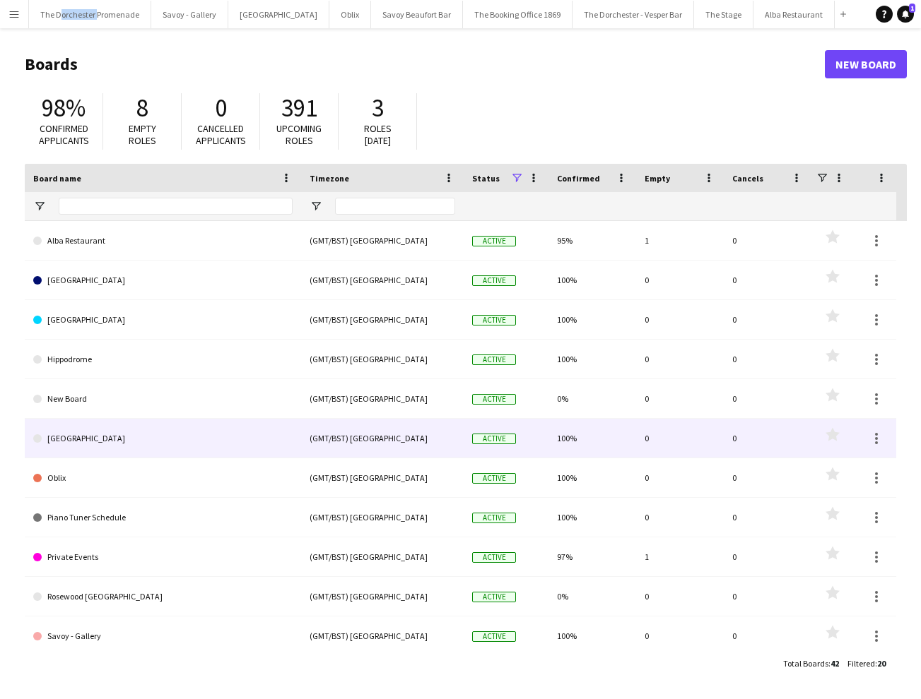
click at [153, 442] on link "[GEOGRAPHIC_DATA]" at bounding box center [162, 439] width 259 height 40
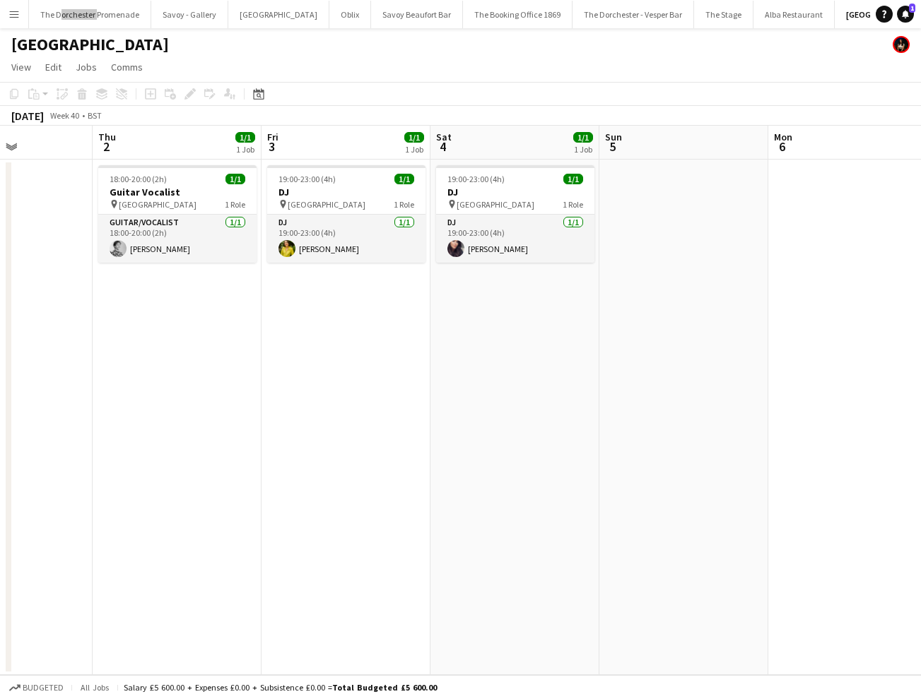
scroll to position [0, 632]
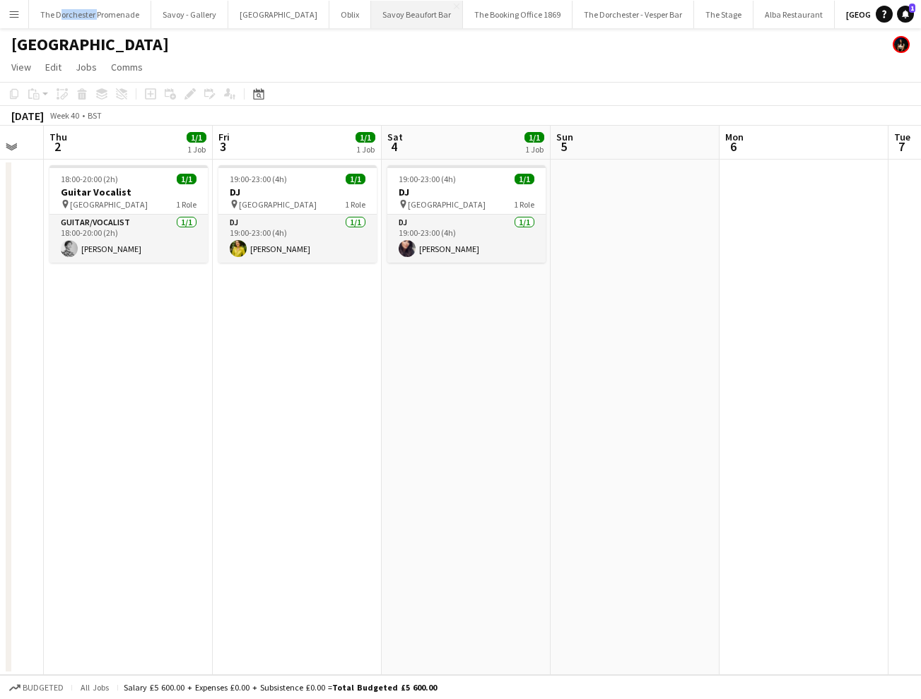
click at [384, 20] on button "Savoy Beaufort Bar Close" at bounding box center [417, 15] width 92 height 28
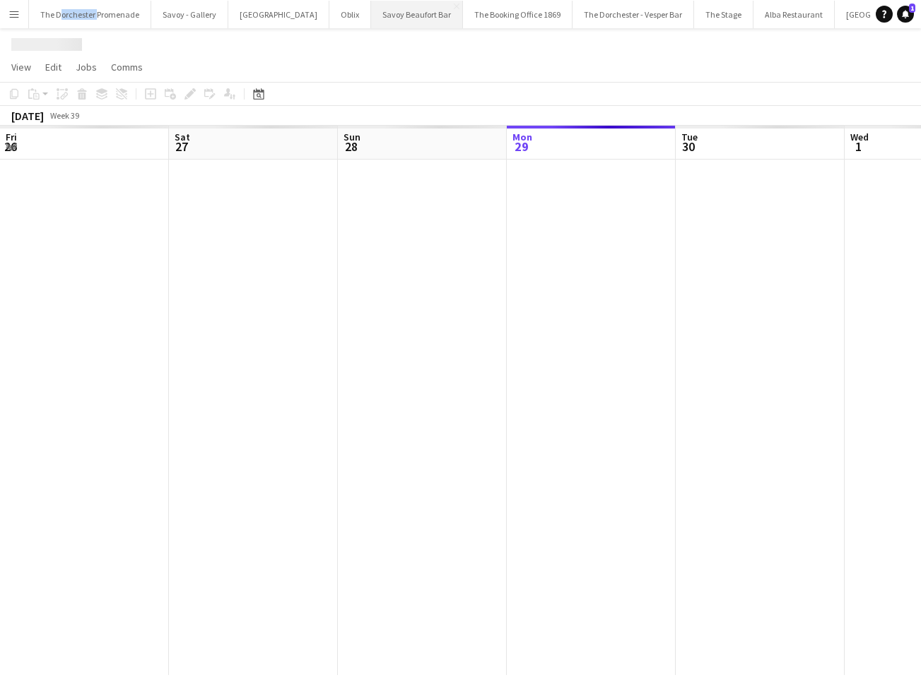
scroll to position [0, 338]
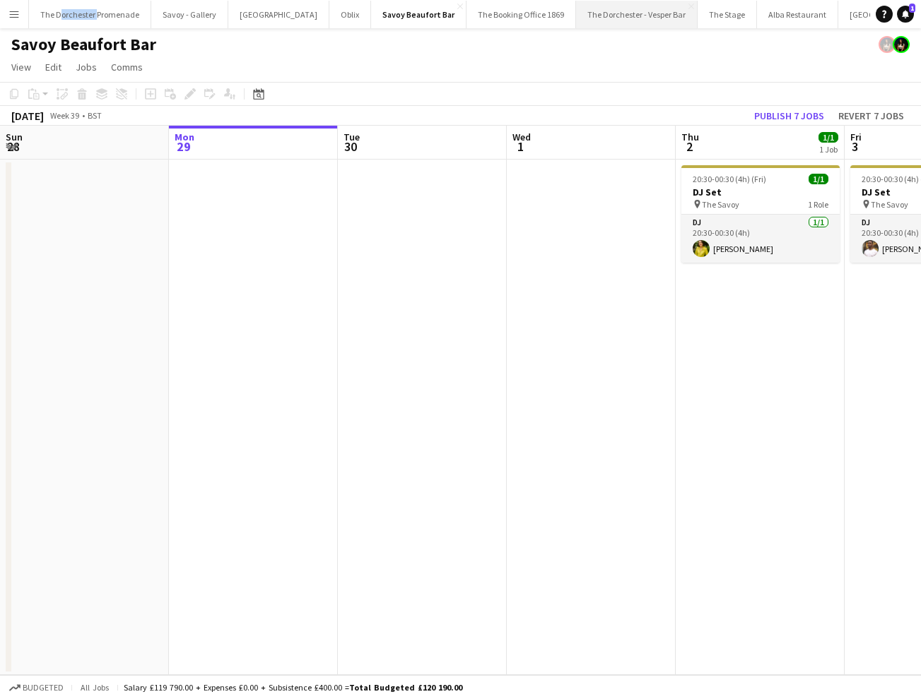
click at [591, 17] on button "The Dorchester - Vesper Bar Close" at bounding box center [637, 15] width 122 height 28
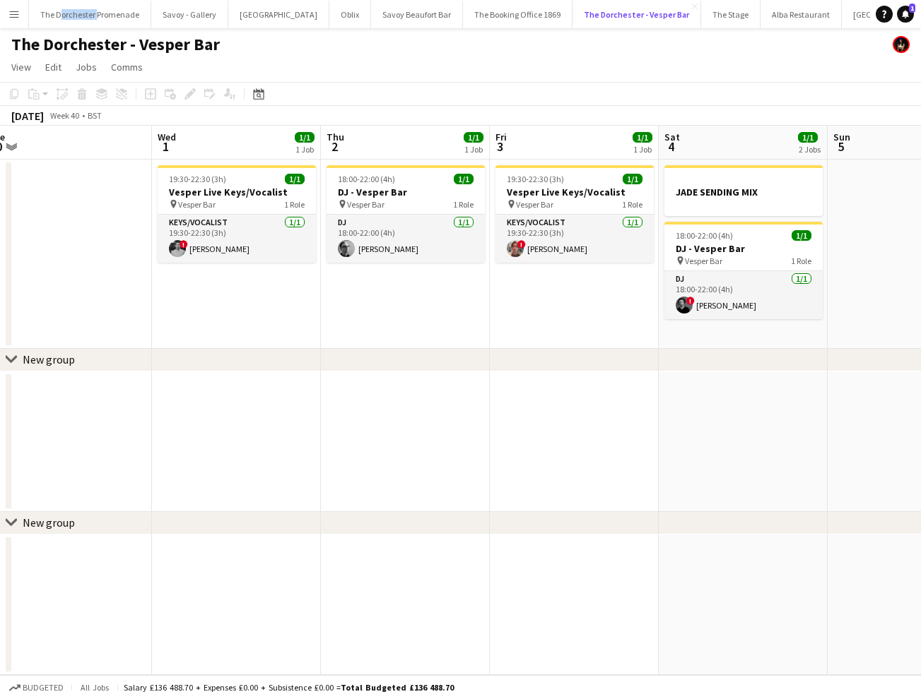
scroll to position [0, 527]
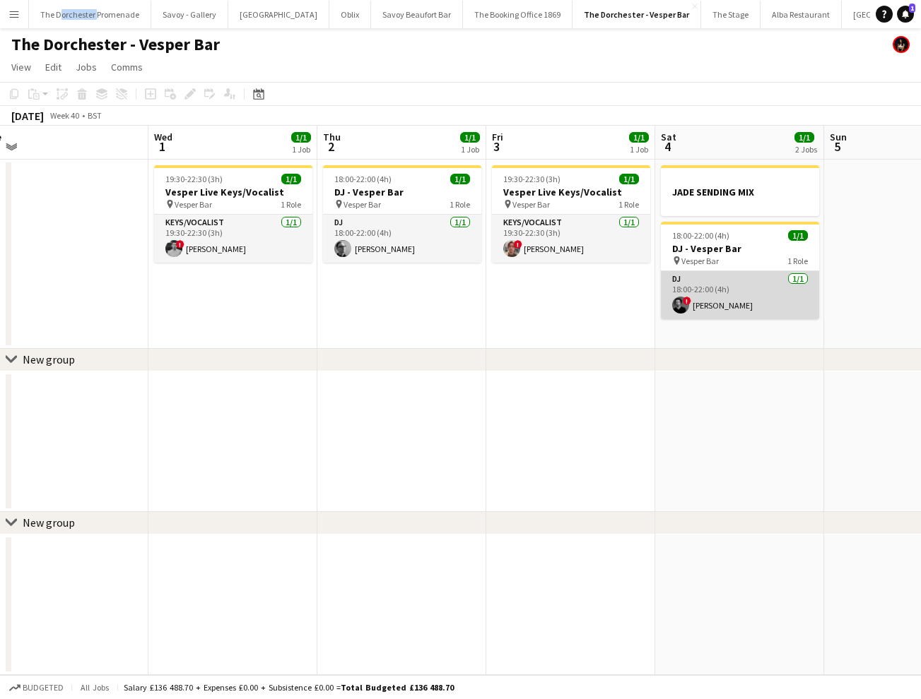
click at [731, 295] on app-card-role "DJ [DATE] 18:00-22:00 (4h) ! [PERSON_NAME]" at bounding box center [740, 295] width 158 height 48
